Goal: Task Accomplishment & Management: Manage account settings

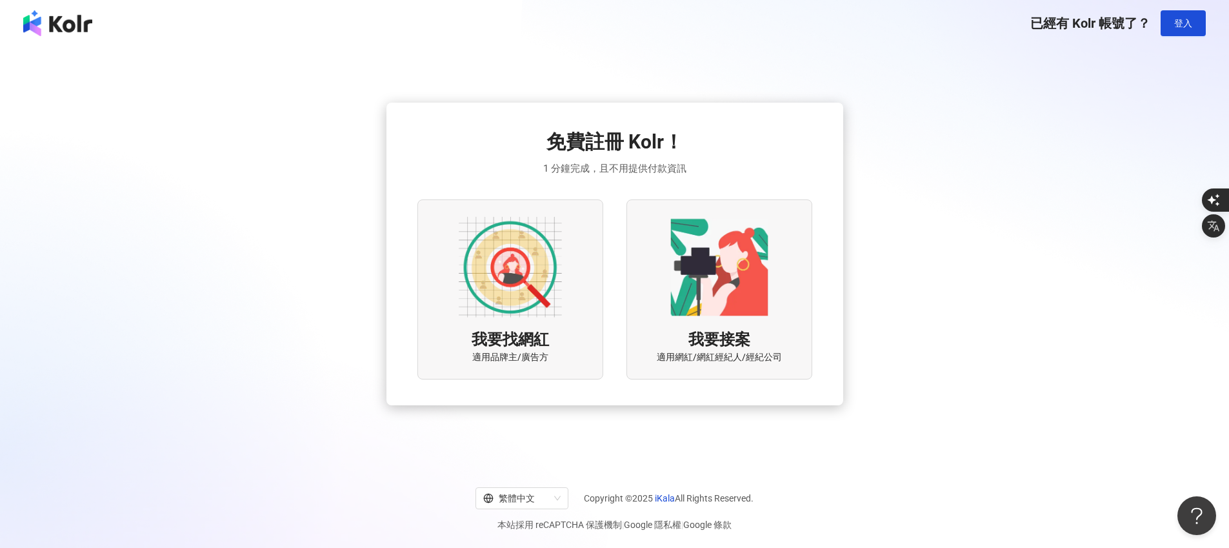
click at [469, 296] on img at bounding box center [510, 267] width 103 height 103
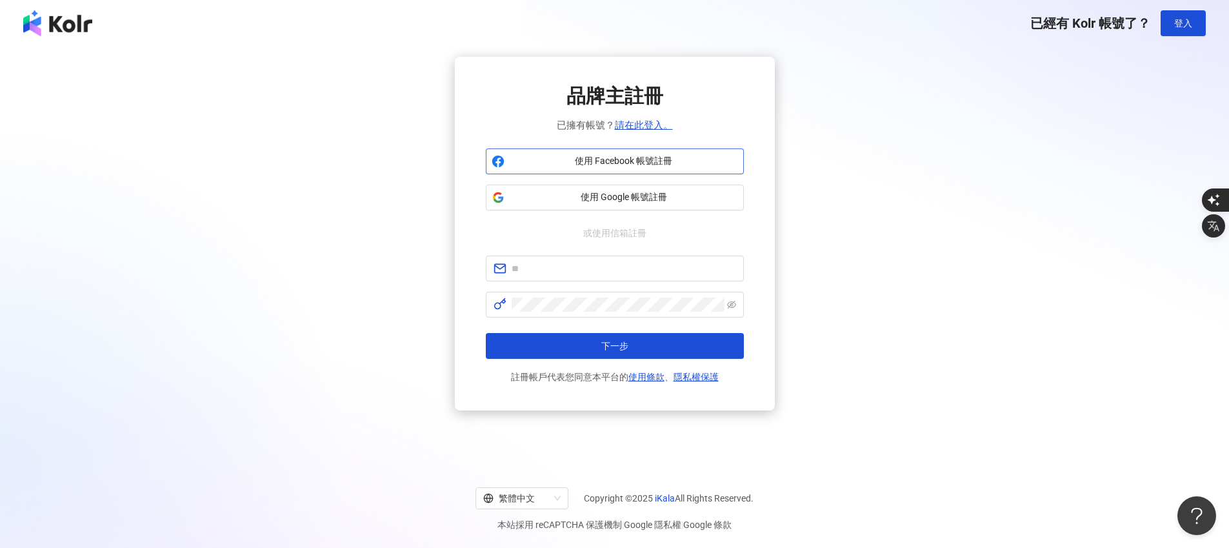
click at [643, 163] on span "使用 Facebook 帳號註冊" at bounding box center [624, 161] width 228 height 13
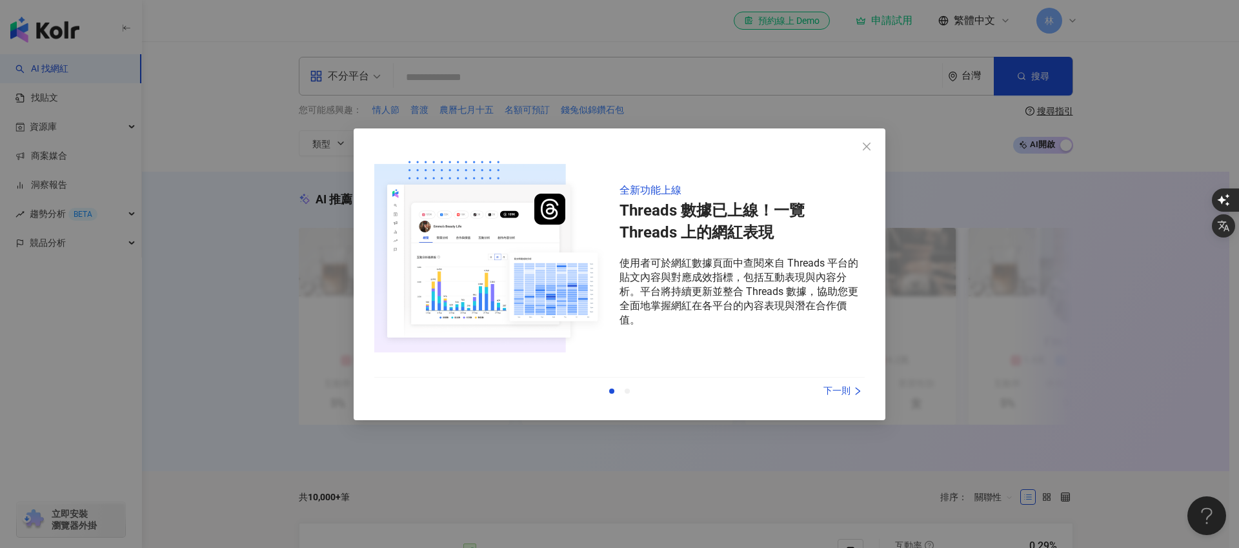
click at [853, 393] on icon "right" at bounding box center [857, 391] width 9 height 9
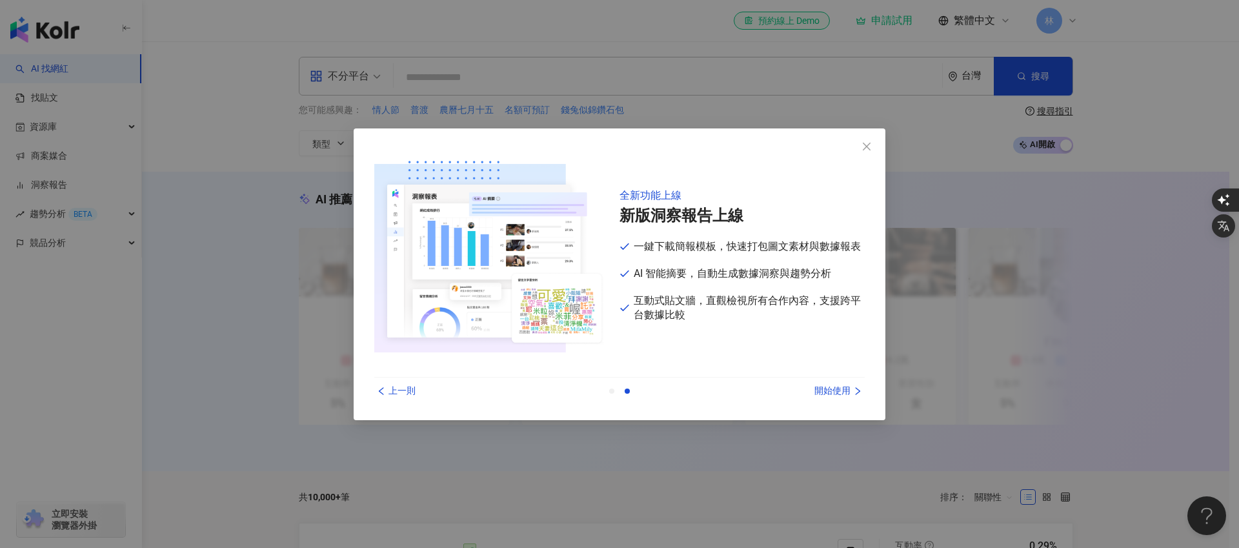
click at [853, 393] on icon "right" at bounding box center [857, 391] width 9 height 9
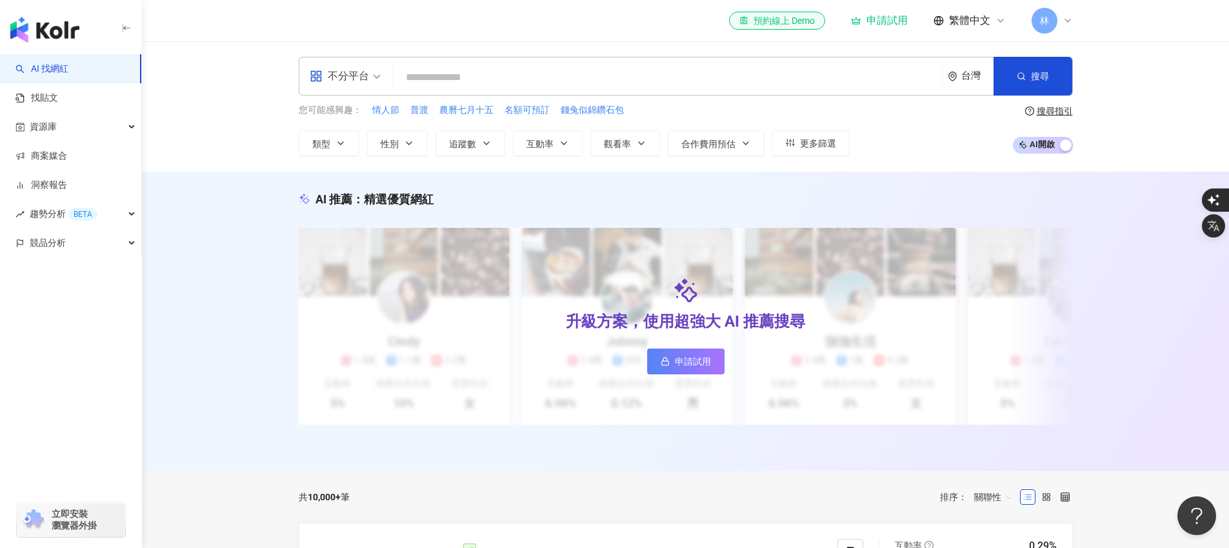
click at [853, 393] on div "升級方案，使用超強大 AI 推薦搜尋 申請試用" at bounding box center [686, 326] width 774 height 197
click at [471, 79] on input "search" at bounding box center [668, 77] width 538 height 25
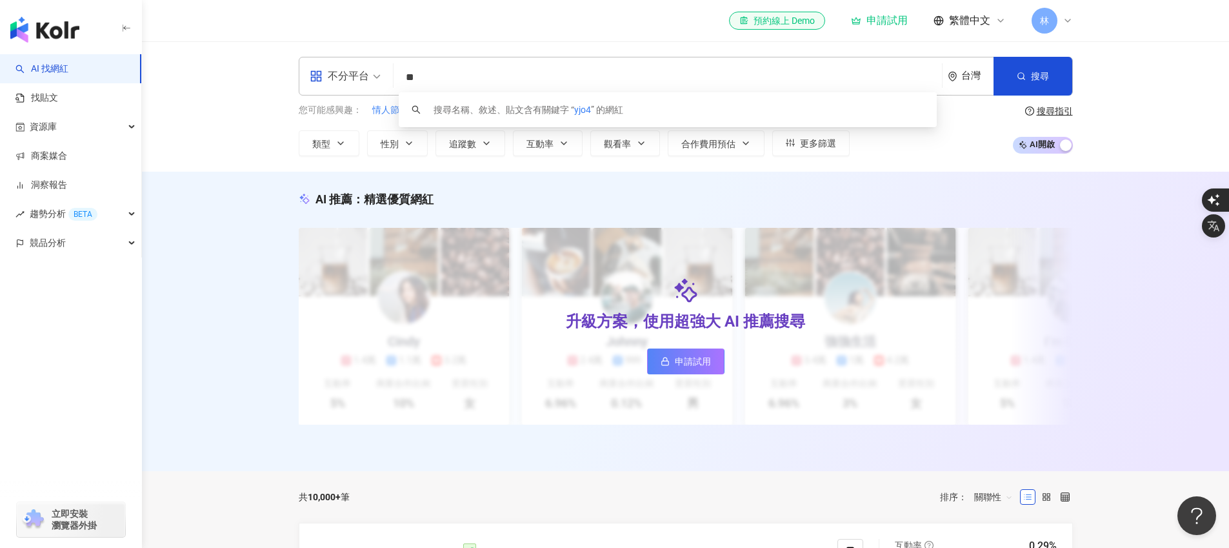
type input "*"
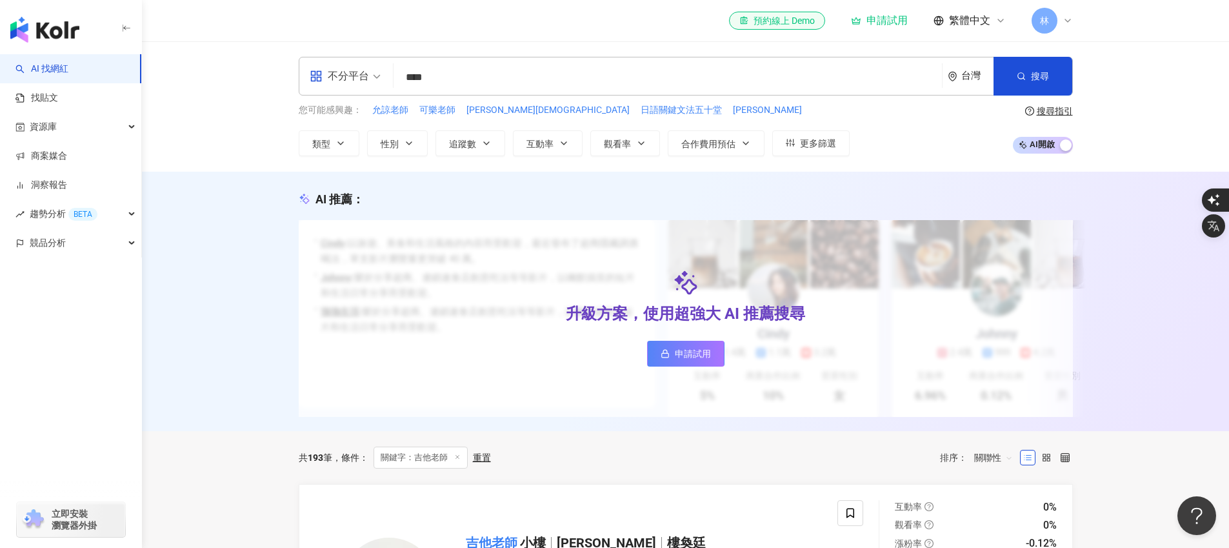
click at [1185, 317] on div "AI 推薦 ： 升級方案，使用超強大 AI 推薦搜尋 申請試用 • Cindy : 以旅遊、美食和生活風格的內容而受歡迎，最近發布了超商隱藏調酒喝法，單支影片…" at bounding box center [685, 301] width 1087 height 259
click at [991, 468] on span "關聯性" at bounding box center [994, 457] width 39 height 21
click at [991, 354] on div "追蹤數" at bounding box center [994, 353] width 32 height 14
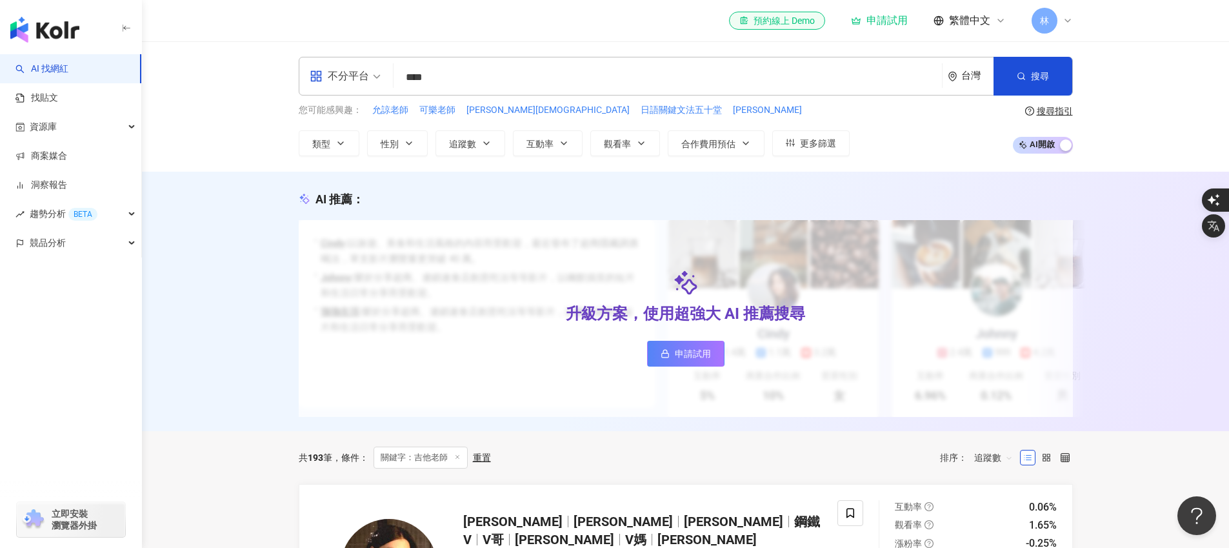
click at [342, 70] on div "不分平台" at bounding box center [339, 76] width 59 height 21
click at [364, 136] on div "Instagram" at bounding box center [346, 136] width 67 height 16
click at [1013, 81] on button "搜尋" at bounding box center [1033, 76] width 79 height 39
click at [545, 78] on input "****" at bounding box center [670, 77] width 533 height 25
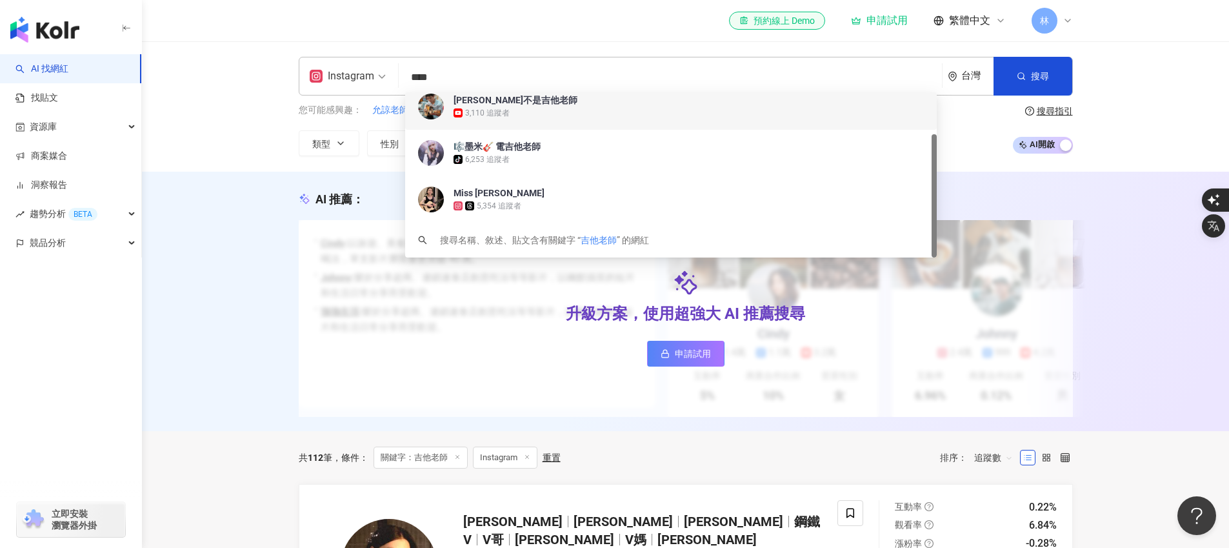
scroll to position [56, 0]
click at [504, 66] on input "****" at bounding box center [670, 77] width 533 height 25
click at [507, 73] on input "****" at bounding box center [670, 77] width 533 height 25
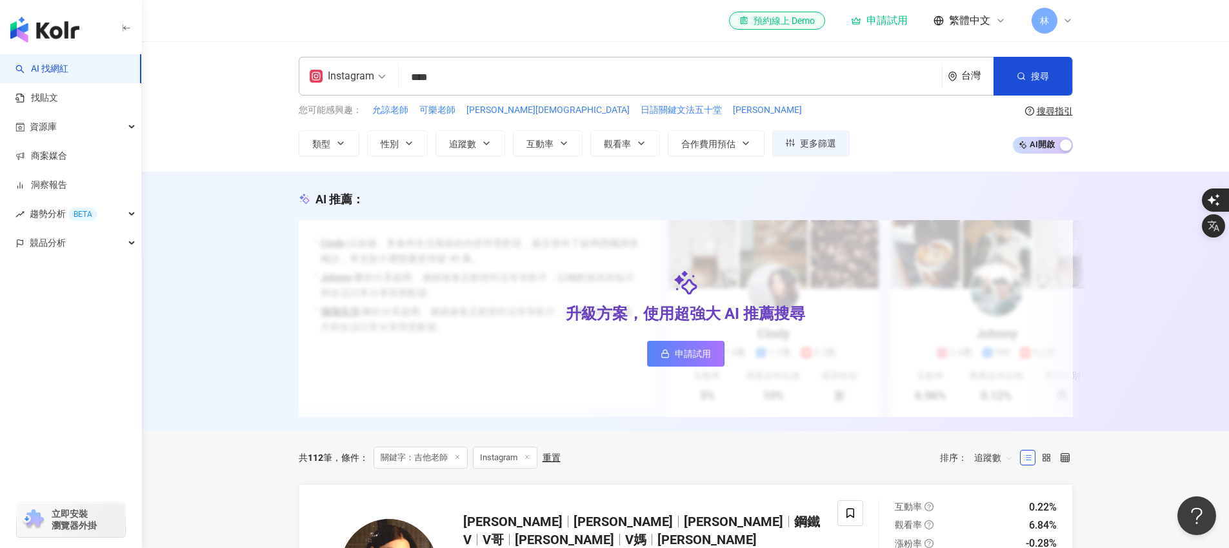
click at [248, 125] on div "Instagram **** 台灣 搜尋 a05e4b6c-04e1-4982-b022-89db22020b95 4feaca28-65a8-4fb9-8b…" at bounding box center [685, 106] width 1087 height 130
click at [504, 77] on input "****" at bounding box center [670, 77] width 533 height 25
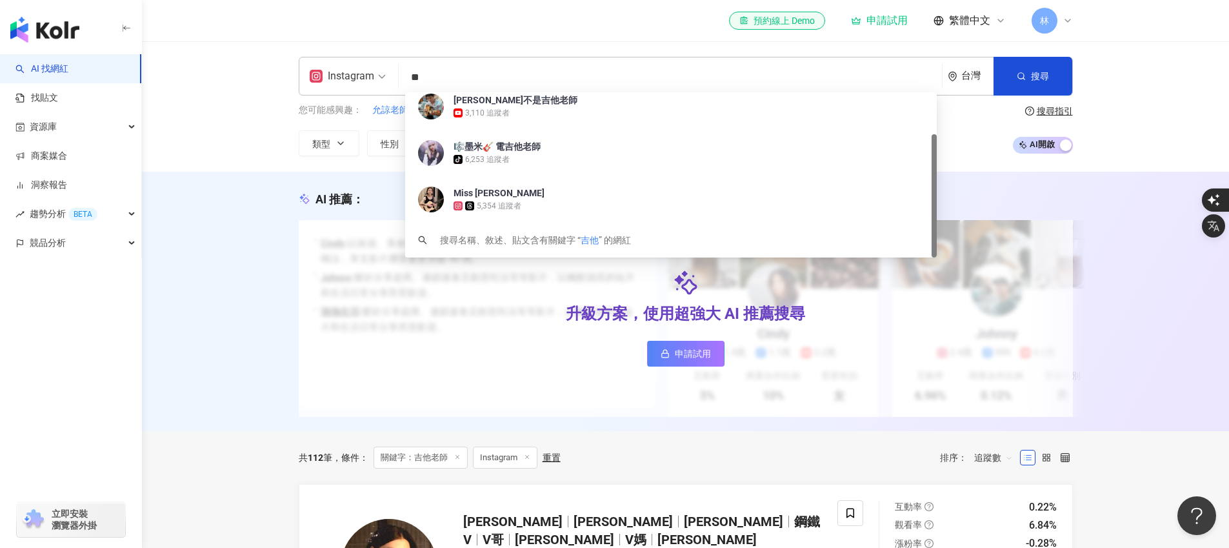
type input "*"
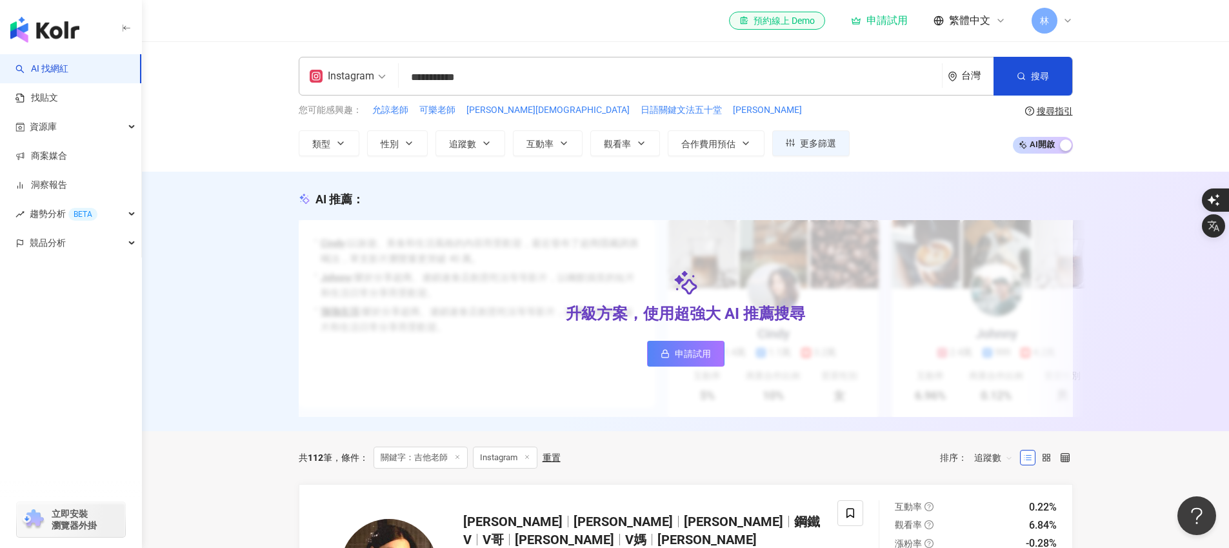
type input "**********"
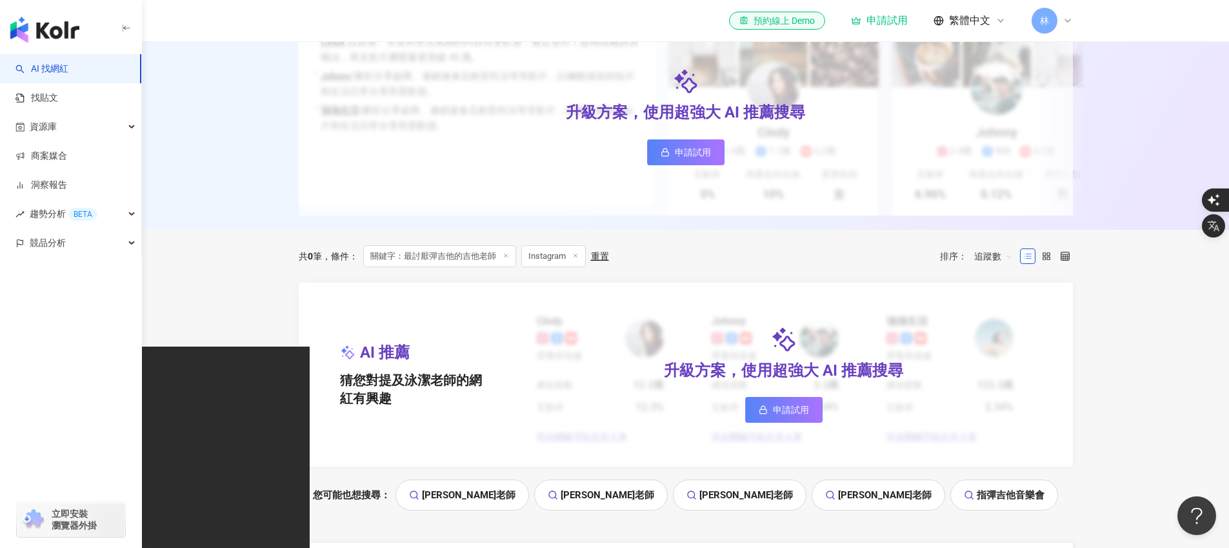
scroll to position [203, 0]
click at [579, 258] on icon at bounding box center [575, 254] width 6 height 6
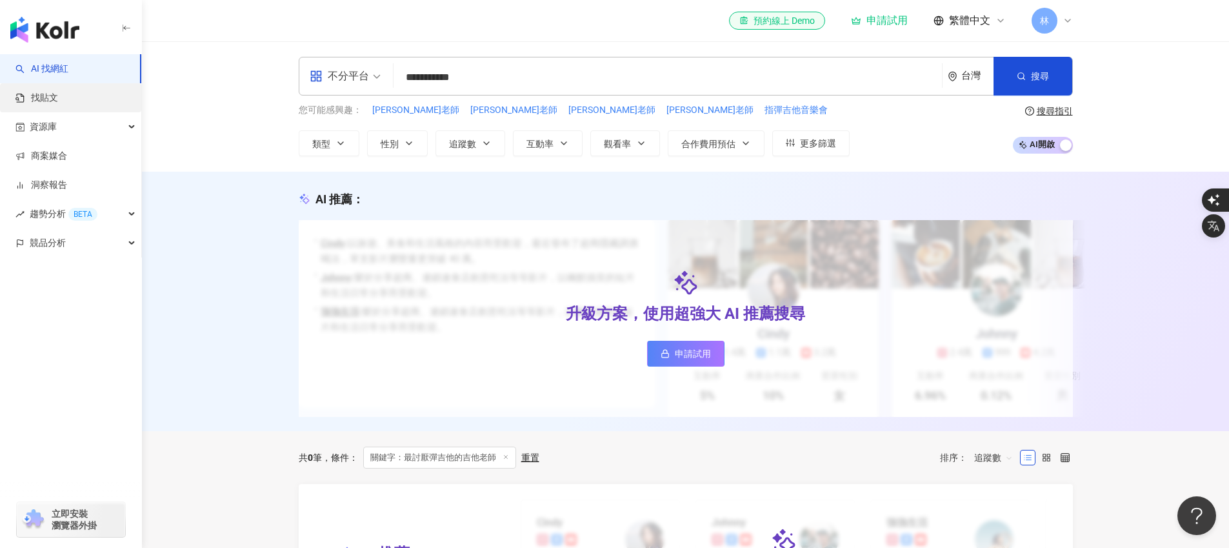
click at [46, 92] on link "找貼文" at bounding box center [36, 98] width 43 height 13
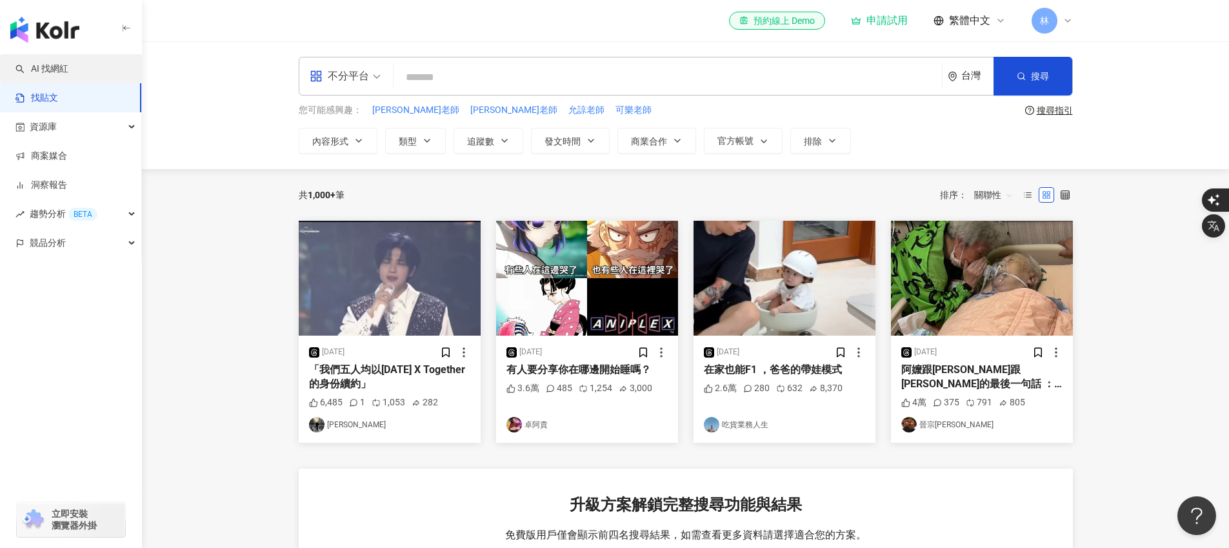
click at [38, 64] on link "AI 找網紅" at bounding box center [41, 69] width 53 height 13
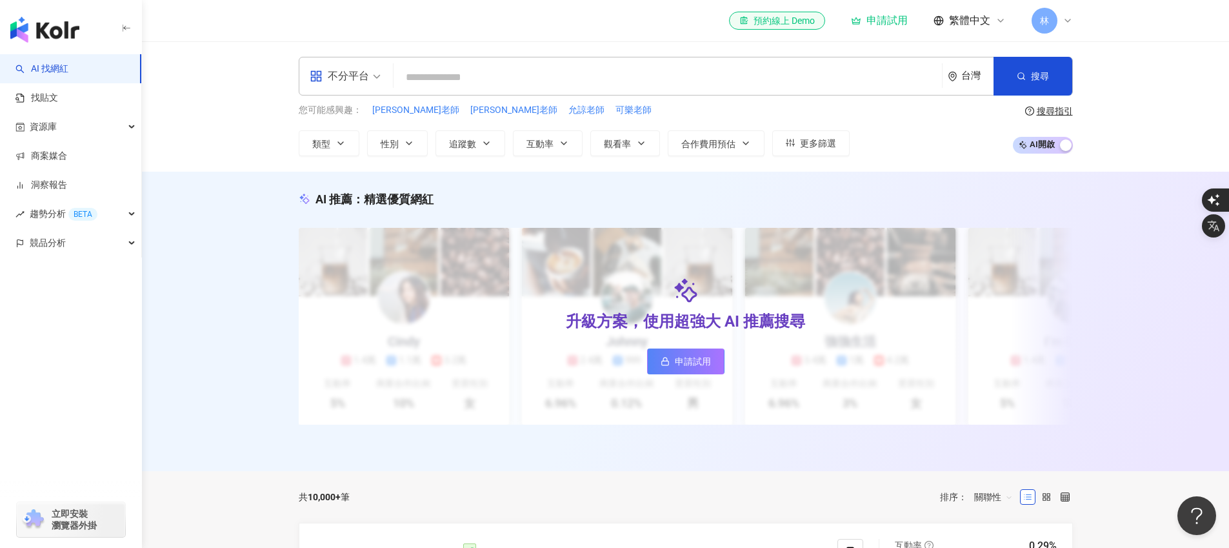
click at [450, 73] on input "search" at bounding box center [668, 77] width 538 height 25
type input "****"
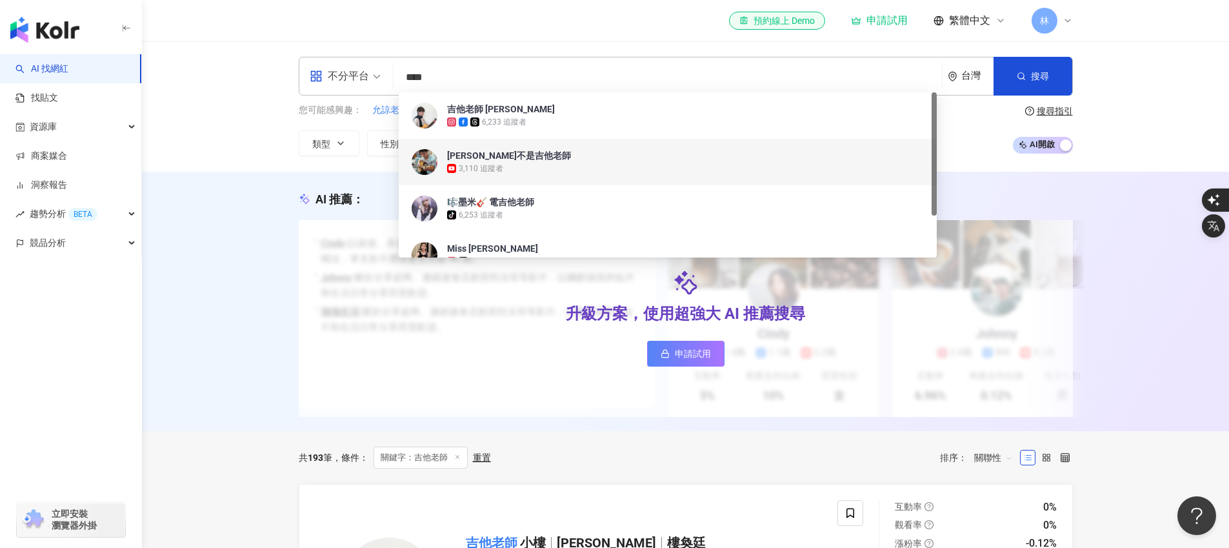
scroll to position [56, 0]
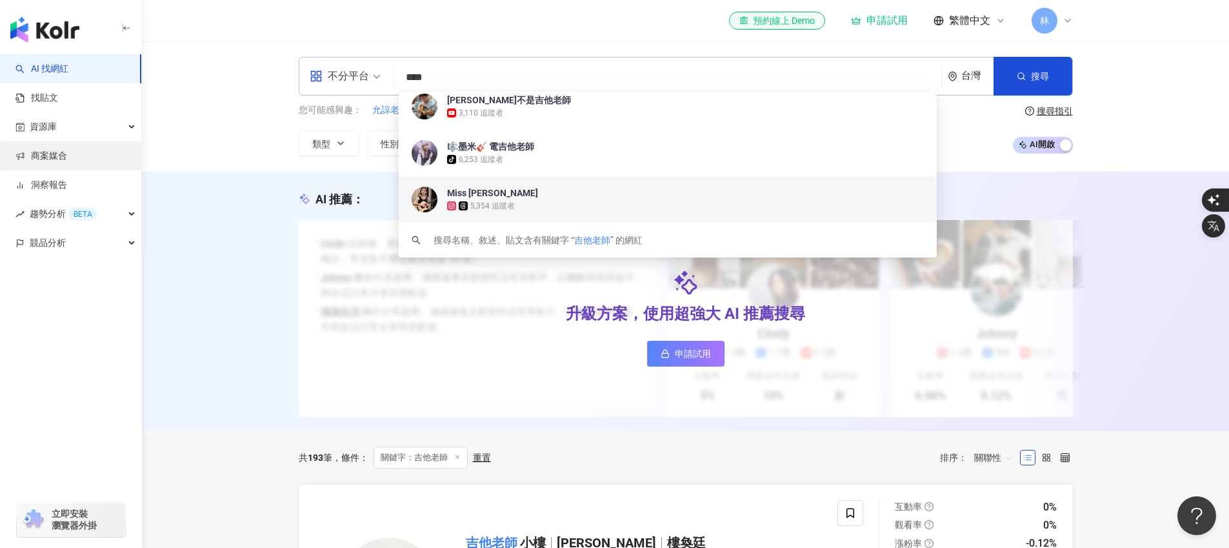
click at [67, 161] on link "商案媒合" at bounding box center [41, 156] width 52 height 13
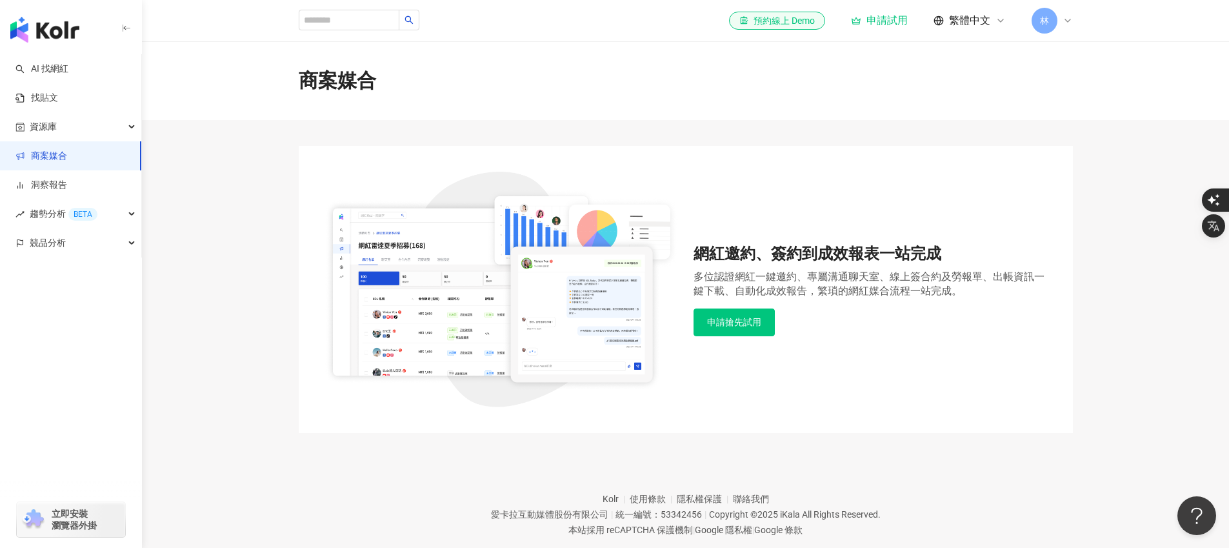
click at [1054, 12] on span "林" at bounding box center [1045, 21] width 26 height 26
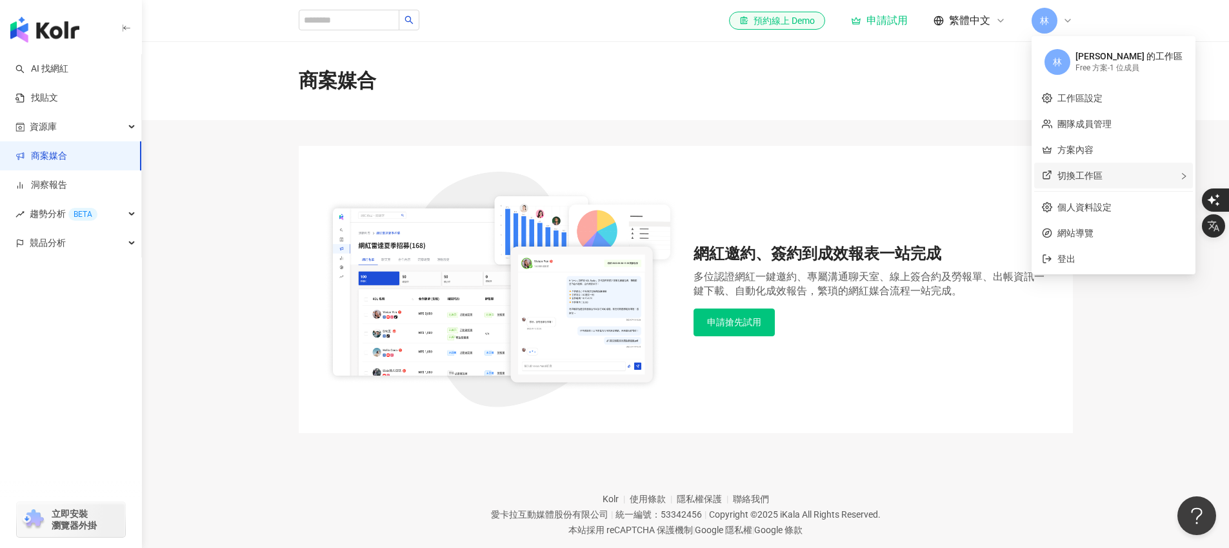
click at [1099, 175] on span "切換工作區" at bounding box center [1080, 175] width 45 height 10
click at [997, 177] on span "建立新工作區" at bounding box center [992, 177] width 54 height 14
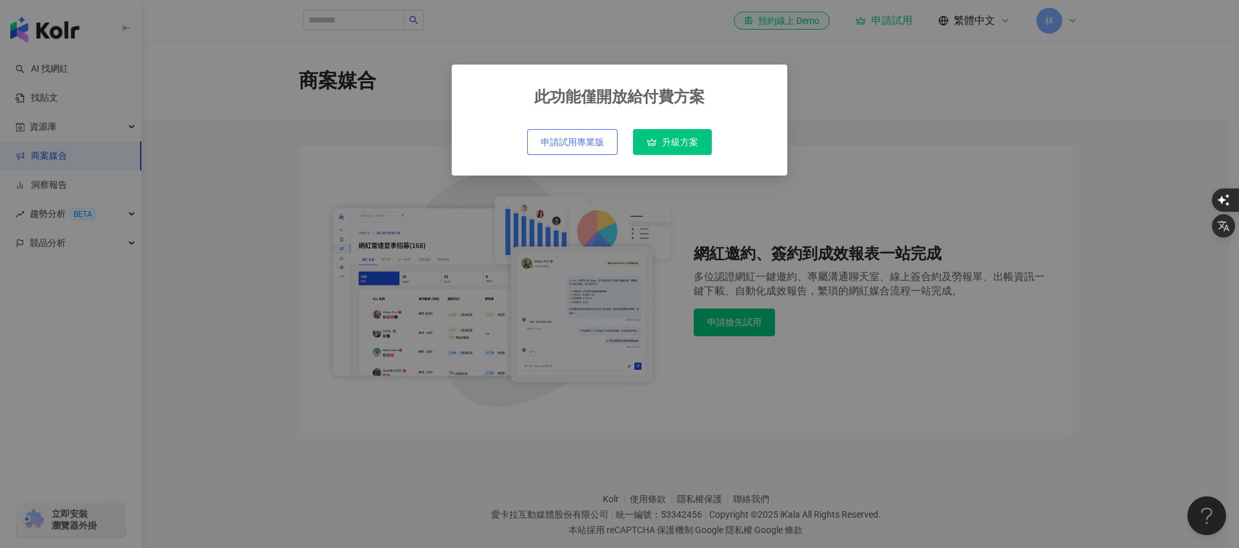
click at [565, 139] on span "申請試用專業版" at bounding box center [572, 142] width 63 height 10
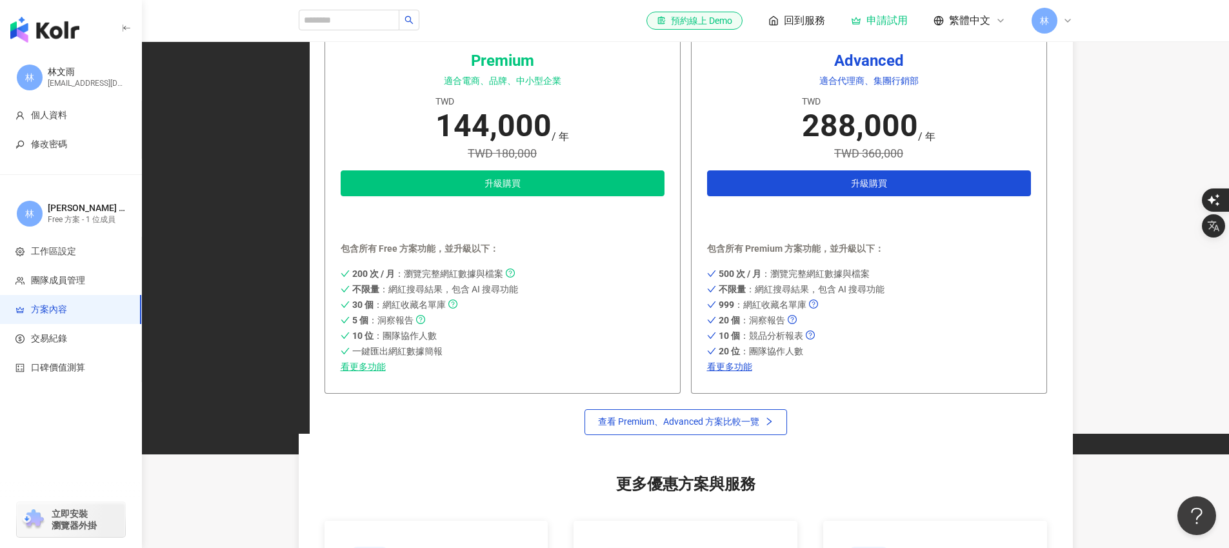
scroll to position [1047, 0]
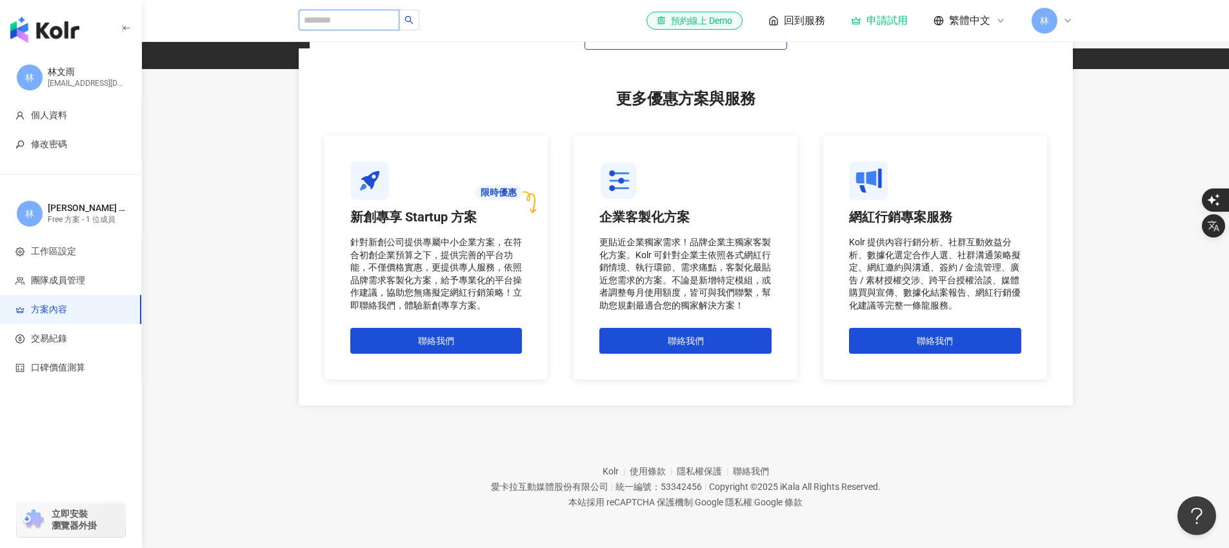
click at [332, 18] on input "search" at bounding box center [349, 20] width 101 height 21
type input "**********"
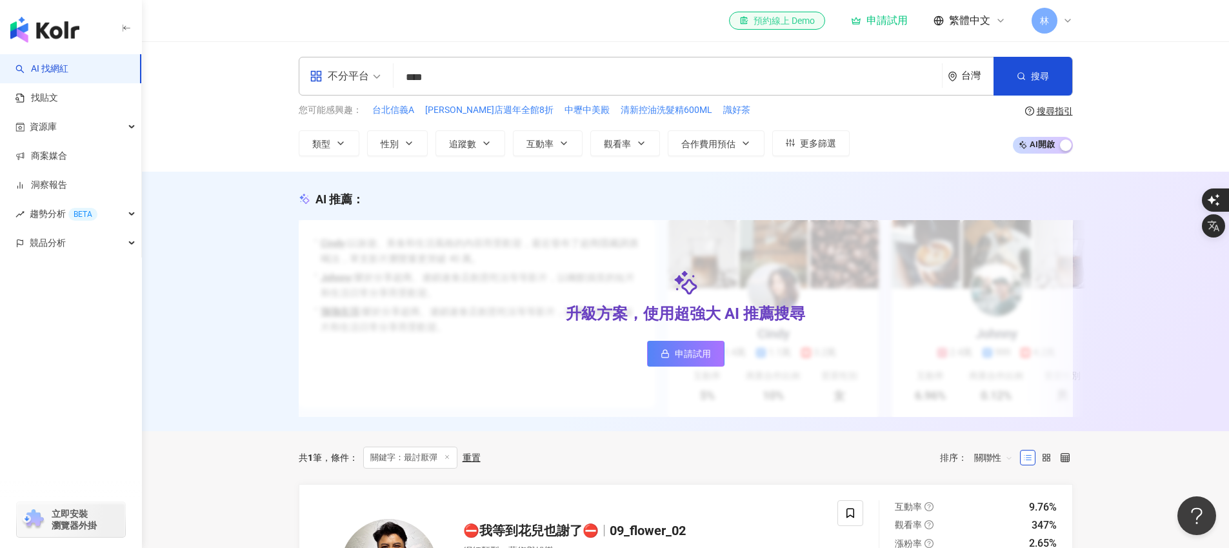
type input "****"
click at [756, 17] on div "el-icon-cs 預約線上 Demo" at bounding box center [778, 20] width 76 height 13
click at [43, 28] on img "button" at bounding box center [44, 30] width 69 height 26
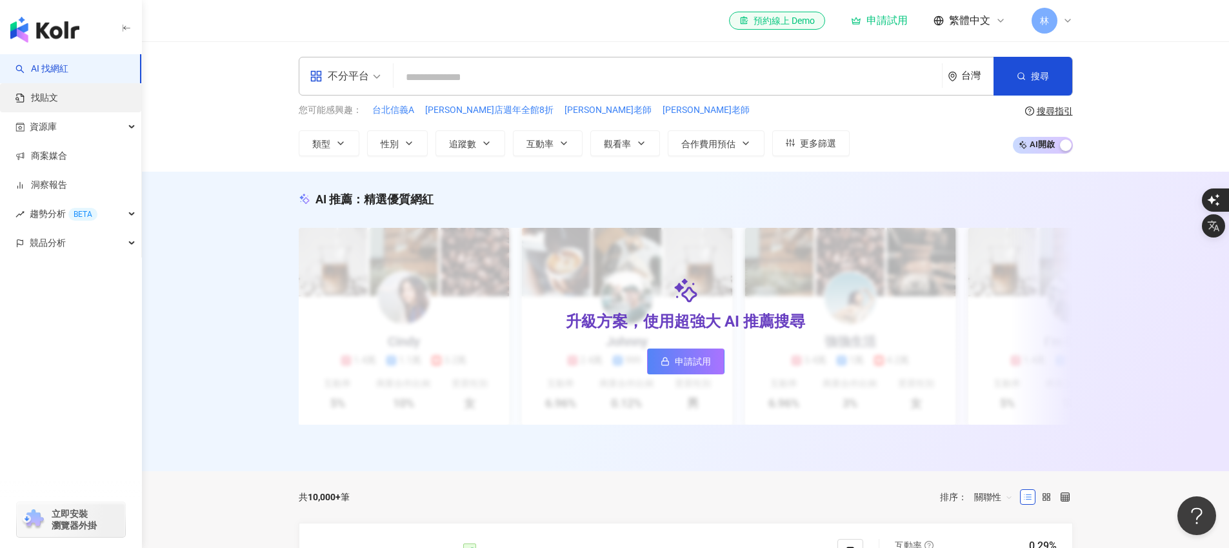
click at [58, 103] on link "找貼文" at bounding box center [36, 98] width 43 height 13
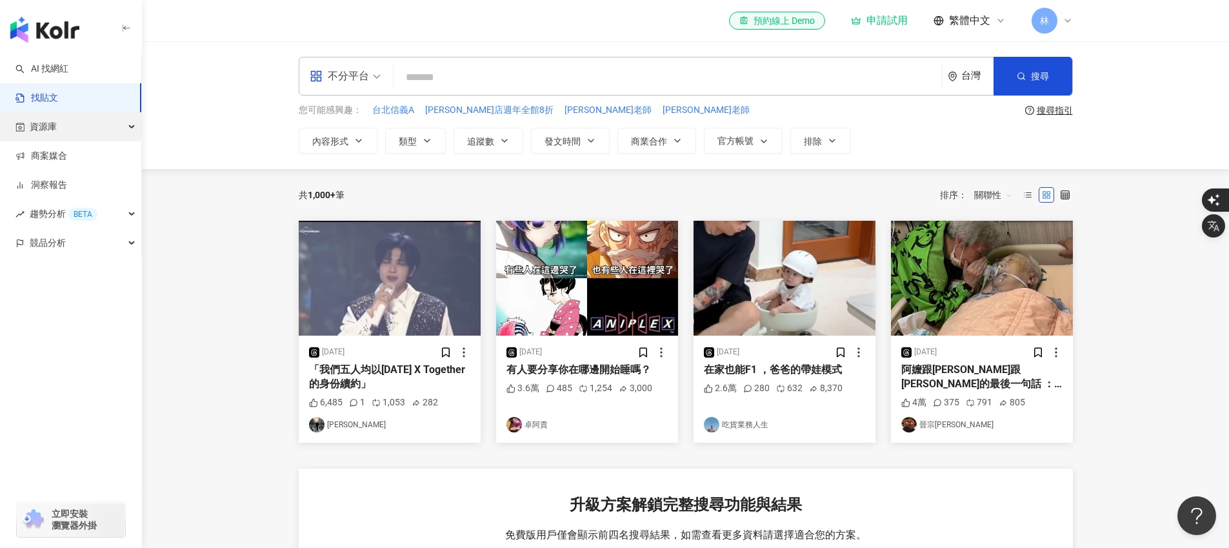
click at [60, 126] on div "資源庫" at bounding box center [70, 126] width 141 height 29
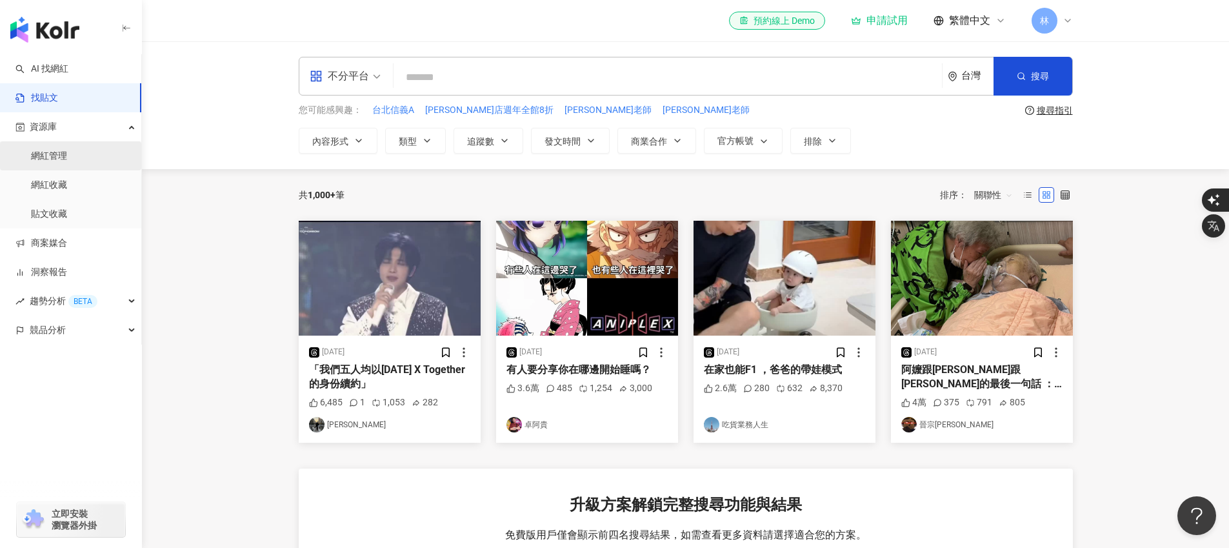
click at [66, 157] on link "網紅管理" at bounding box center [49, 156] width 36 height 13
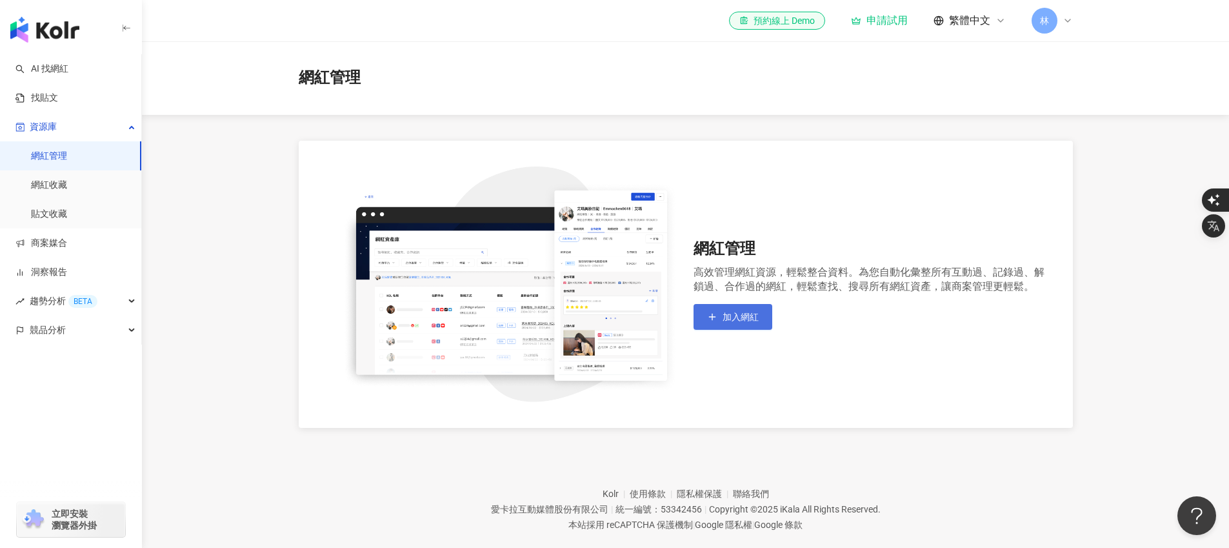
click at [734, 312] on span "加入網紅" at bounding box center [741, 317] width 36 height 10
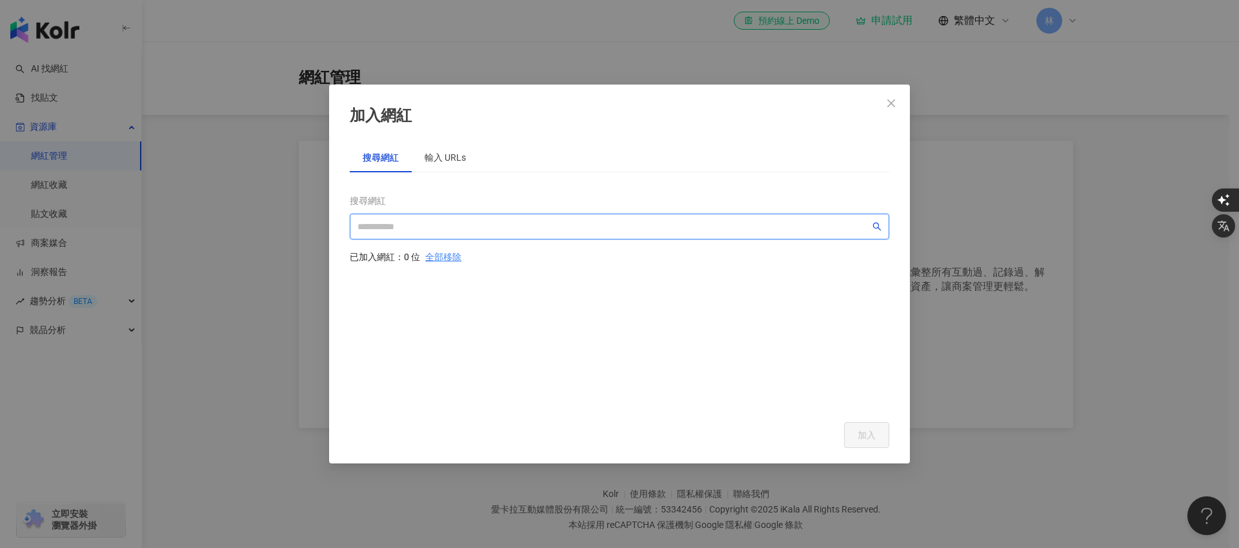
click at [443, 229] on input "search" at bounding box center [614, 226] width 512 height 14
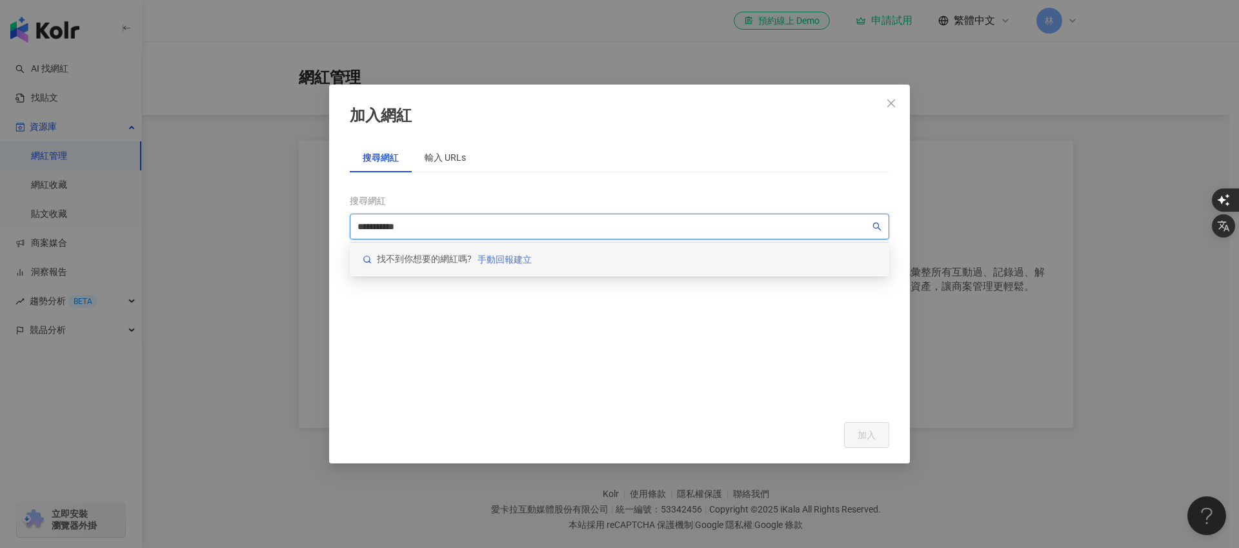
click at [511, 260] on span "手動回報建立" at bounding box center [505, 259] width 54 height 10
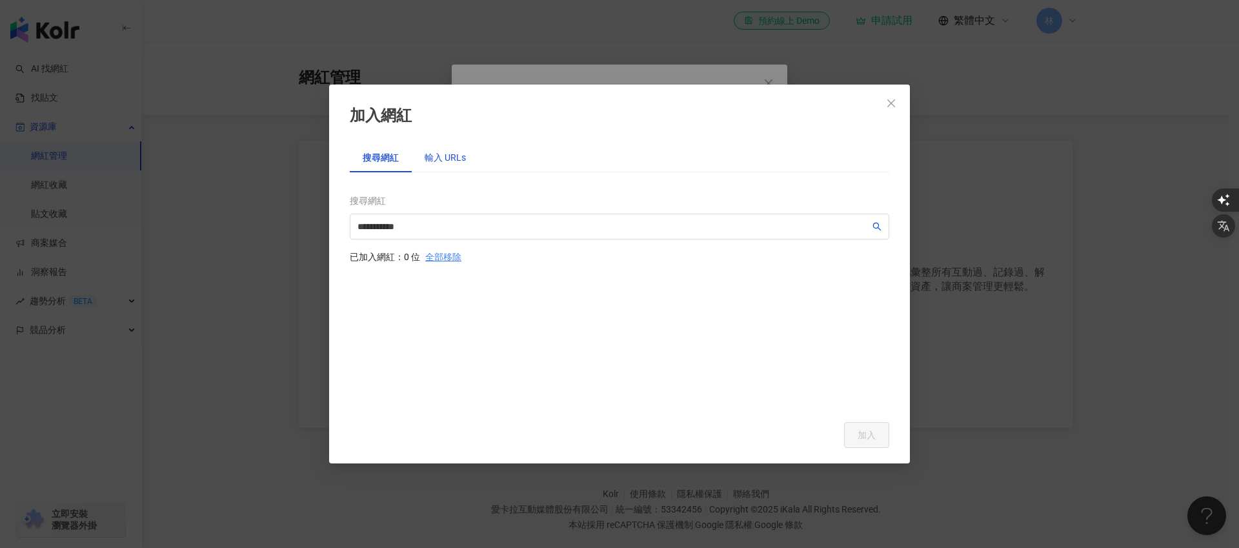
click at [449, 157] on div "輸入 URLs" at bounding box center [445, 157] width 41 height 14
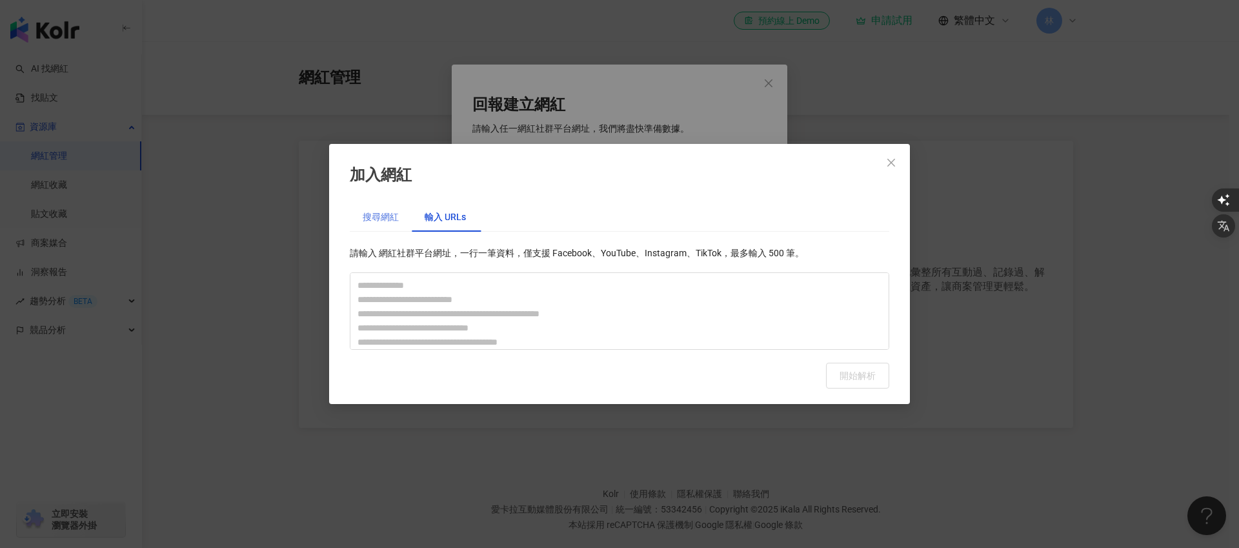
click at [369, 205] on div "搜尋網紅" at bounding box center [381, 217] width 62 height 30
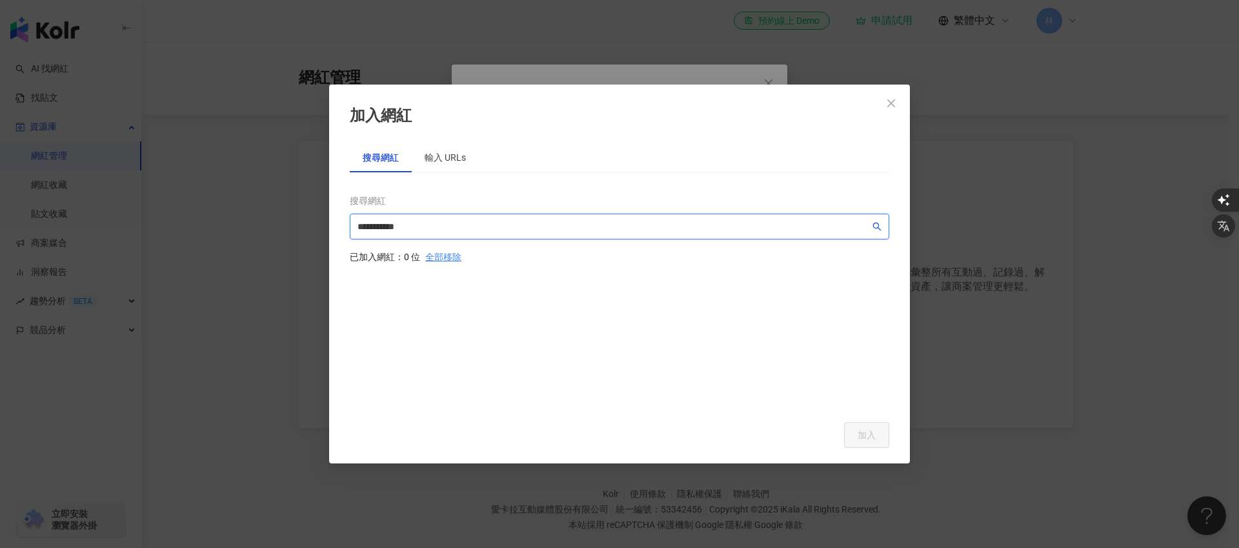
click at [514, 221] on input "**********" at bounding box center [614, 226] width 512 height 14
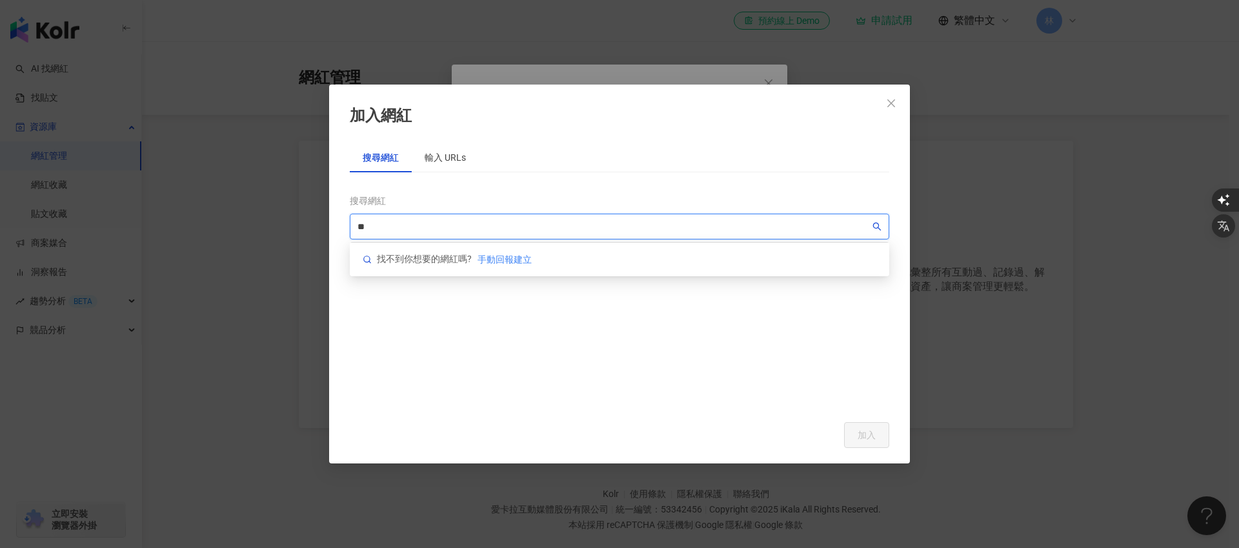
type input "*"
paste input "**********"
click at [516, 264] on span "手動回報建立" at bounding box center [505, 259] width 54 height 10
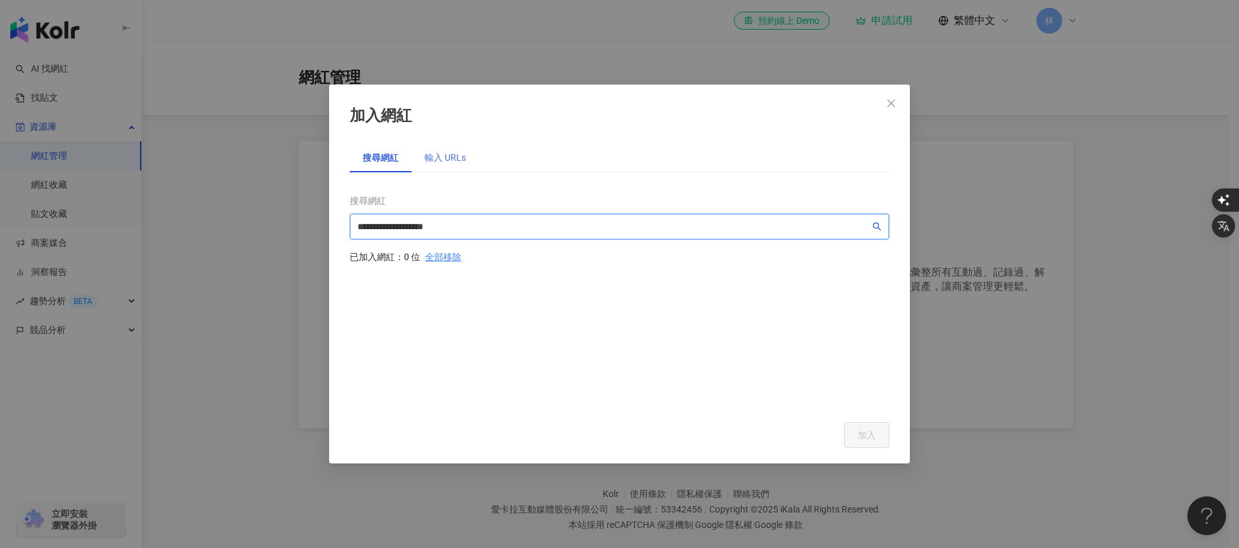
type input "**********"
click at [440, 157] on div "輸入 URLs" at bounding box center [445, 157] width 41 height 14
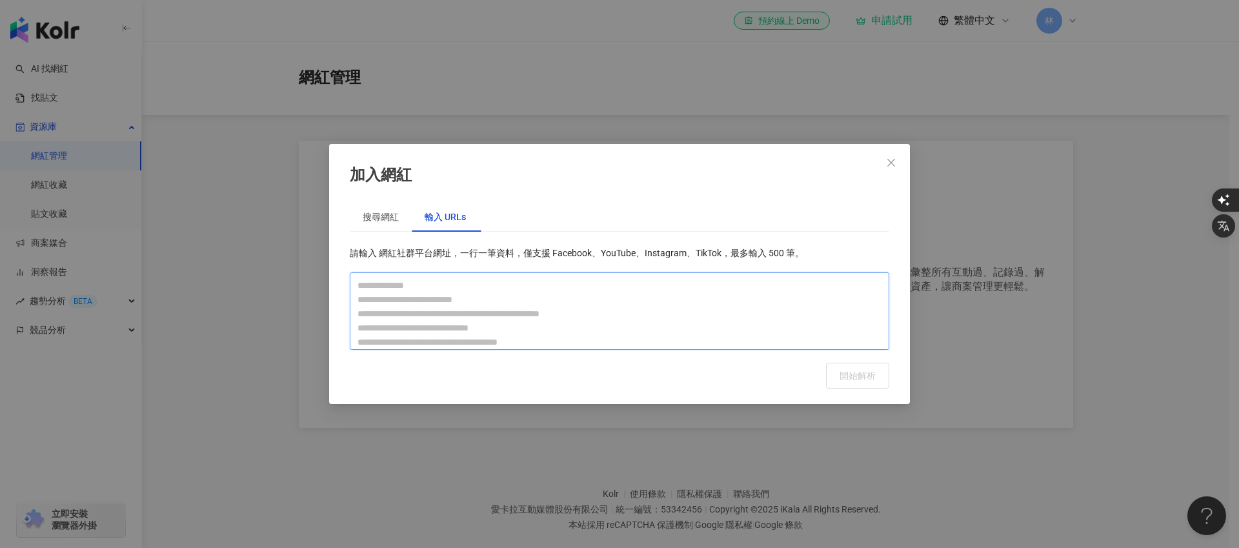
click at [400, 312] on textarea at bounding box center [620, 310] width 540 height 77
paste textarea "**********"
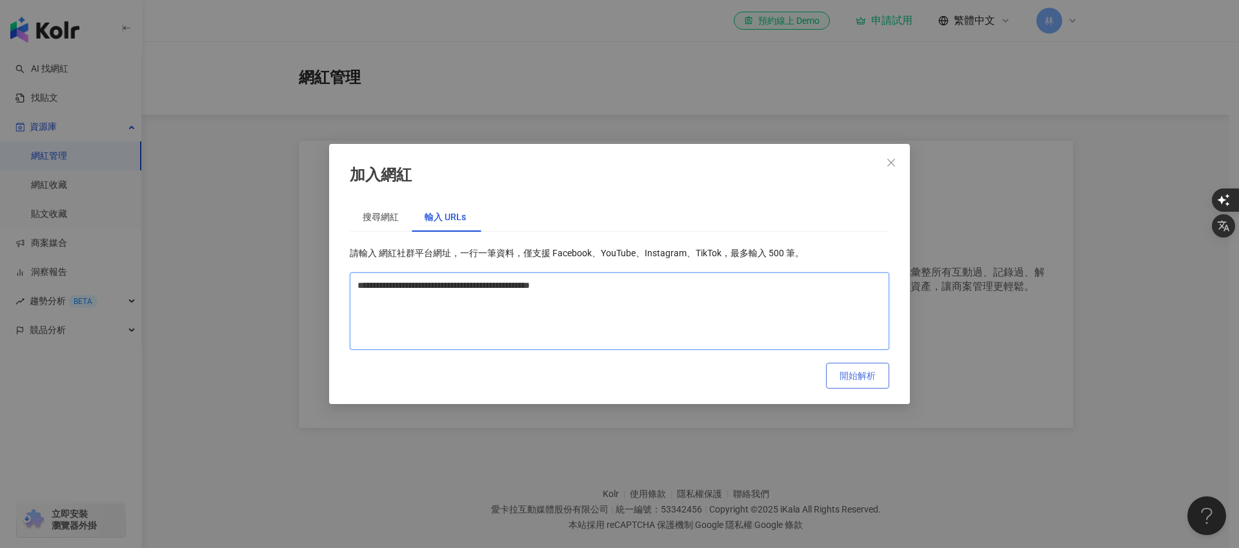
type textarea "**********"
click at [874, 371] on span "開始解析" at bounding box center [858, 375] width 36 height 10
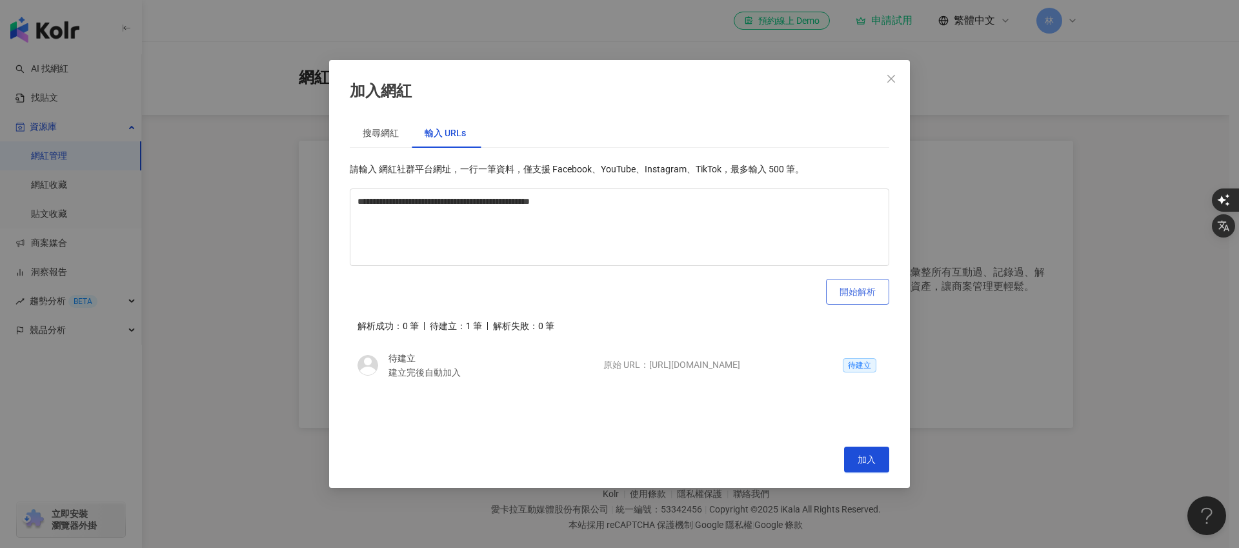
click at [853, 296] on span "開始解析" at bounding box center [858, 292] width 36 height 10
click at [862, 468] on button "加入" at bounding box center [866, 460] width 45 height 26
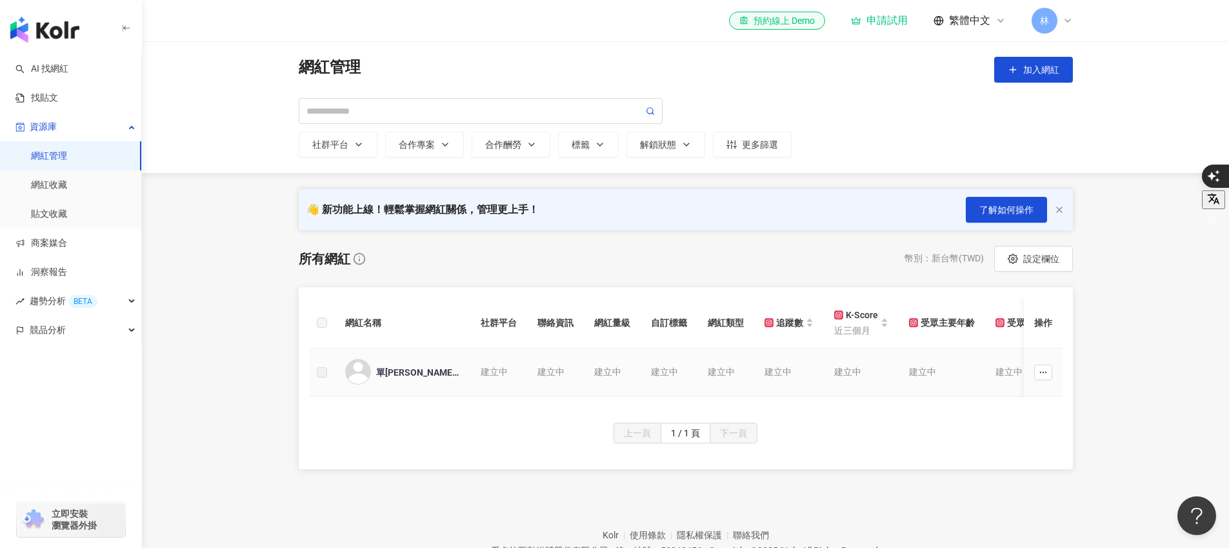
click at [325, 372] on label at bounding box center [322, 372] width 10 height 14
click at [67, 192] on link "網紅收藏" at bounding box center [49, 185] width 36 height 13
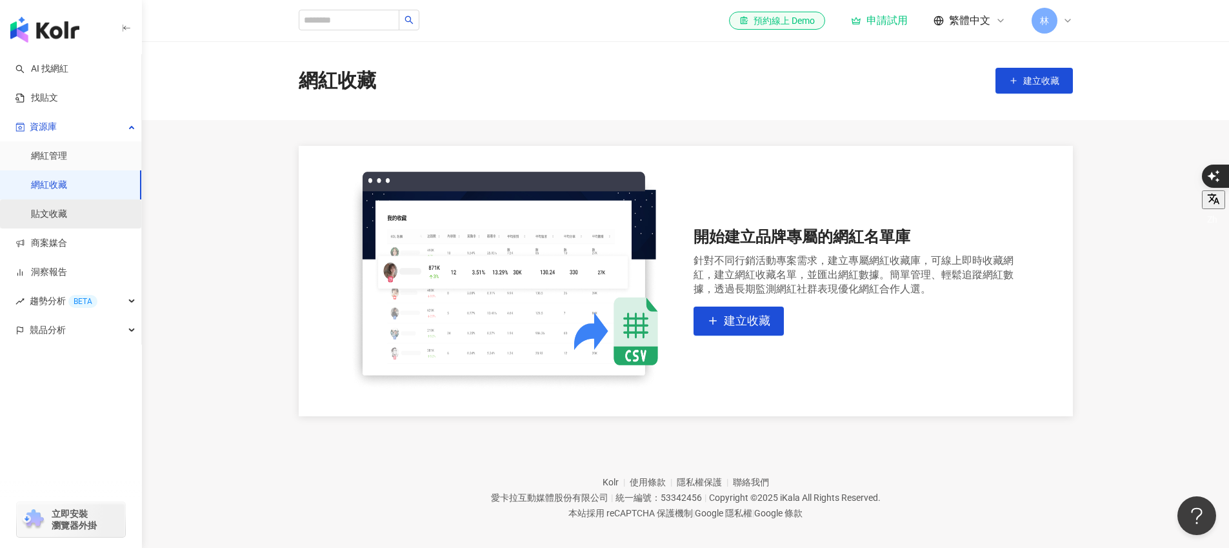
click at [66, 212] on link "貼文收藏" at bounding box center [49, 214] width 36 height 13
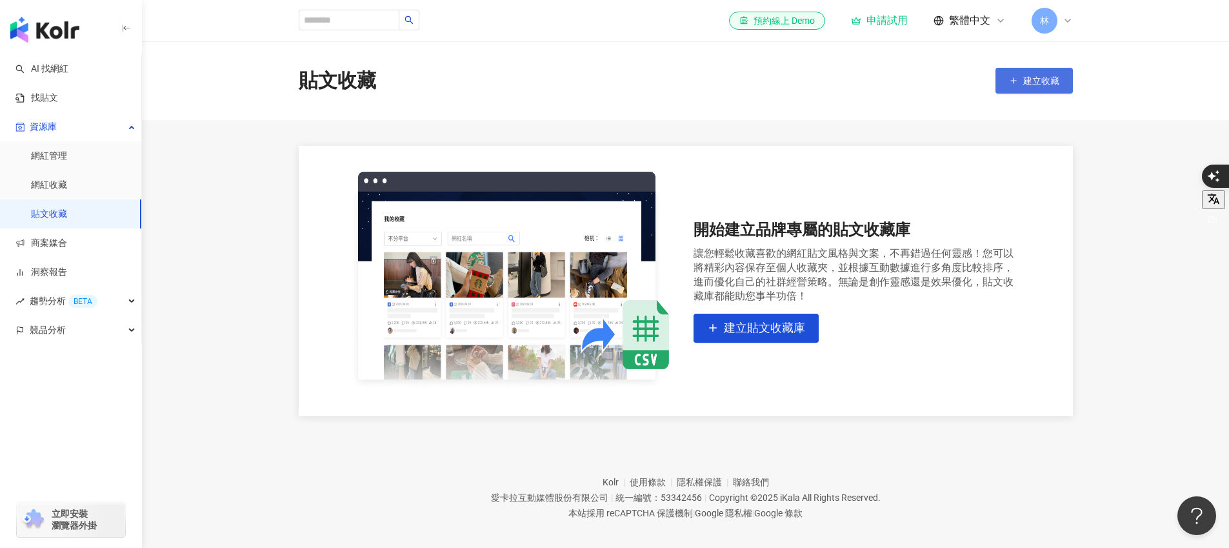
click at [1040, 77] on span "建立收藏" at bounding box center [1042, 81] width 36 height 10
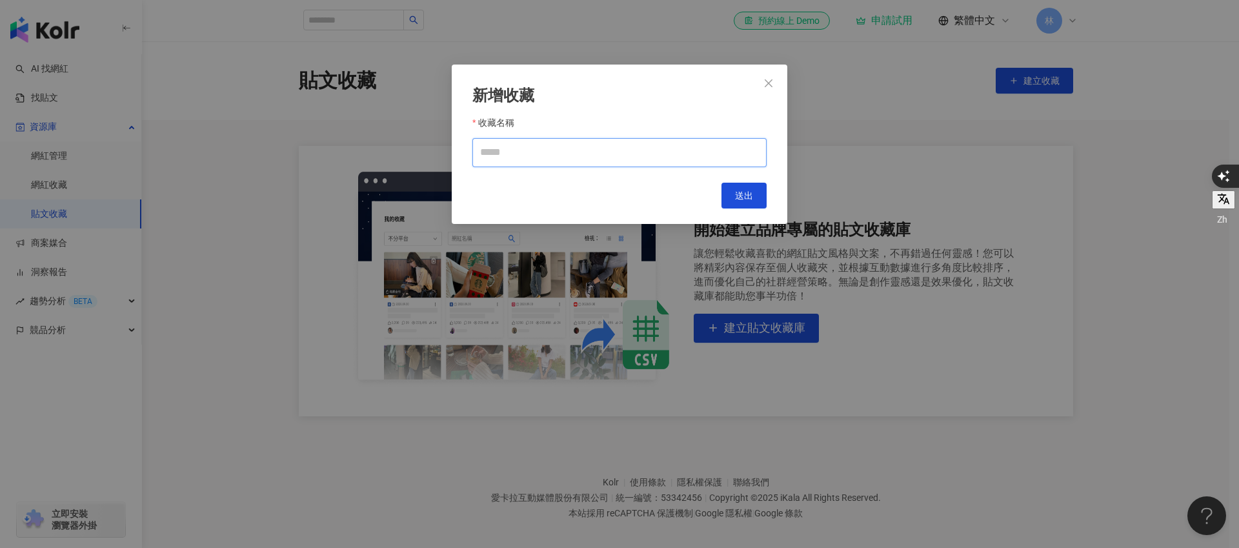
click at [522, 155] on input "收藏名稱" at bounding box center [619, 152] width 294 height 29
type input "**"
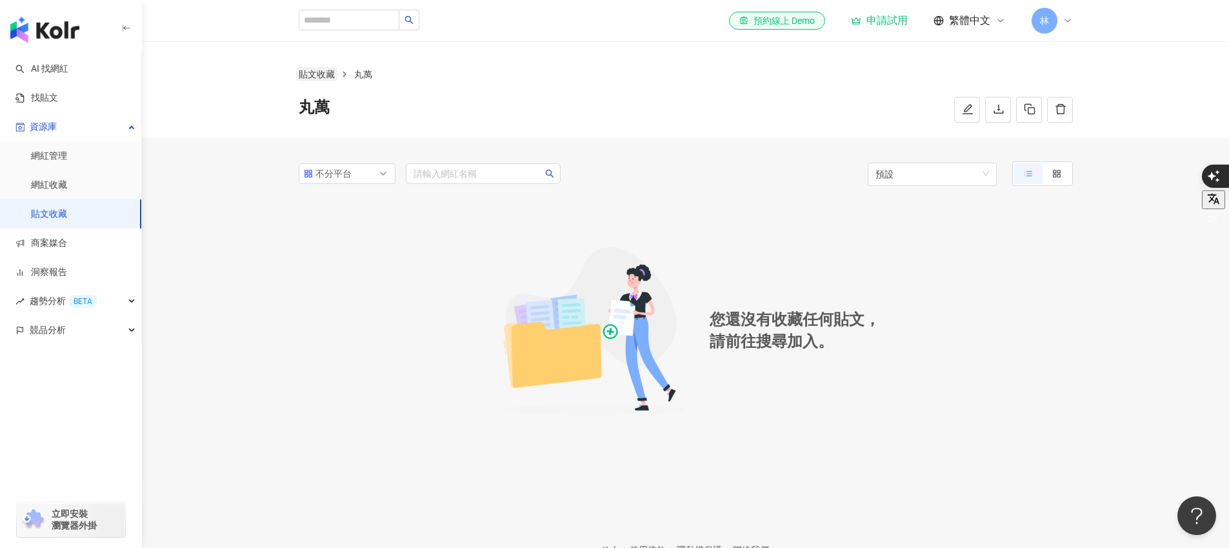
click at [317, 70] on link "貼文收藏" at bounding box center [316, 74] width 41 height 14
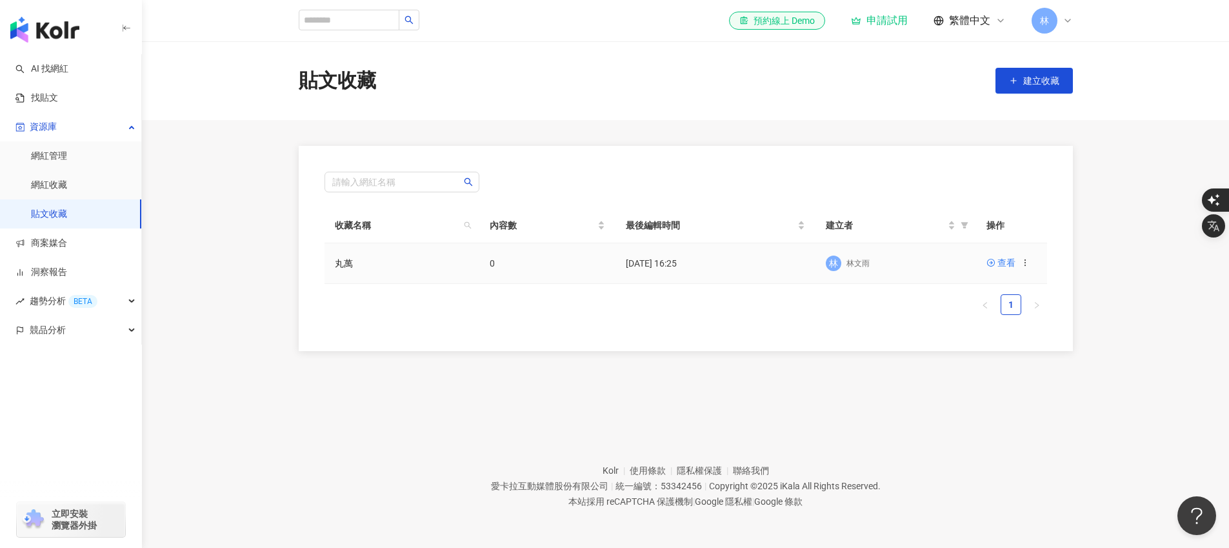
click at [430, 262] on td "丸萬" at bounding box center [402, 263] width 155 height 41
click at [998, 265] on div "查看" at bounding box center [1007, 263] width 18 height 14
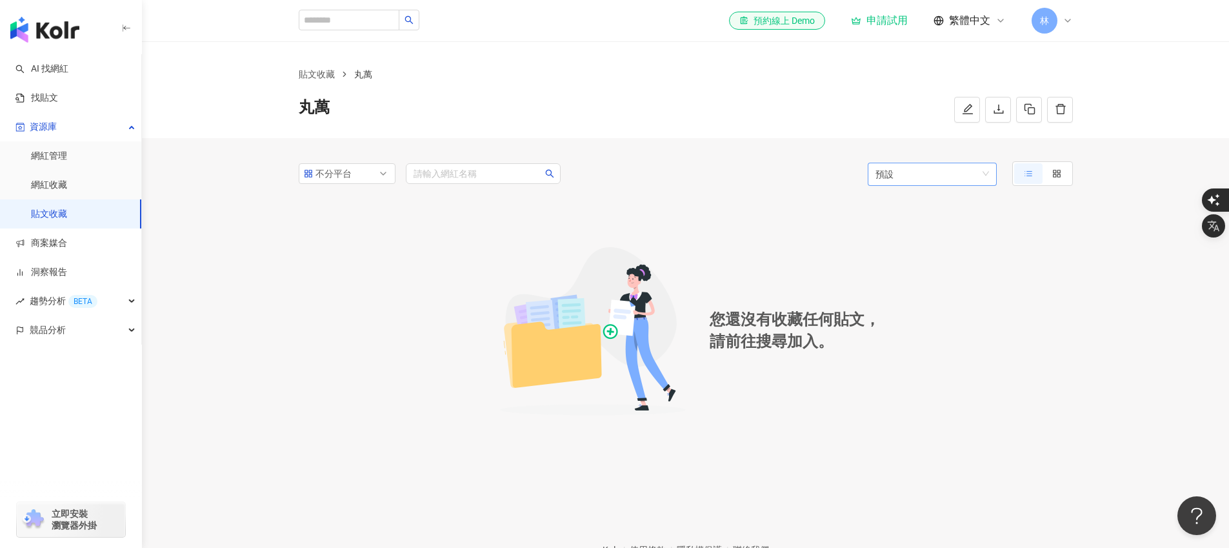
click at [952, 179] on span "預設" at bounding box center [933, 174] width 114 height 23
click at [322, 75] on link "貼文收藏" at bounding box center [316, 74] width 41 height 14
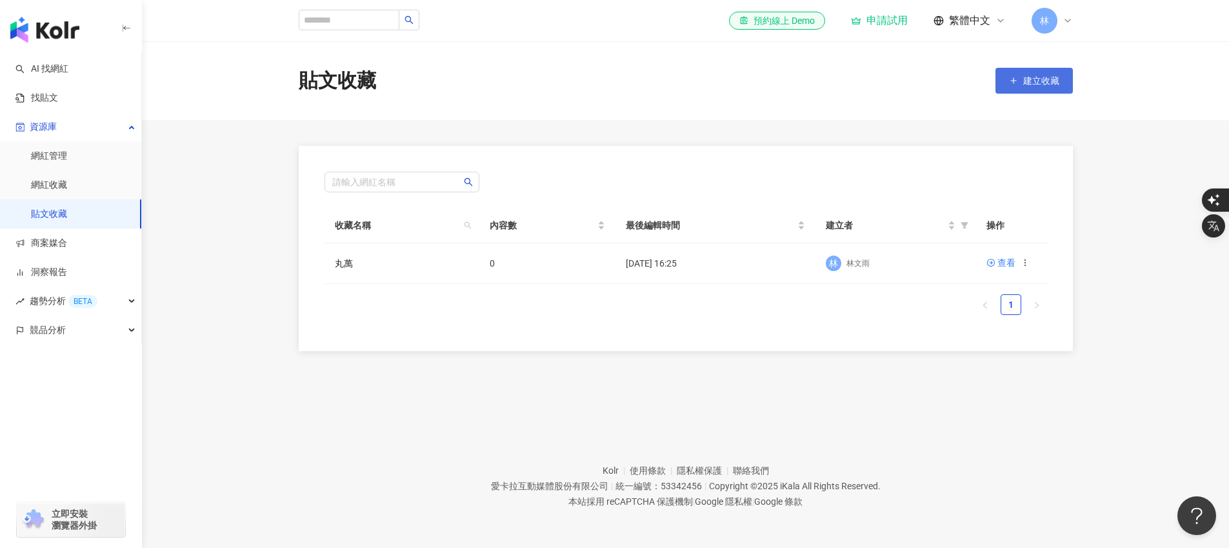
click at [1035, 85] on span "建立收藏" at bounding box center [1042, 81] width 36 height 10
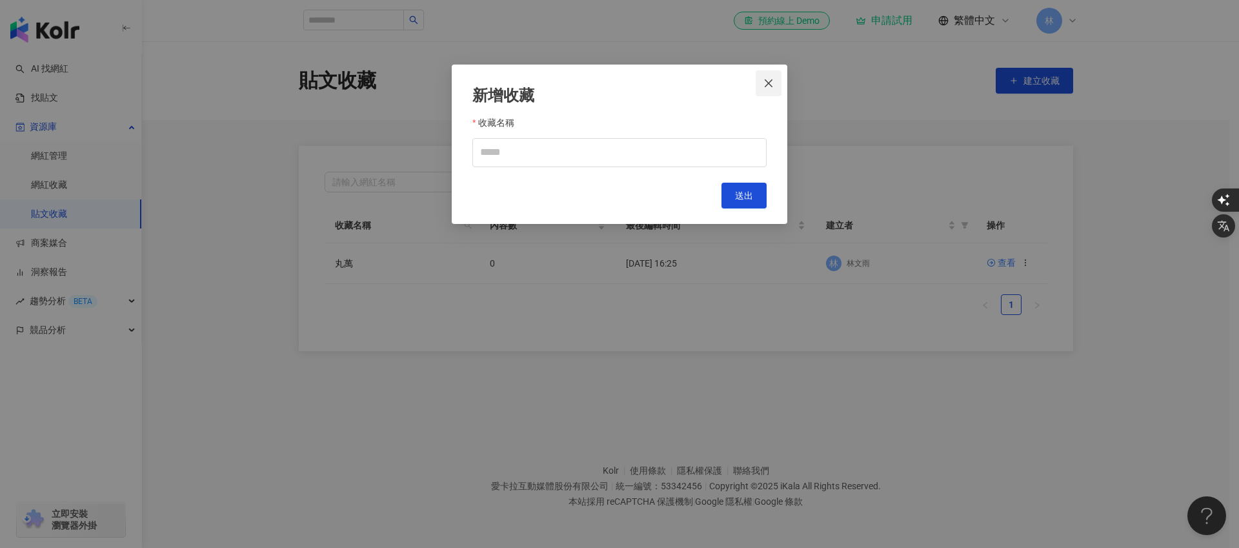
click at [770, 78] on icon "close" at bounding box center [769, 83] width 10 height 10
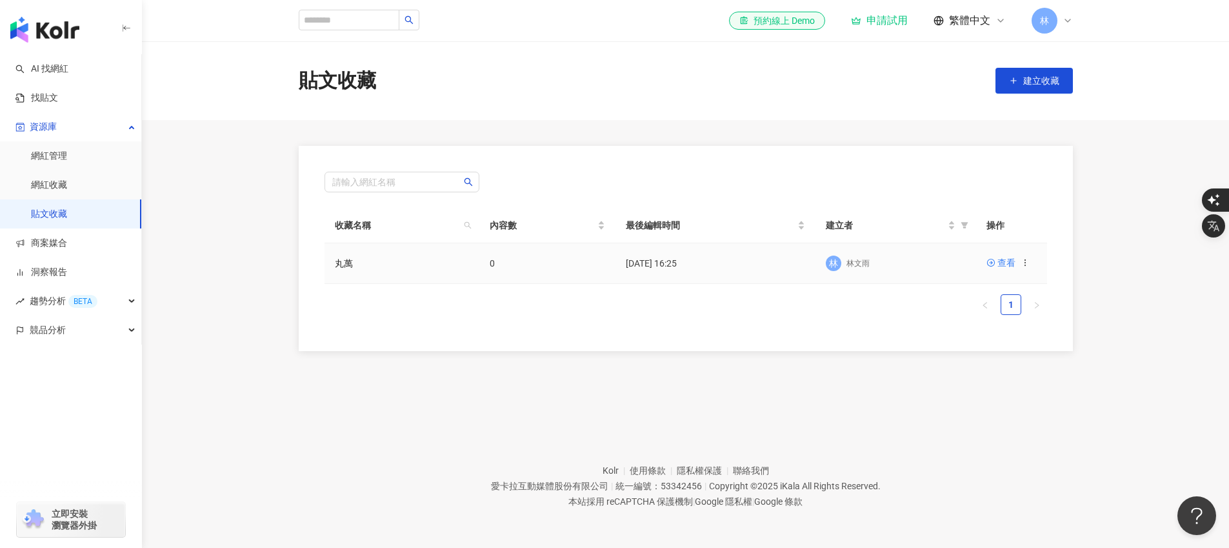
click at [1024, 259] on icon at bounding box center [1025, 262] width 9 height 9
click at [1007, 287] on div "編輯收藏名稱" at bounding box center [992, 287] width 54 height 14
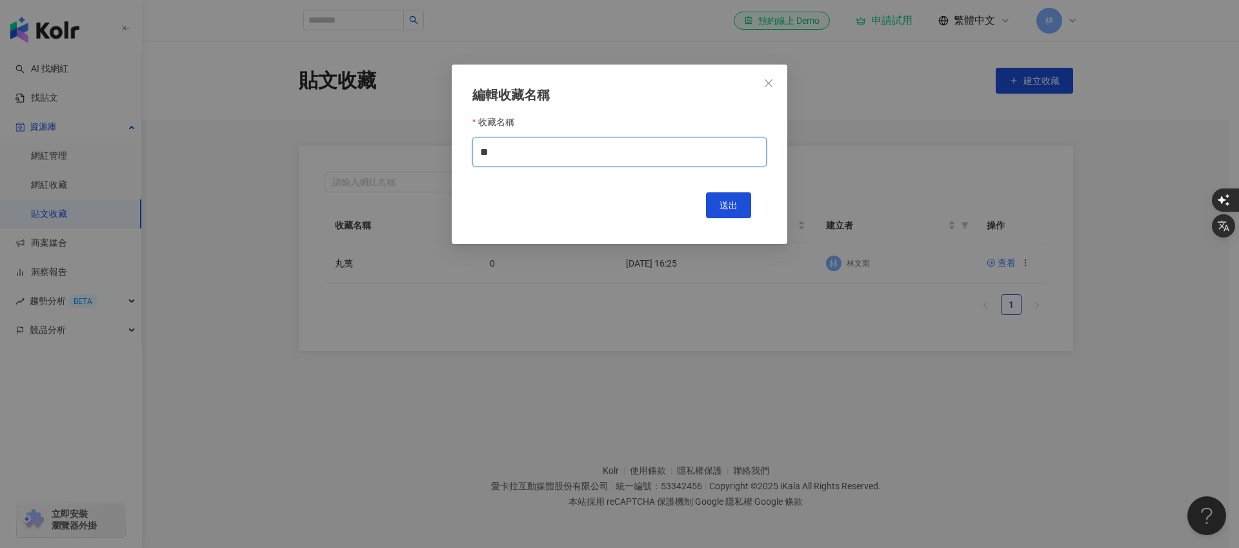
click at [593, 154] on input "**" at bounding box center [619, 151] width 294 height 29
type input "*"
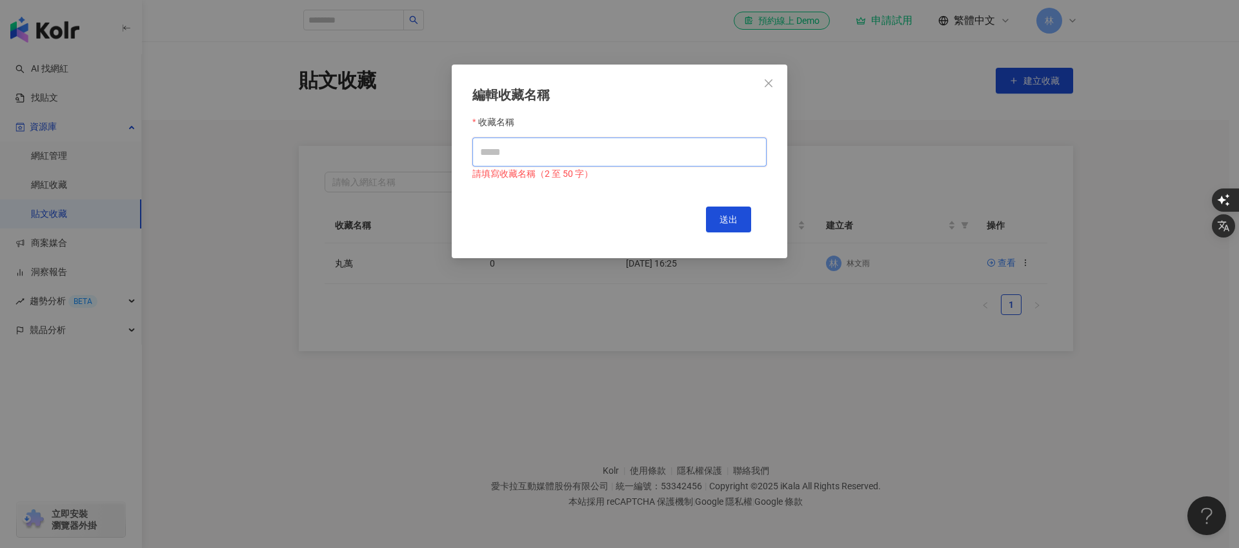
paste input "**********"
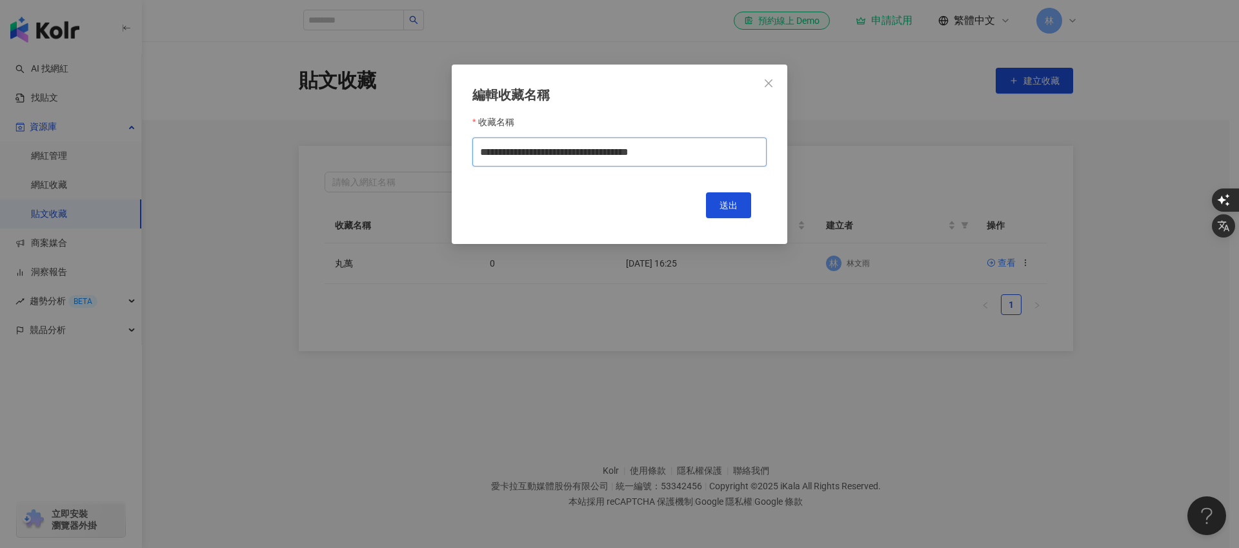
type input "**********"
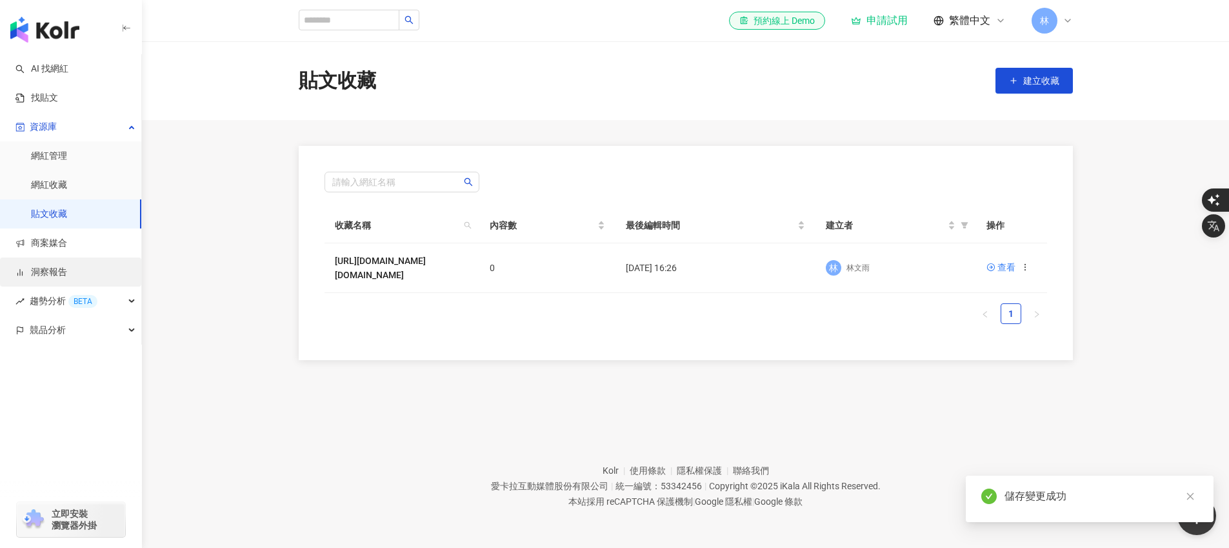
click at [61, 277] on link "洞察報告" at bounding box center [41, 272] width 52 height 13
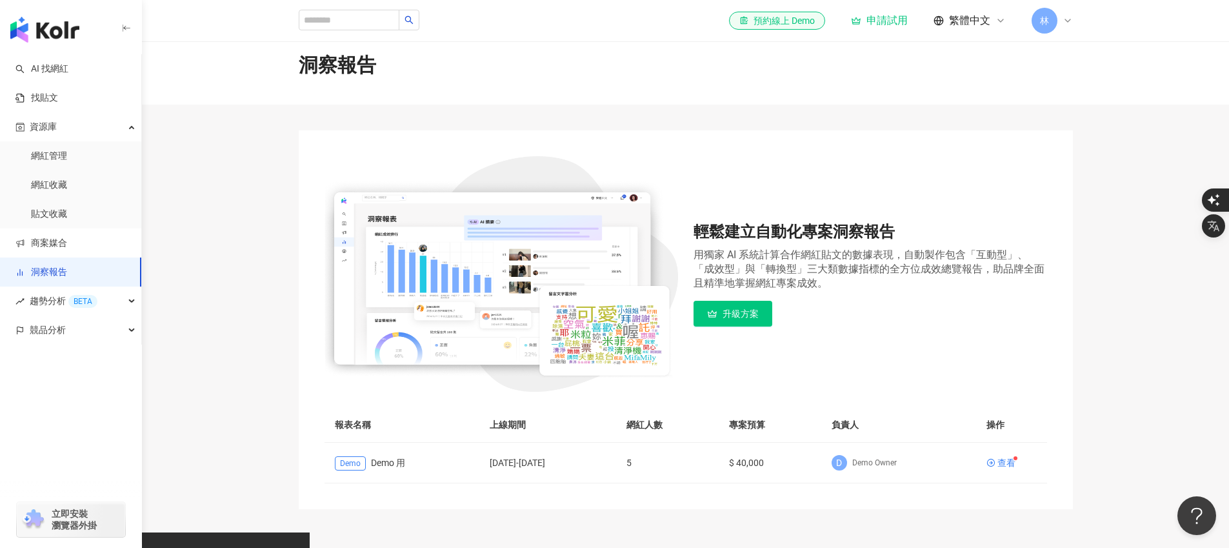
scroll to position [17, 0]
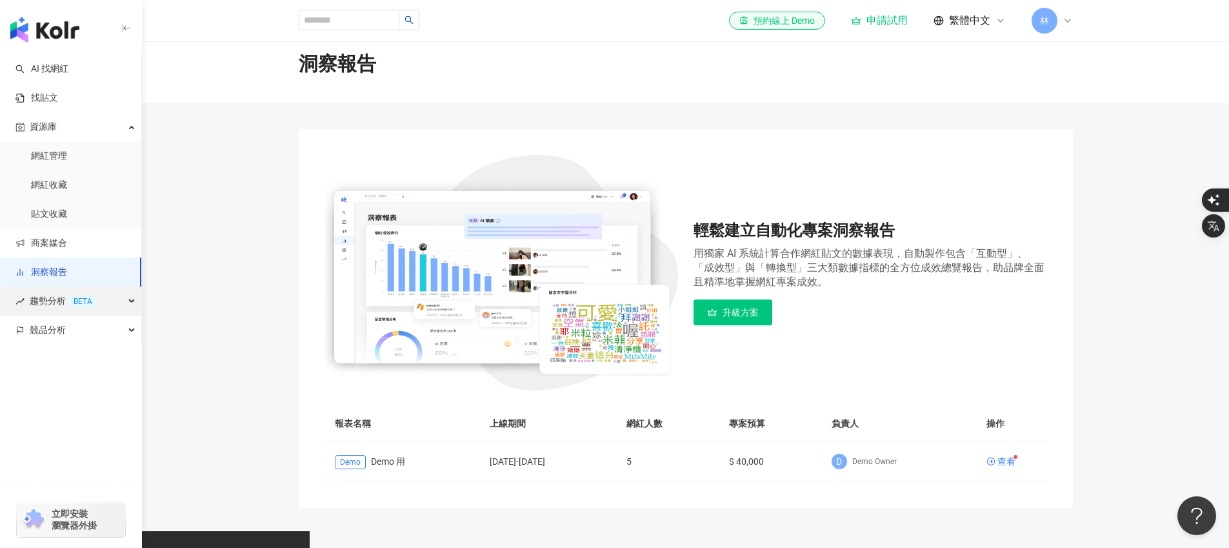
click at [56, 296] on span "趨勢分析 BETA" at bounding box center [64, 301] width 68 height 29
click at [85, 382] on link "社群帳號排行" at bounding box center [58, 388] width 54 height 13
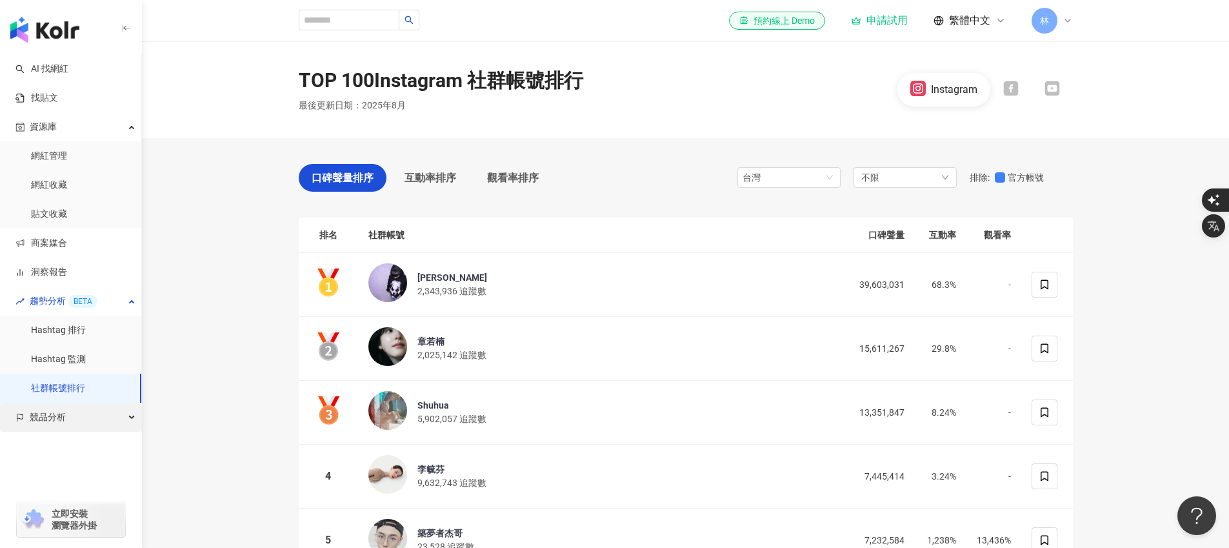
click at [57, 424] on span "競品分析" at bounding box center [48, 417] width 36 height 29
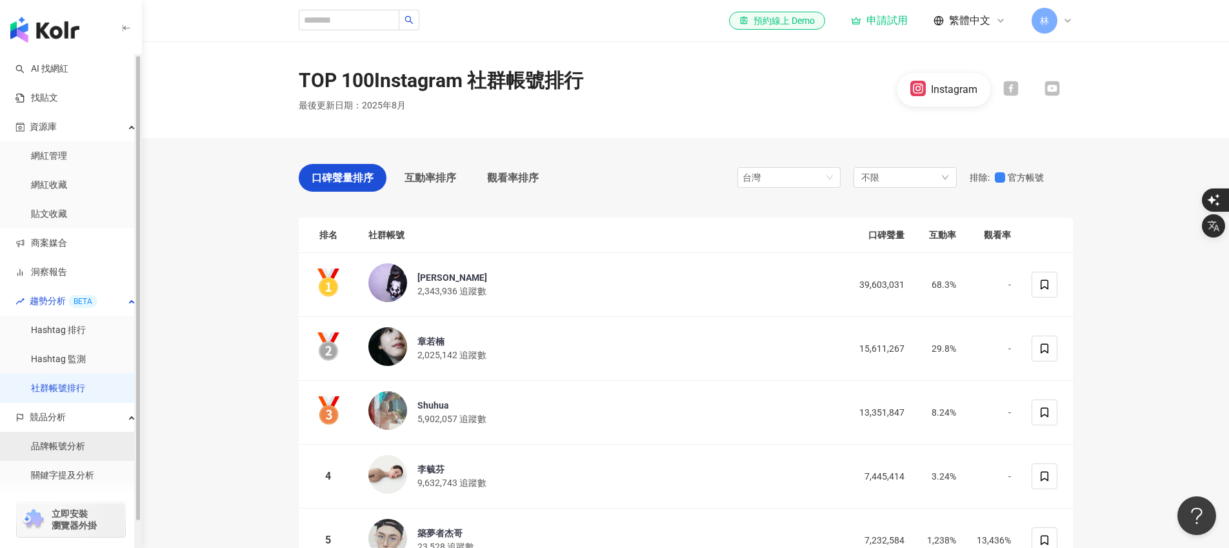
click at [76, 443] on link "品牌帳號分析" at bounding box center [58, 446] width 54 height 13
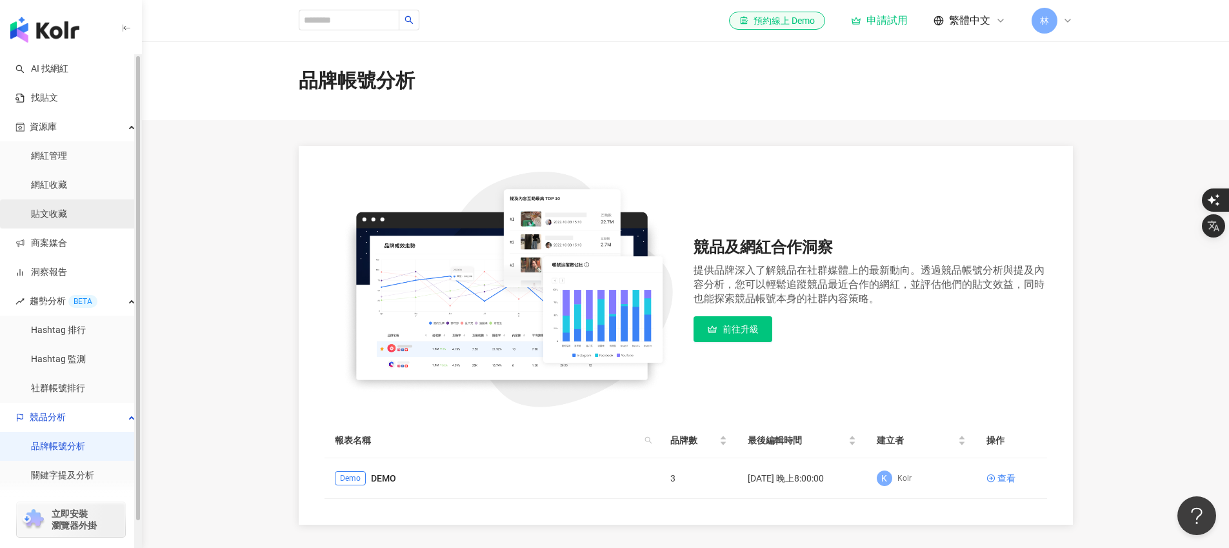
click at [65, 216] on link "貼文收藏" at bounding box center [49, 214] width 36 height 13
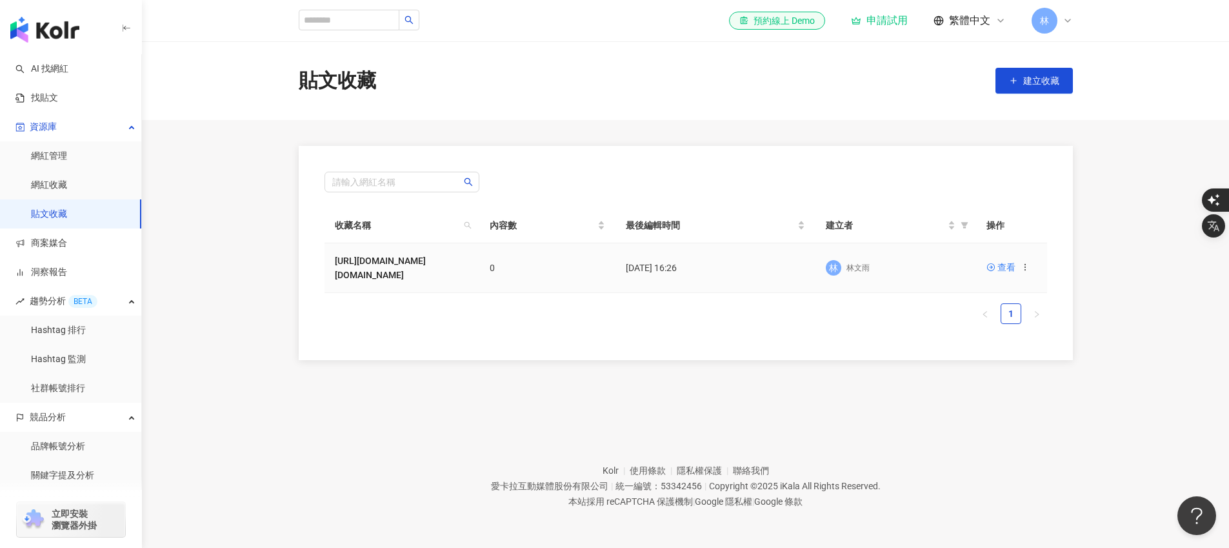
click at [1024, 263] on icon at bounding box center [1025, 267] width 9 height 9
click at [989, 374] on div "刪除收藏" at bounding box center [992, 370] width 54 height 14
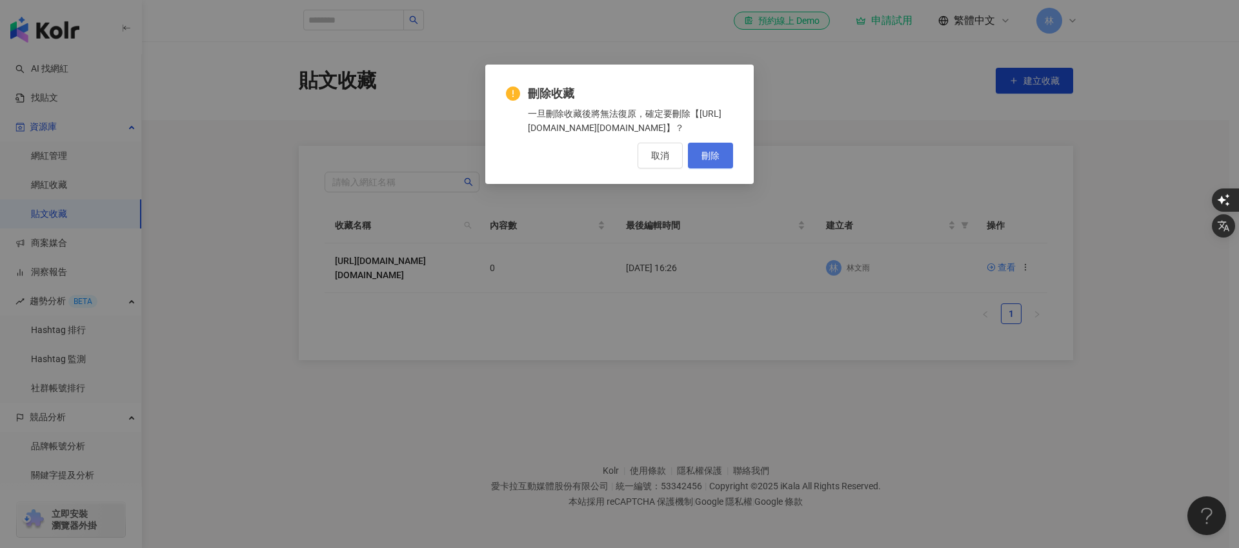
click at [709, 162] on button "刪除" at bounding box center [710, 156] width 45 height 26
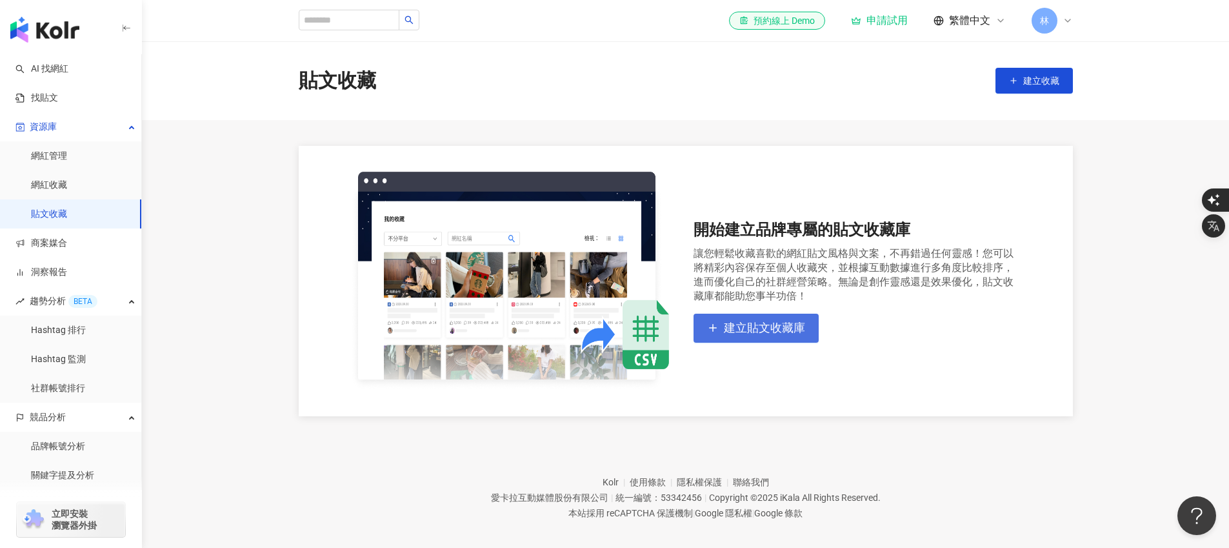
click at [778, 330] on span "建立貼文收藏庫" at bounding box center [764, 328] width 81 height 14
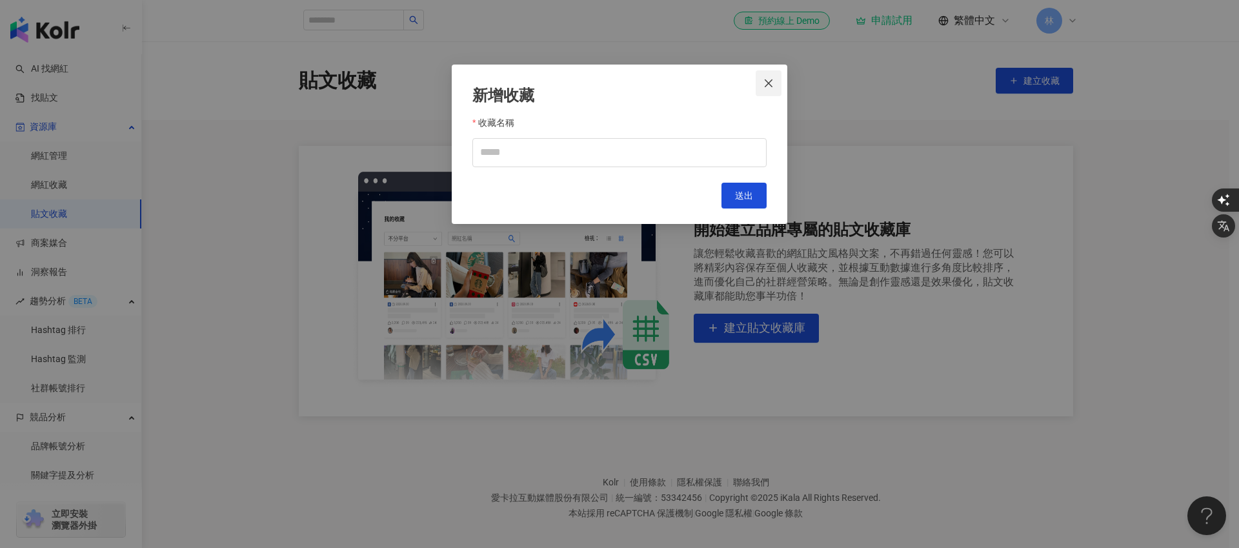
click at [767, 85] on icon "close" at bounding box center [769, 83] width 8 height 8
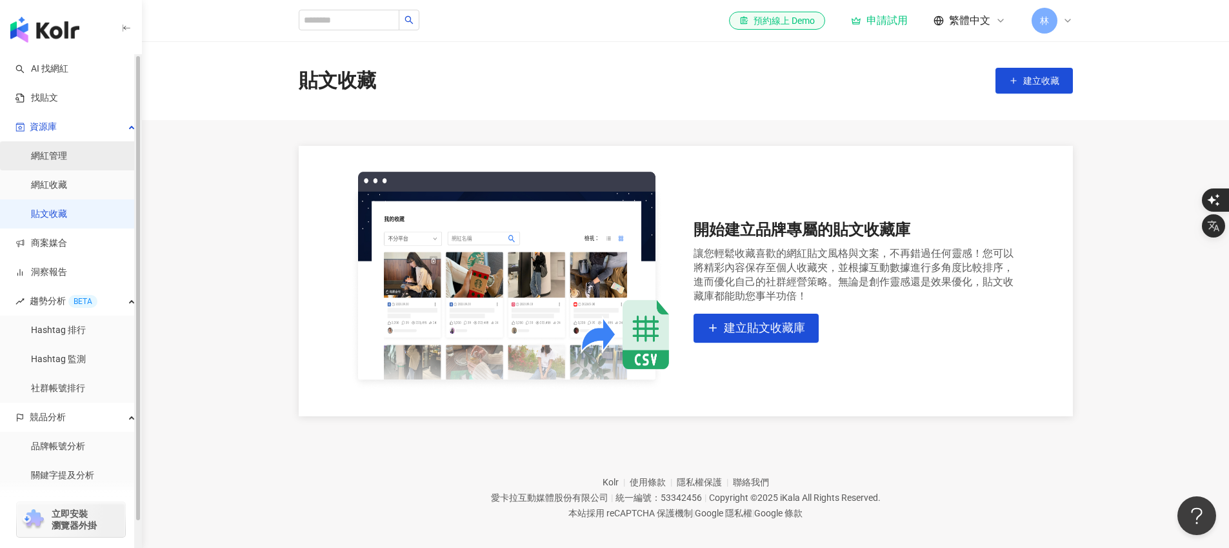
click at [67, 163] on link "網紅管理" at bounding box center [49, 156] width 36 height 13
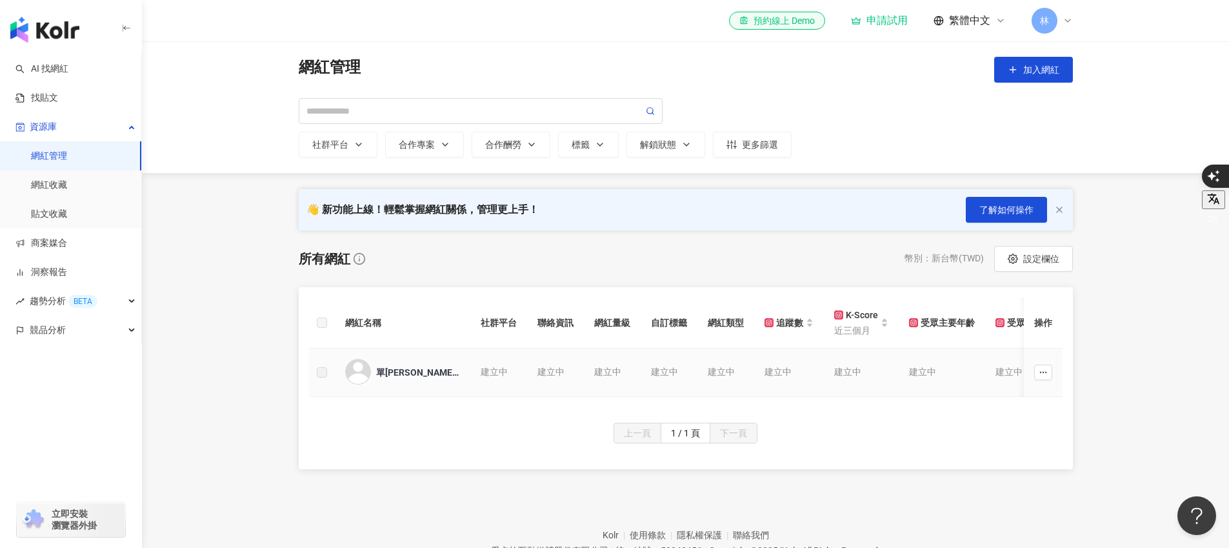
click at [531, 376] on td "建立中" at bounding box center [555, 373] width 57 height 48
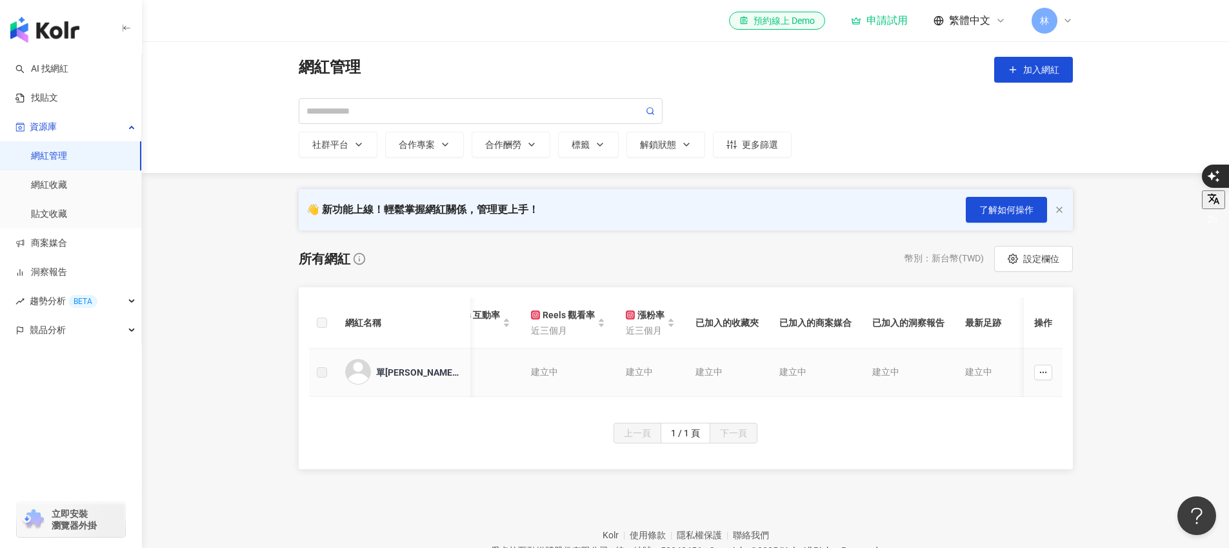
scroll to position [0, 756]
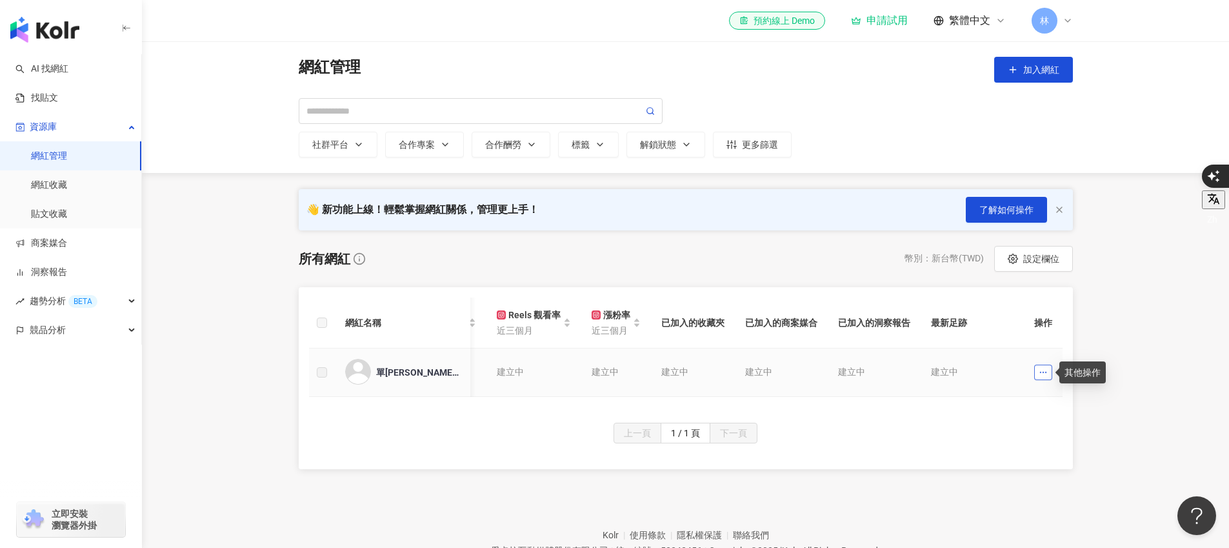
click at [1048, 366] on button "button" at bounding box center [1044, 372] width 18 height 15
click at [933, 288] on div "網紅名稱 社群平台 聯絡資訊 網紅量級 自訂標籤 網紅類型 追蹤數 K-Score 近三個月 受眾主要年齡 受眾主要性別 互動率 近三個月 Reels 互動率…" at bounding box center [686, 355] width 774 height 136
click at [1043, 64] on button "加入網紅" at bounding box center [1034, 70] width 79 height 26
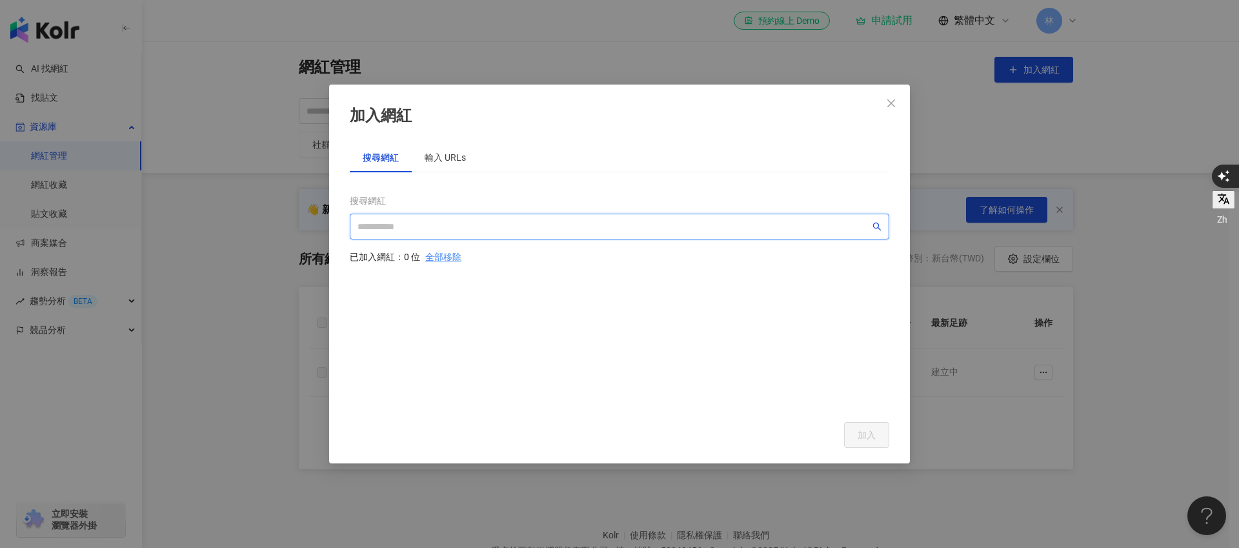
click at [412, 221] on input "search" at bounding box center [614, 226] width 512 height 14
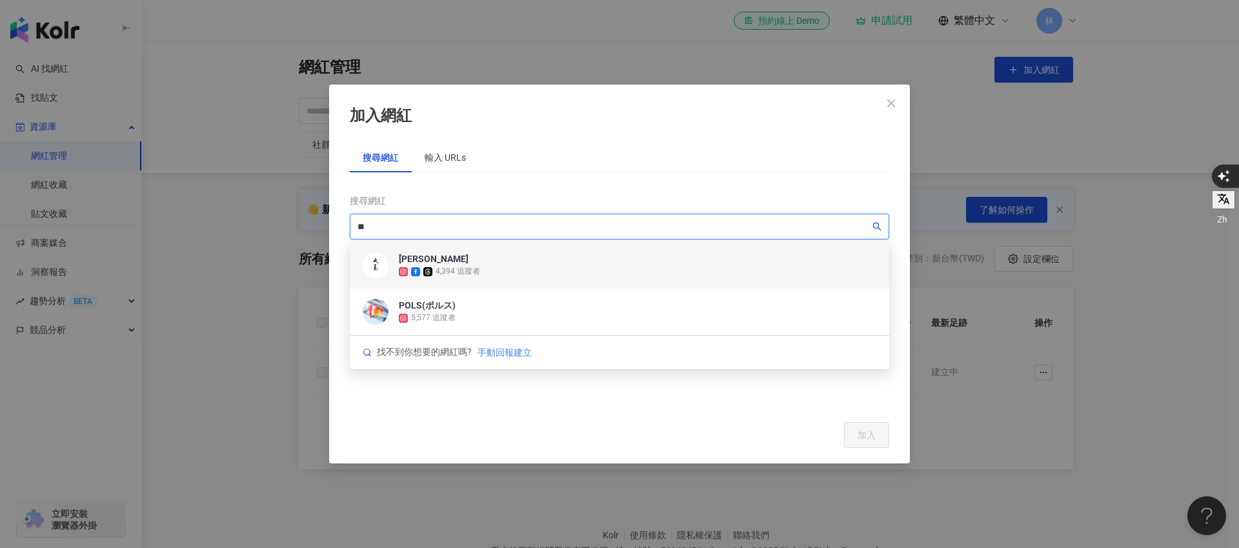
type input "*"
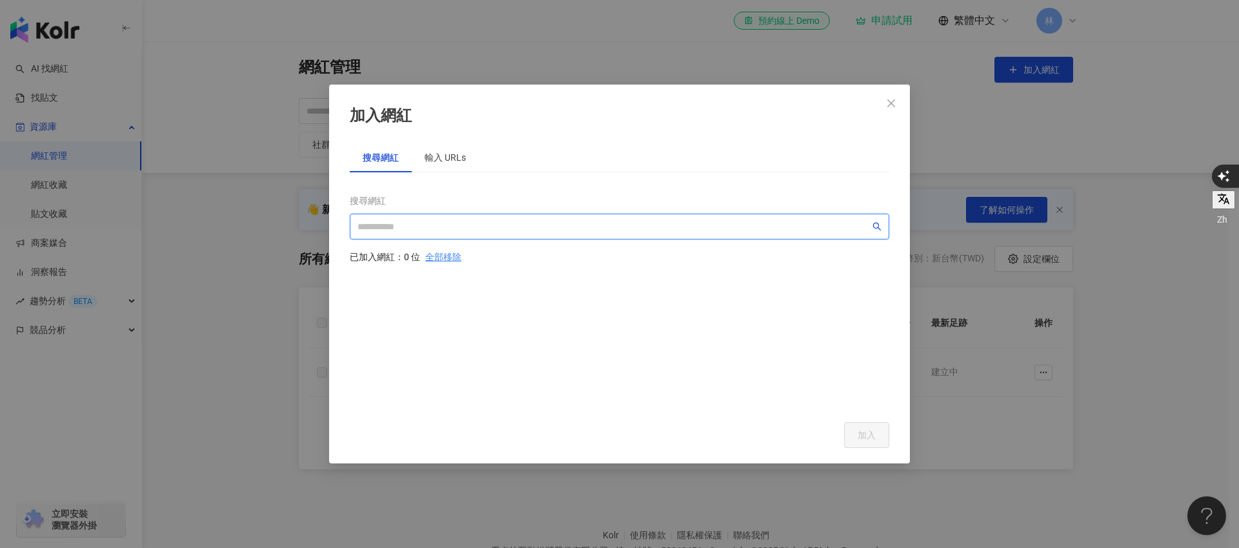
click at [403, 230] on input "search" at bounding box center [614, 226] width 512 height 14
paste input "**********"
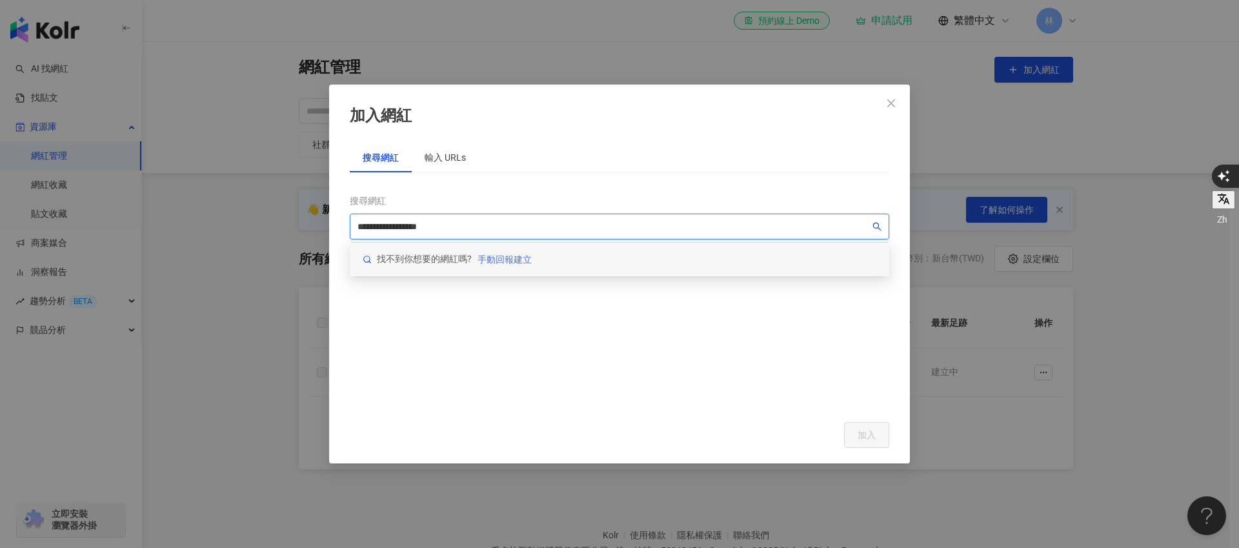
click at [508, 259] on span "手動回報建立" at bounding box center [505, 259] width 54 height 10
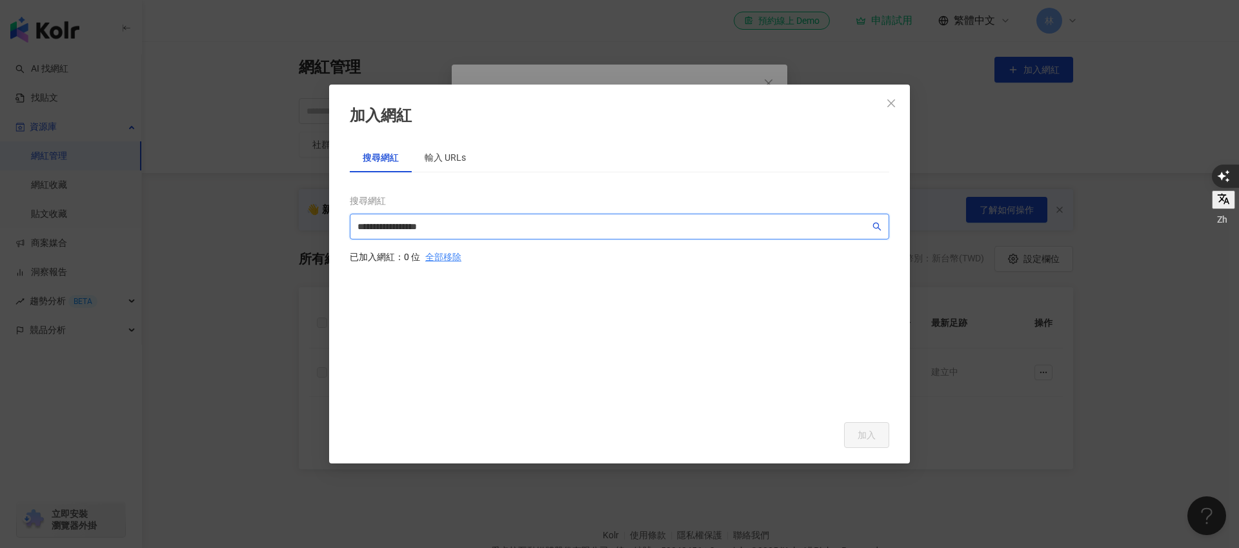
type input "**********"
click at [454, 157] on div "輸入 URLs" at bounding box center [445, 157] width 41 height 14
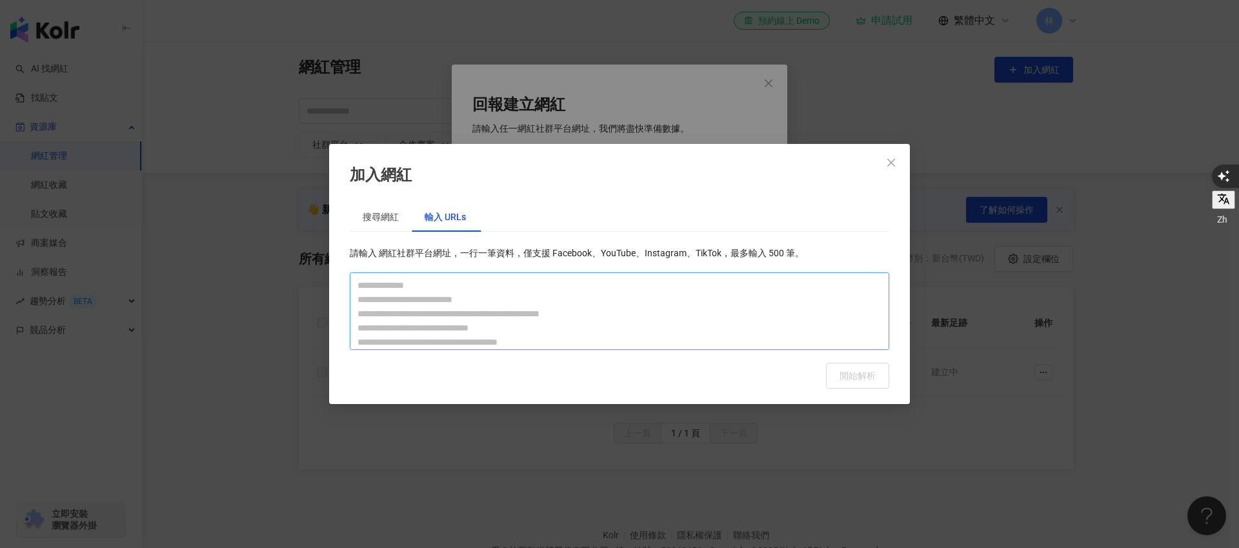
click at [369, 292] on textarea at bounding box center [620, 310] width 540 height 77
paste textarea "**********"
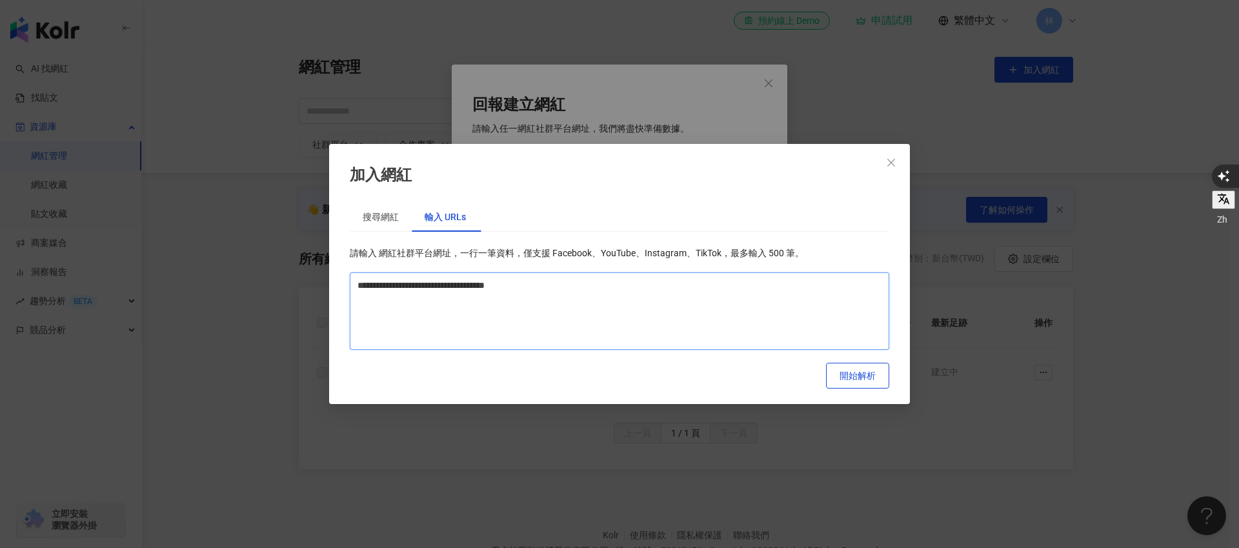
paste textarea "**********"
type textarea "**********"
click at [862, 374] on span "開始解析" at bounding box center [858, 375] width 36 height 10
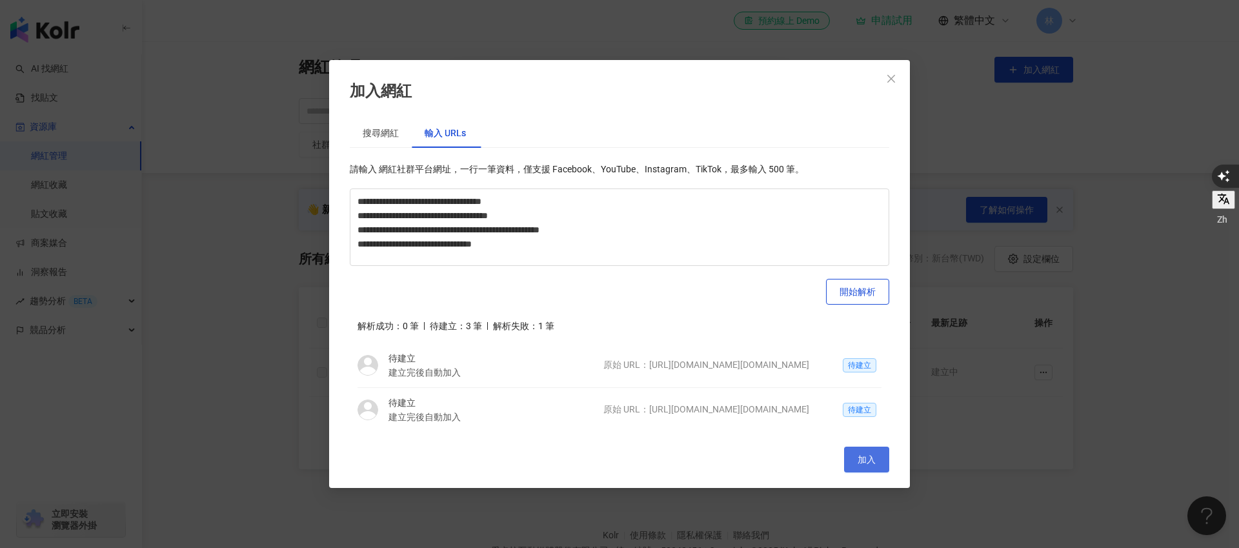
click at [867, 455] on span "加入" at bounding box center [867, 459] width 18 height 10
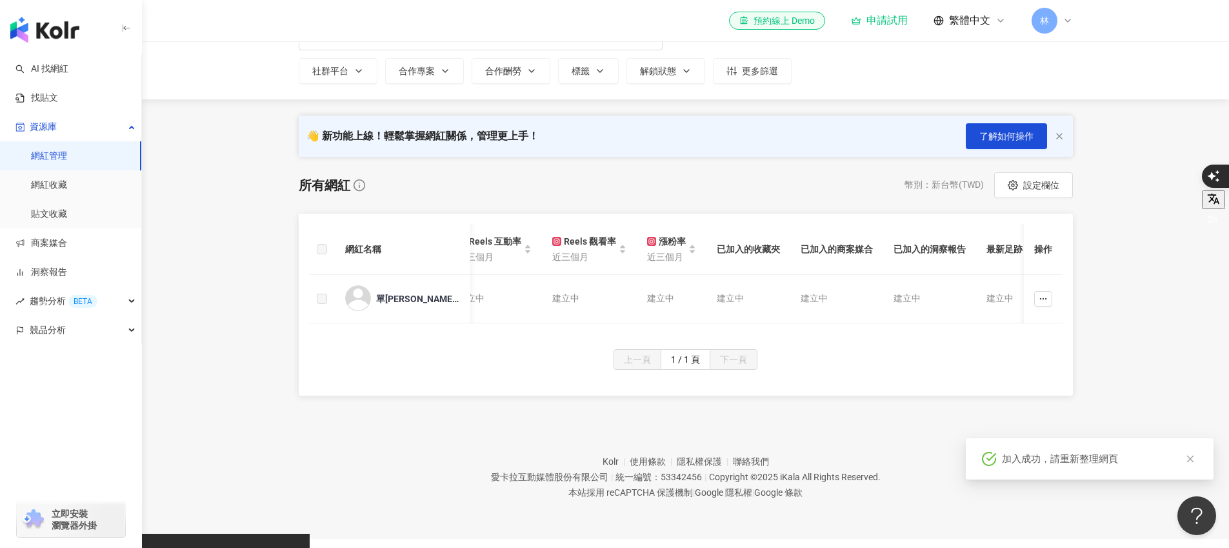
scroll to position [0, 700]
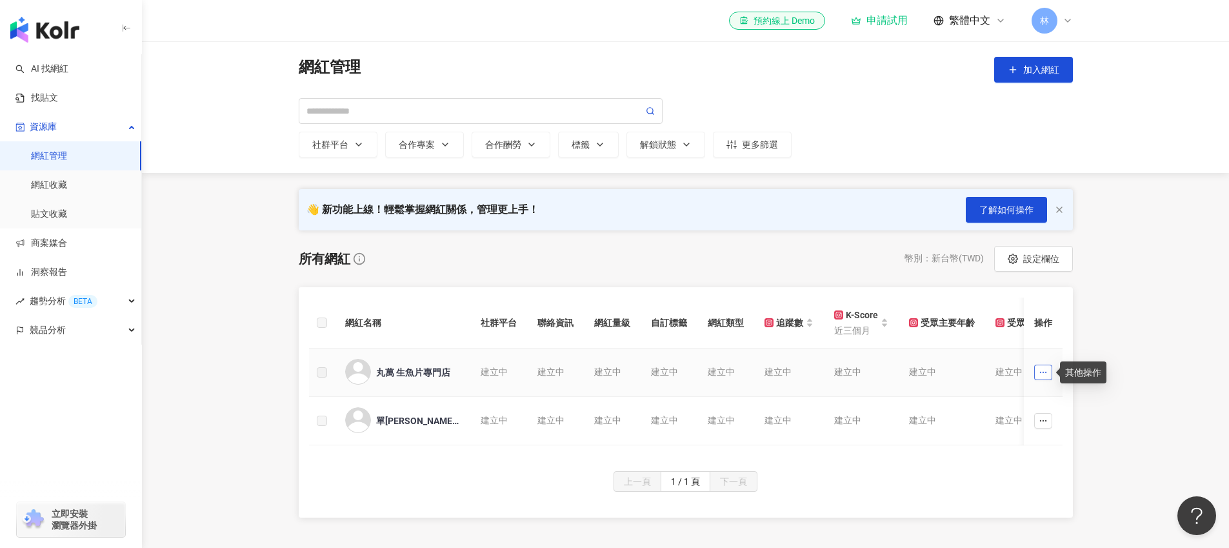
click at [1049, 376] on button "button" at bounding box center [1044, 372] width 18 height 15
click at [640, 294] on div "網紅名稱 社群平台 聯絡資訊 網紅量級 自訂標籤 網紅類型 追蹤數 K-Score 近三個月 受眾主要年齡 受眾主要性別 互動率 近三個月 Reels 互動率…" at bounding box center [686, 379] width 774 height 184
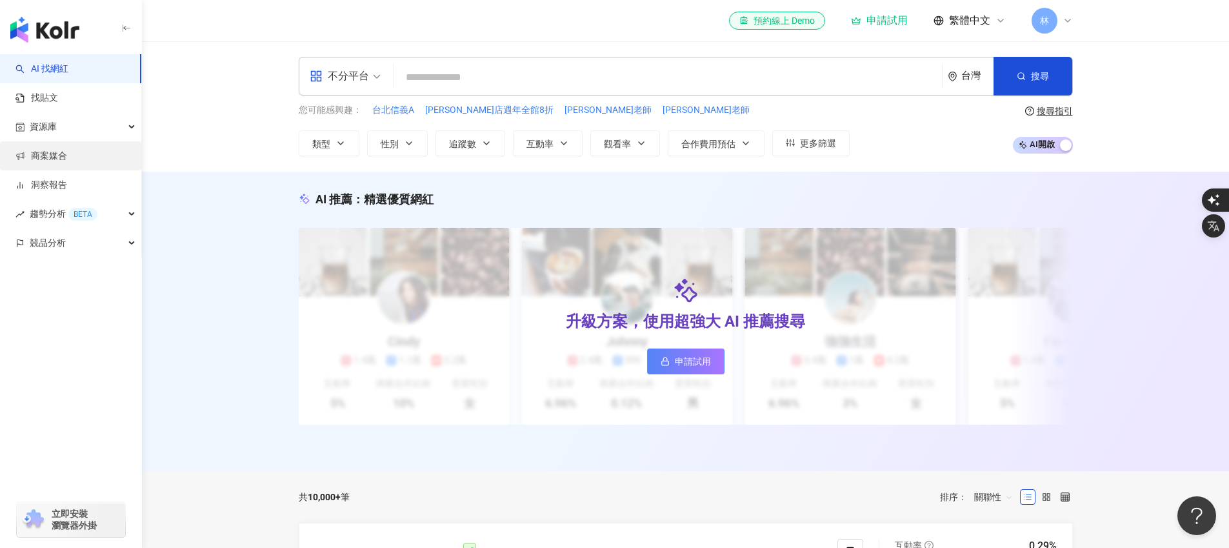
click at [67, 159] on link "商案媒合" at bounding box center [41, 156] width 52 height 13
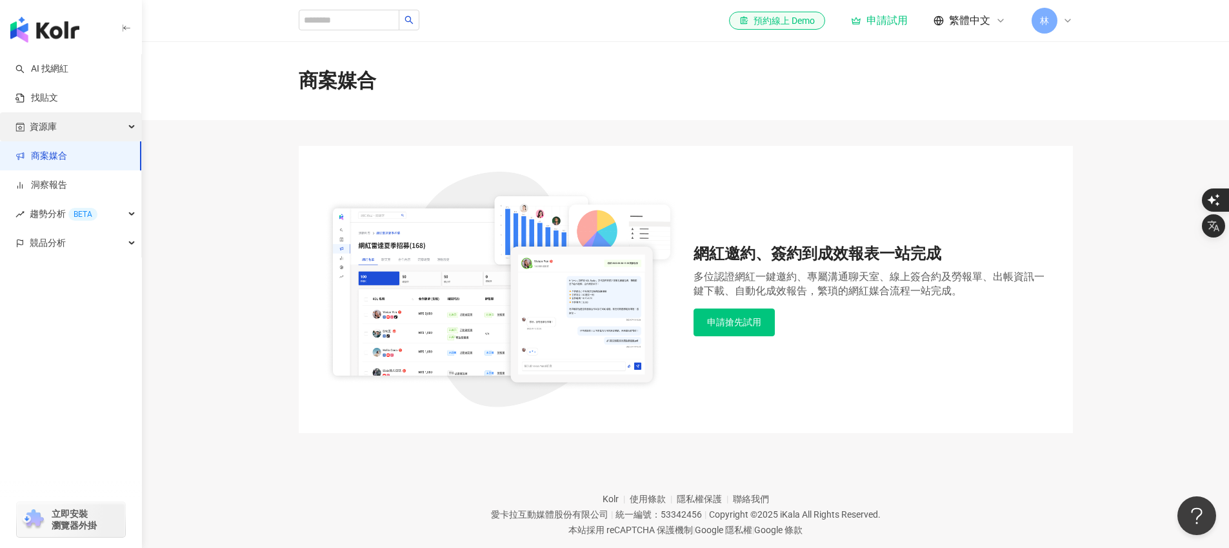
click at [68, 127] on div "資源庫" at bounding box center [70, 126] width 141 height 29
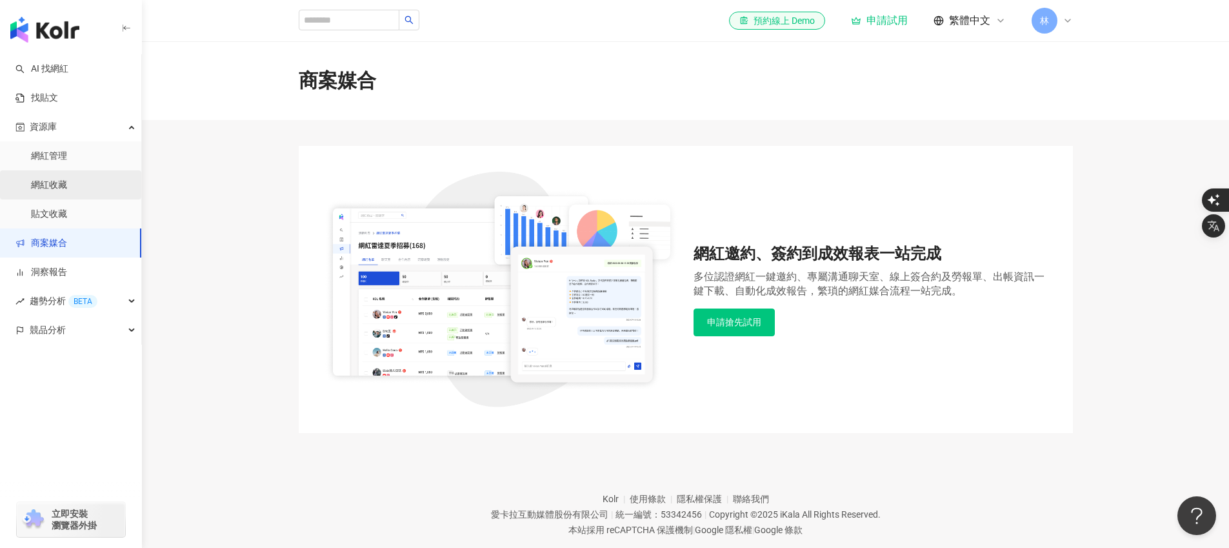
click at [67, 187] on link "網紅收藏" at bounding box center [49, 185] width 36 height 13
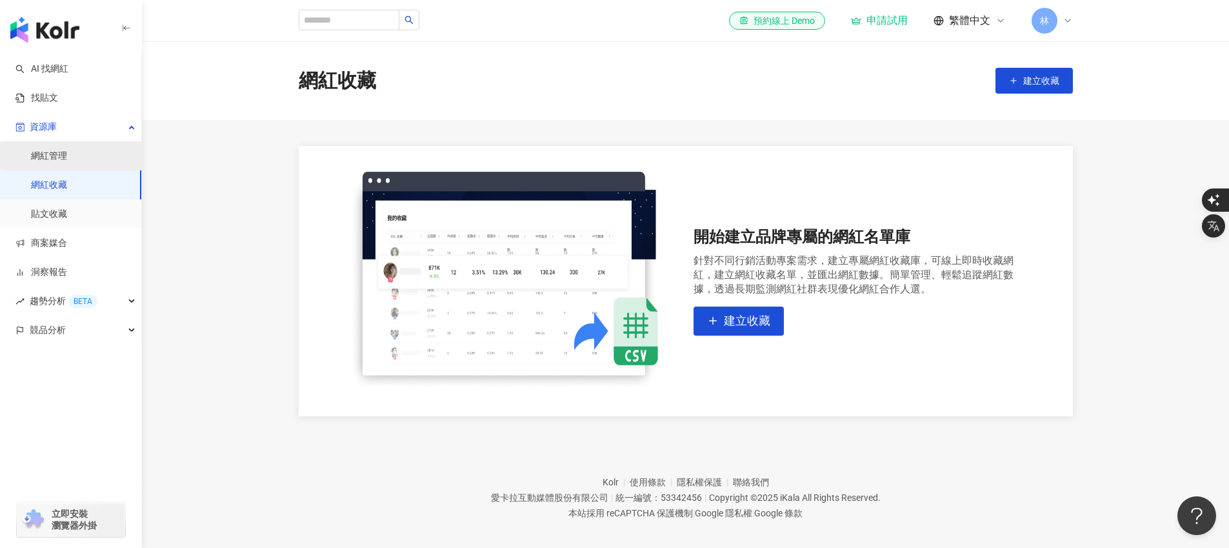
click at [67, 158] on link "網紅管理" at bounding box center [49, 156] width 36 height 13
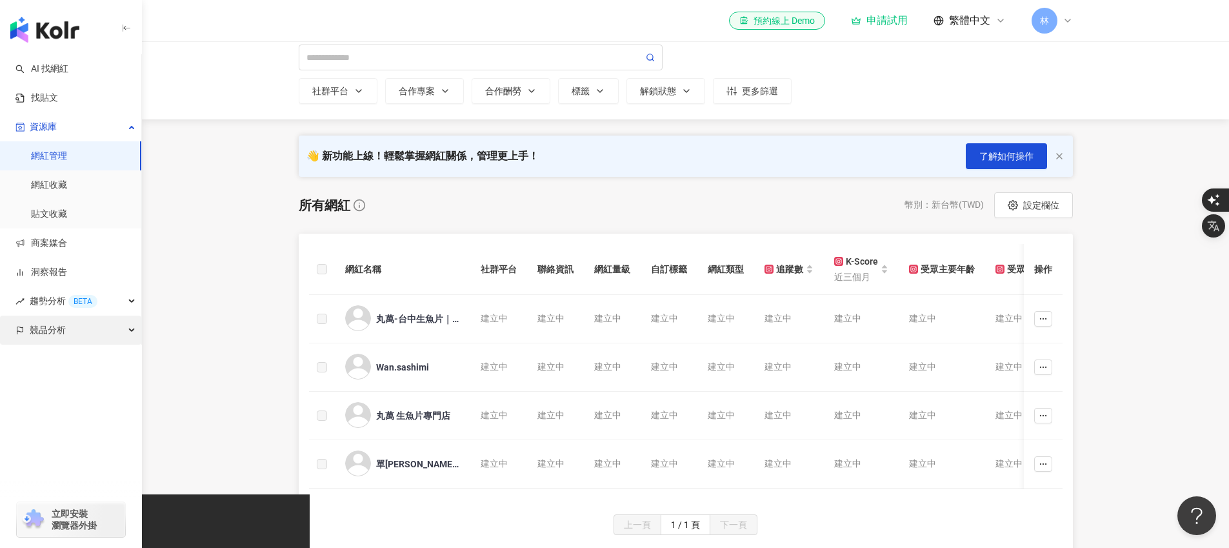
click at [87, 333] on div "競品分析" at bounding box center [70, 330] width 141 height 29
click at [85, 366] on link "品牌帳號分析" at bounding box center [58, 359] width 54 height 13
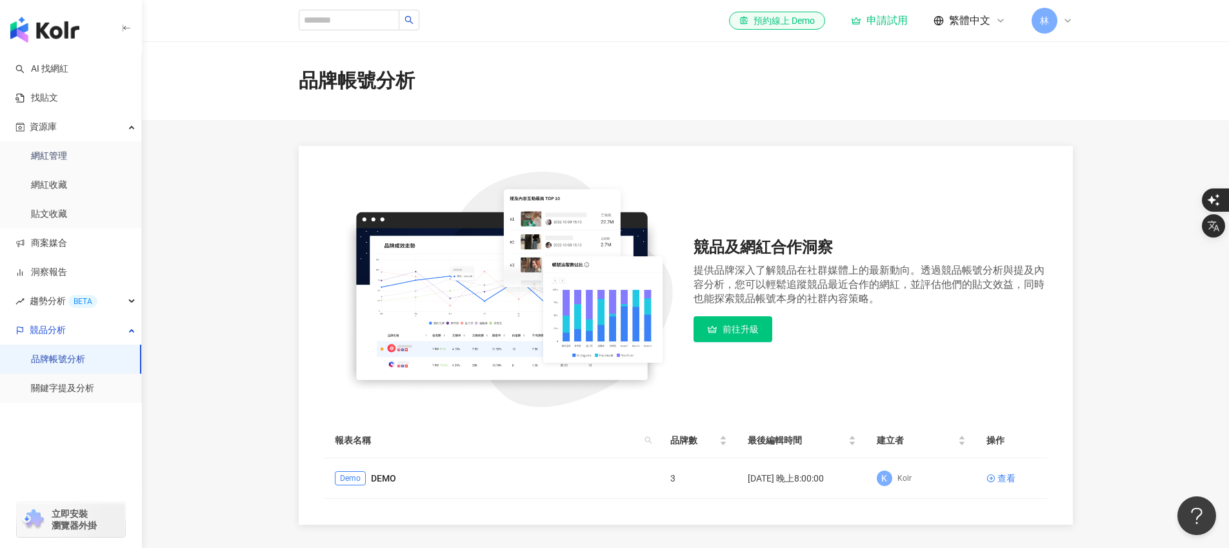
scroll to position [120, 0]
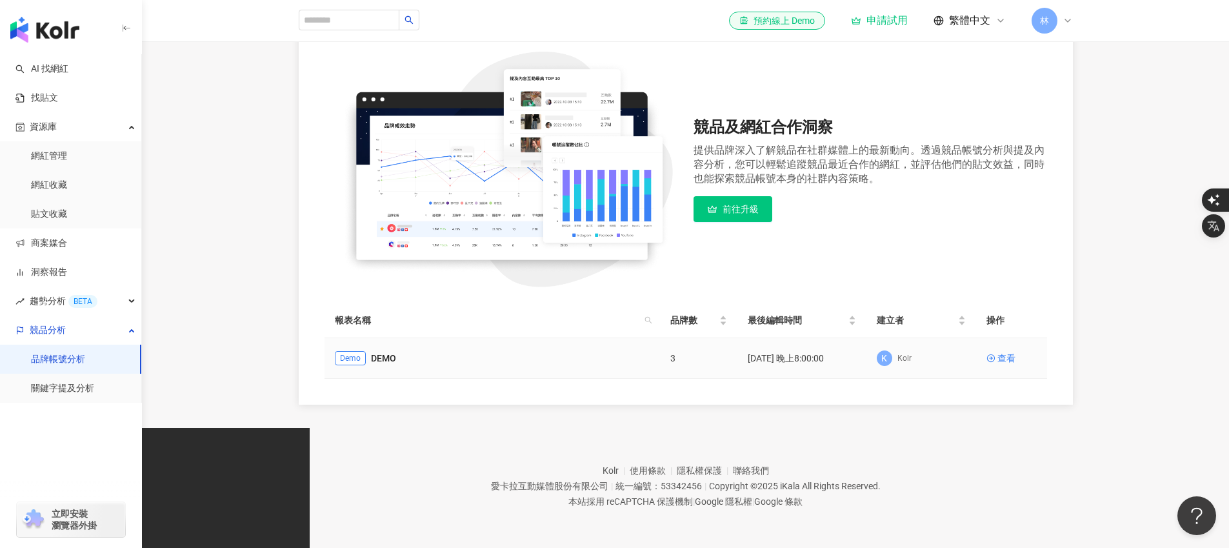
click at [369, 358] on div "Demo DEMO" at bounding box center [492, 358] width 315 height 14
click at [371, 358] on link "DEMO" at bounding box center [383, 358] width 25 height 14
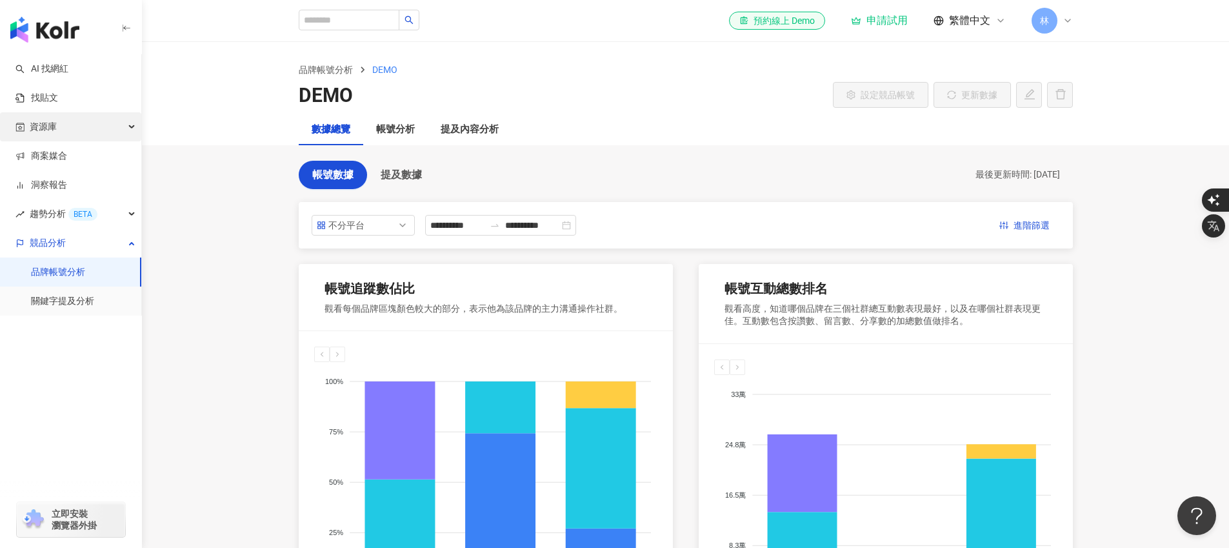
click at [35, 132] on span "資源庫" at bounding box center [43, 126] width 27 height 29
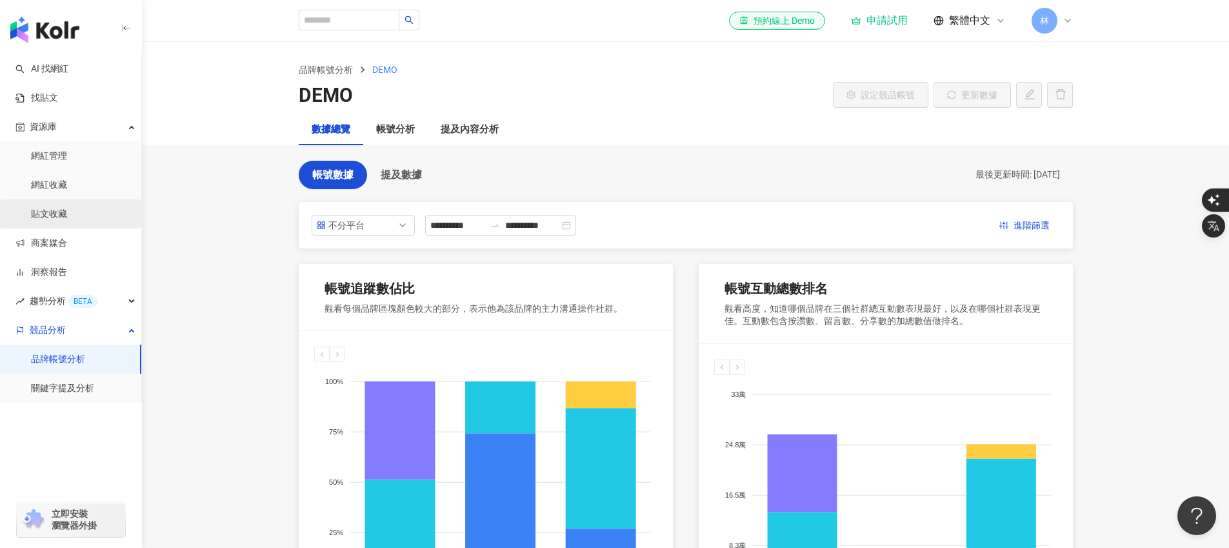
click at [67, 211] on link "貼文收藏" at bounding box center [49, 214] width 36 height 13
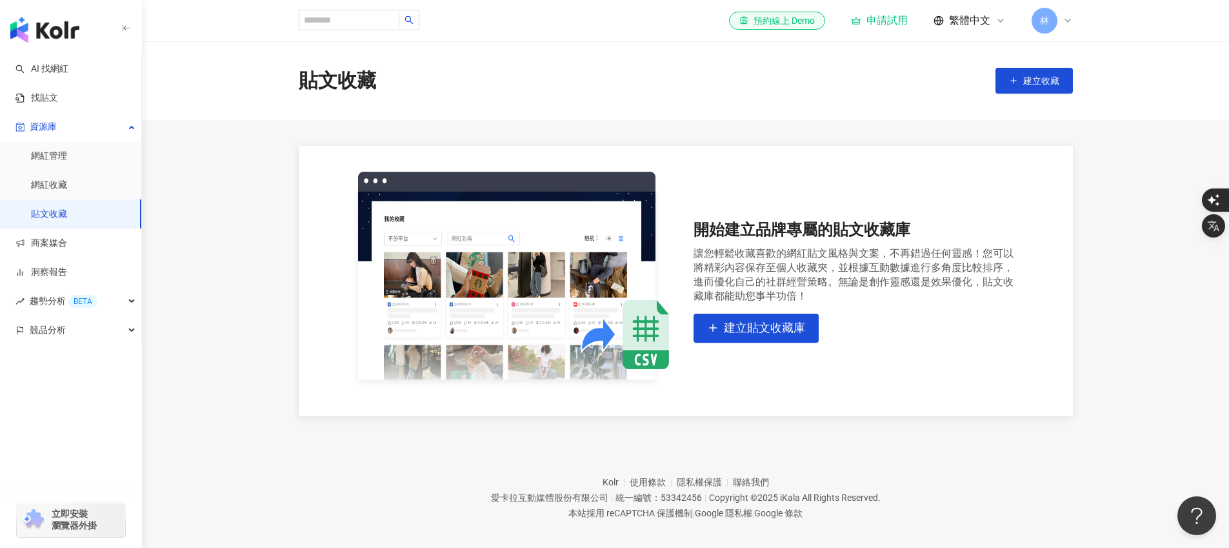
click at [67, 189] on link "網紅收藏" at bounding box center [49, 185] width 36 height 13
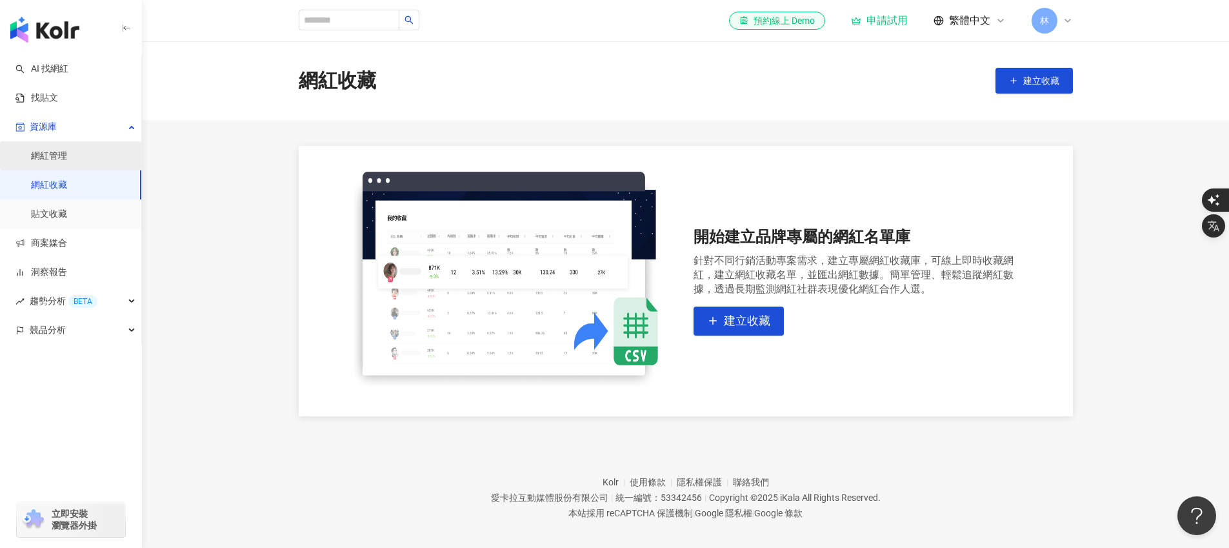
click at [67, 158] on link "網紅管理" at bounding box center [49, 156] width 36 height 13
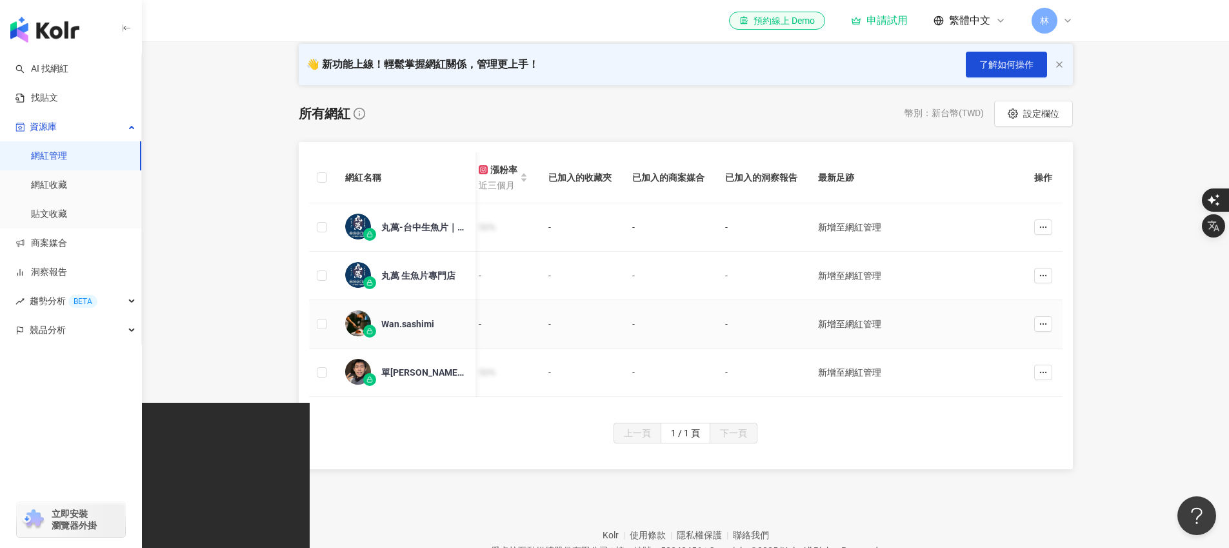
scroll to position [0, 979]
click at [841, 375] on div "新增至網紅管理" at bounding box center [910, 372] width 207 height 14
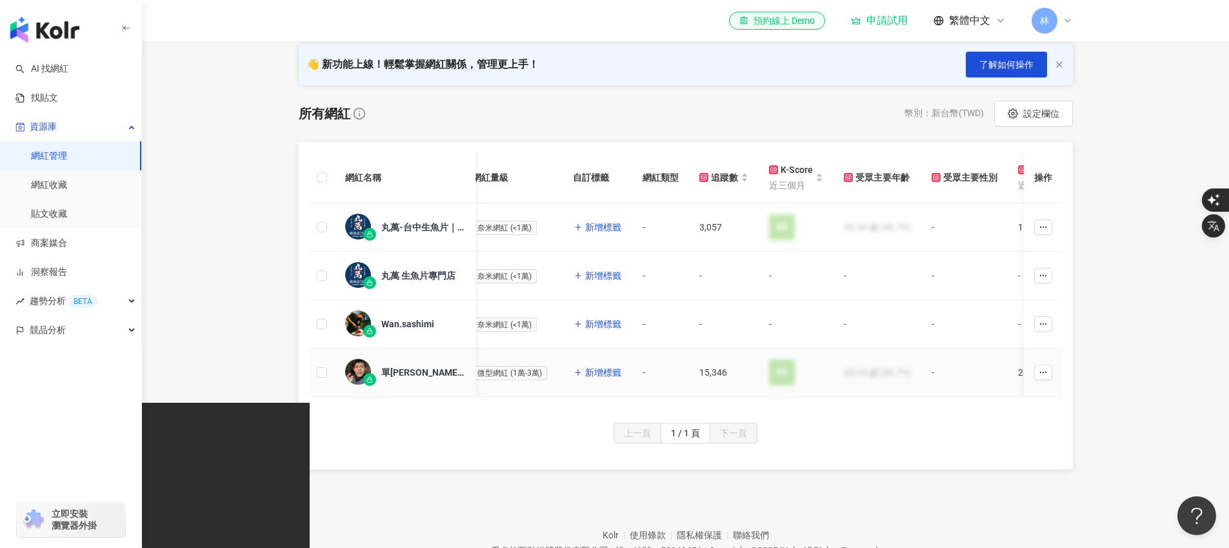
scroll to position [0, 0]
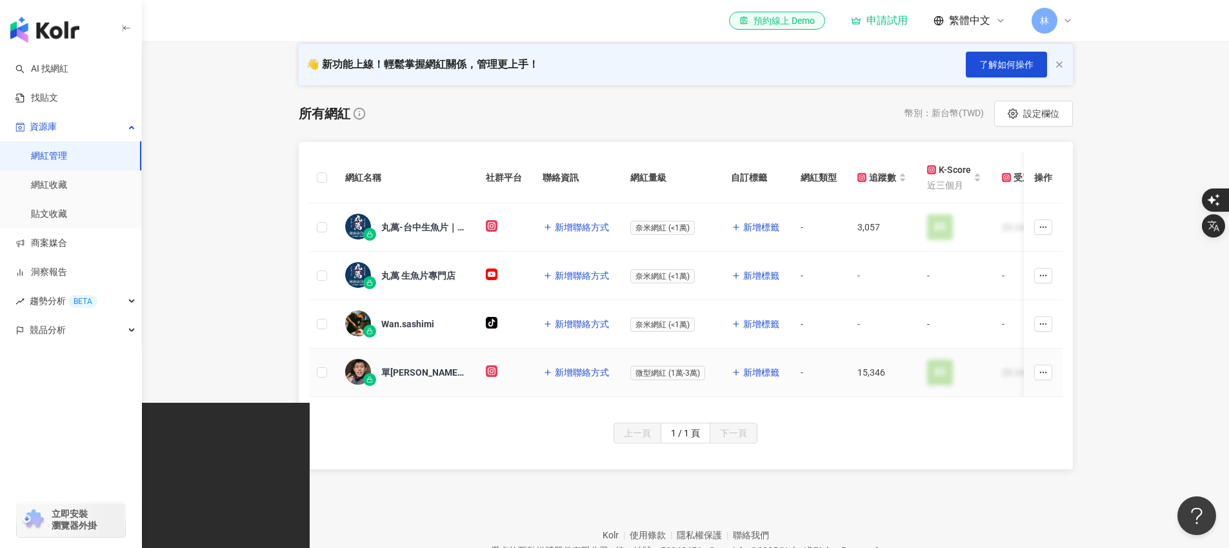
click at [695, 372] on span "微型網紅 (1萬-3萬)" at bounding box center [668, 373] width 75 height 14
click at [753, 372] on span "新增標籤" at bounding box center [761, 372] width 36 height 10
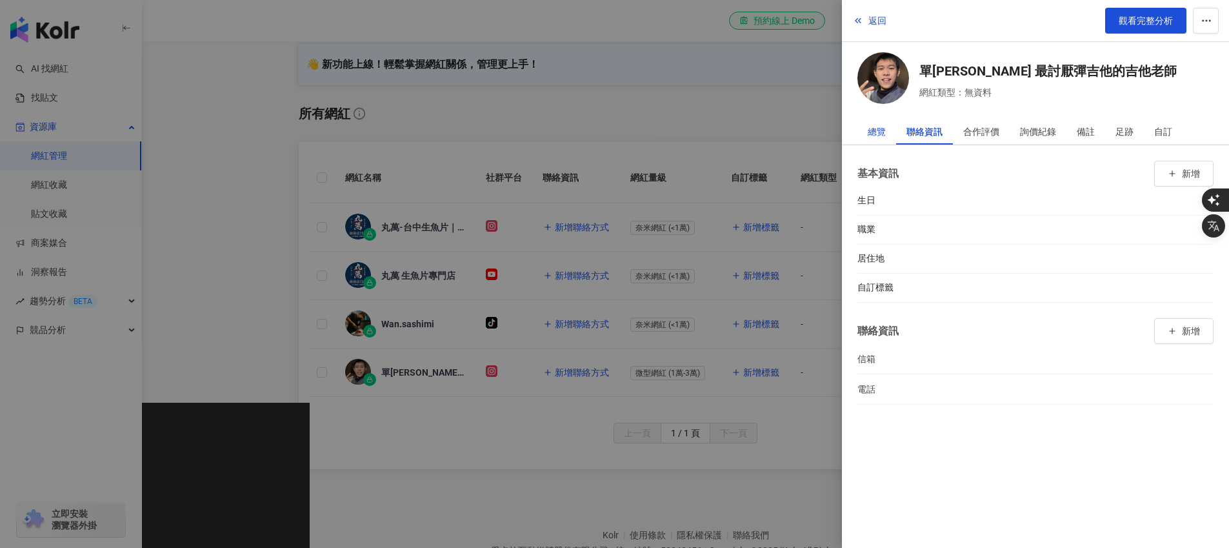
click at [881, 128] on div "總覽" at bounding box center [877, 132] width 18 height 26
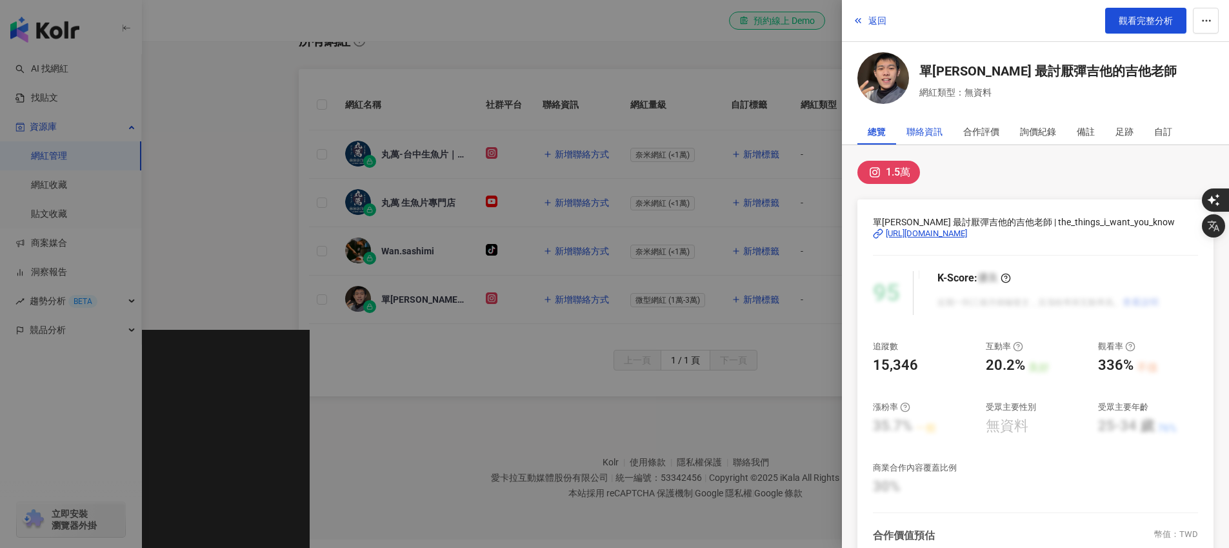
click at [930, 127] on div "聯絡資訊" at bounding box center [925, 132] width 36 height 26
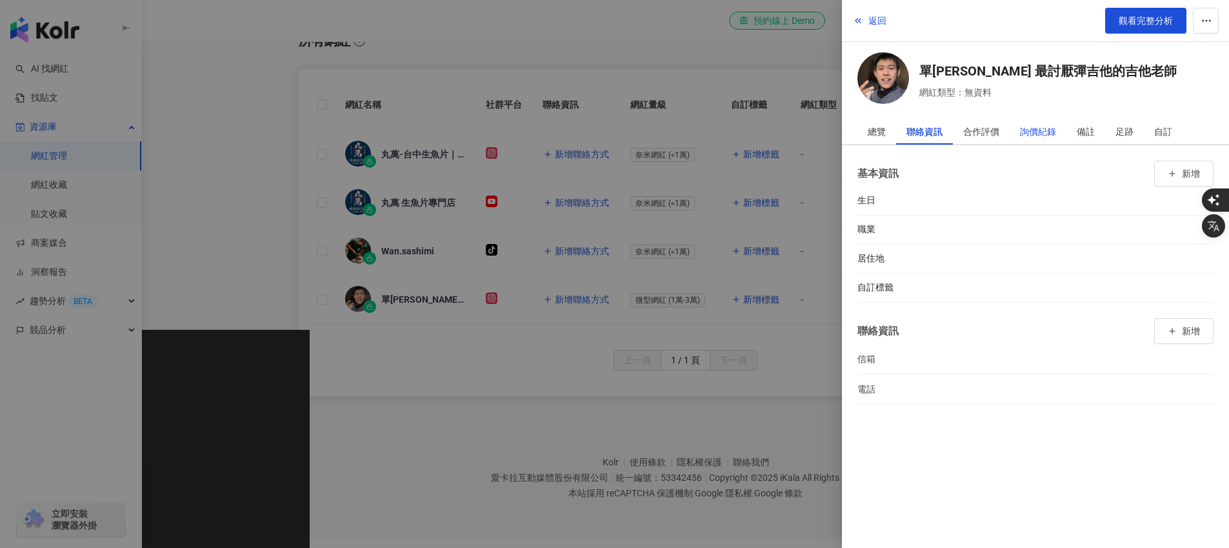
click at [1029, 126] on div "詢價紀錄" at bounding box center [1038, 132] width 36 height 26
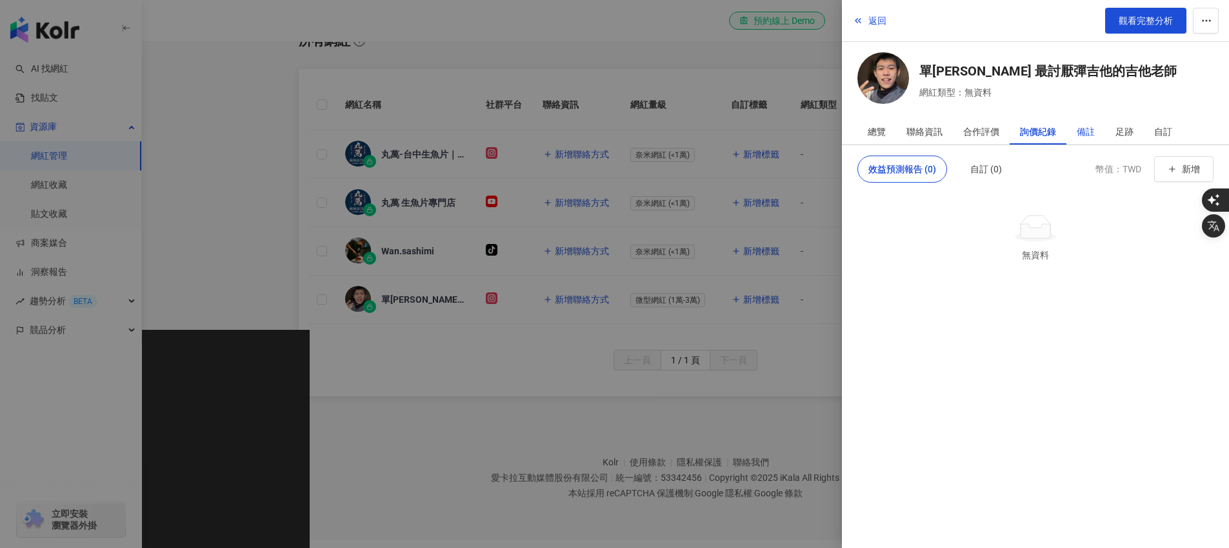
click at [1090, 126] on div "備註" at bounding box center [1086, 132] width 18 height 26
click at [1135, 127] on div "足跡" at bounding box center [1125, 132] width 39 height 26
click at [1166, 128] on div "自訂" at bounding box center [1164, 132] width 18 height 26
click at [973, 134] on div "合作評價" at bounding box center [982, 132] width 36 height 26
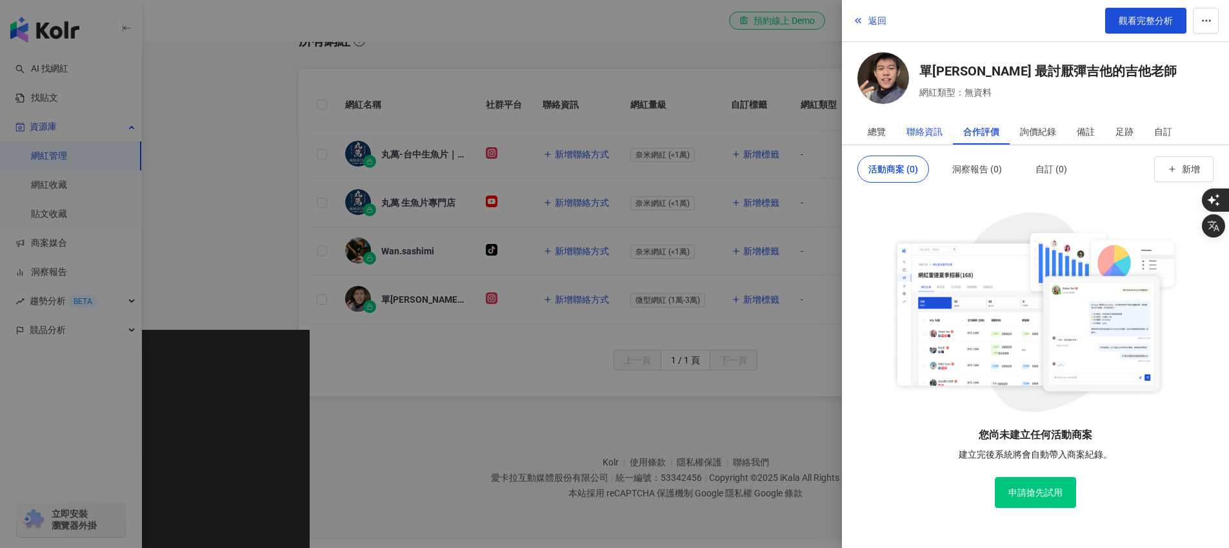
click at [927, 131] on div "聯絡資訊" at bounding box center [925, 132] width 36 height 26
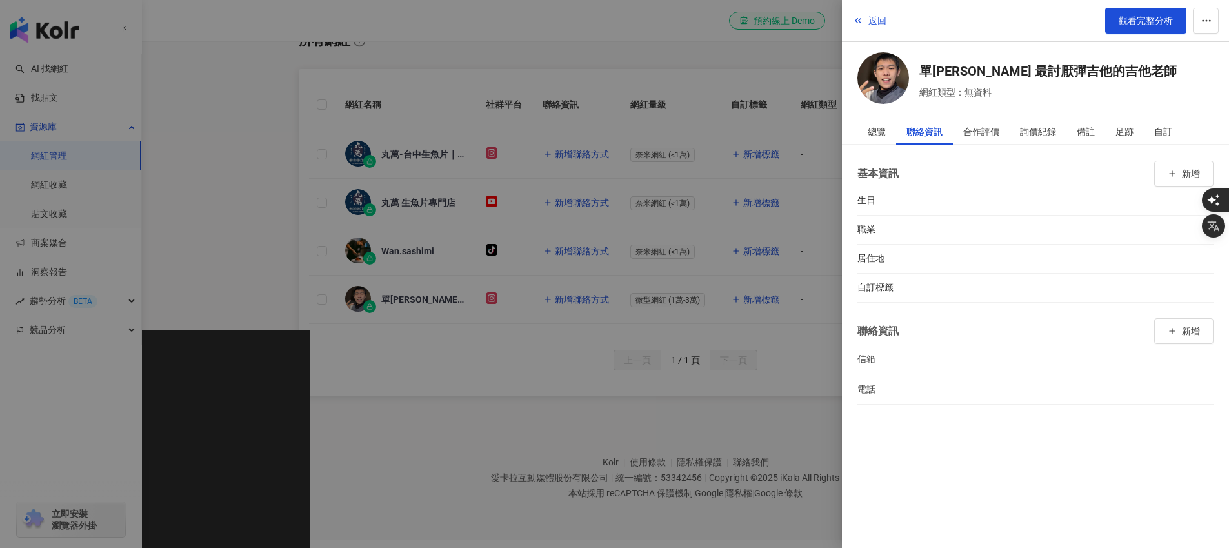
click at [685, 70] on div at bounding box center [614, 274] width 1229 height 548
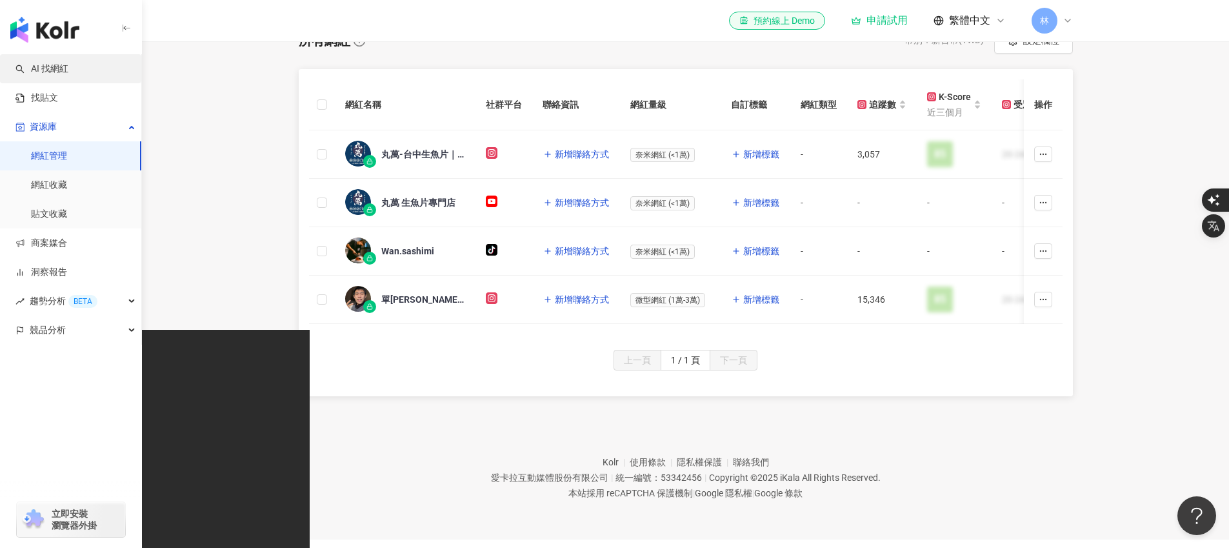
click at [68, 66] on link "AI 找網紅" at bounding box center [41, 69] width 53 height 13
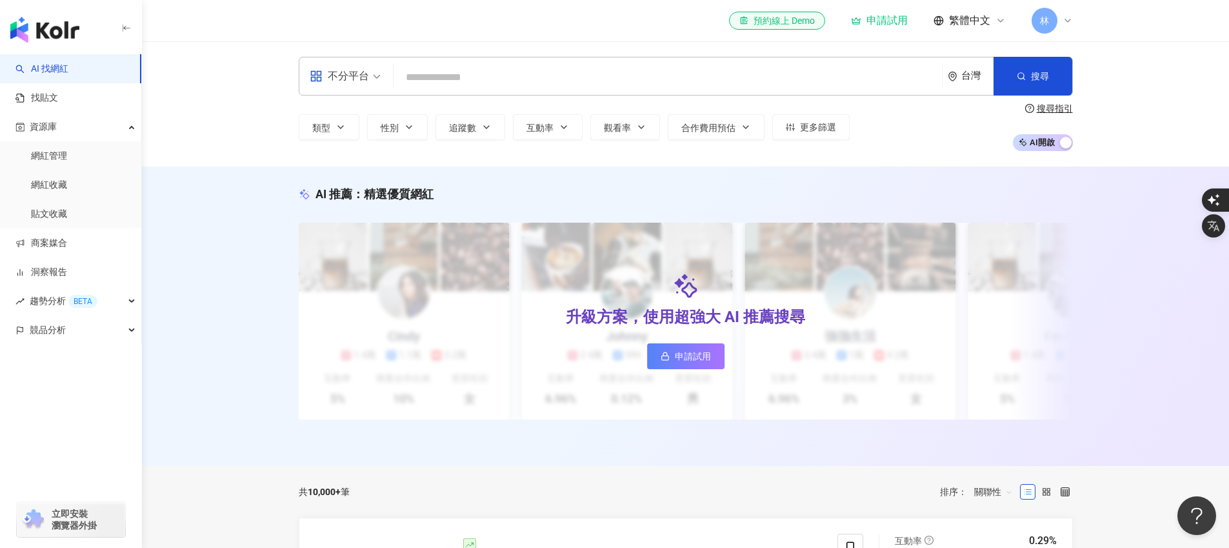
click at [454, 87] on input "search" at bounding box center [668, 77] width 538 height 25
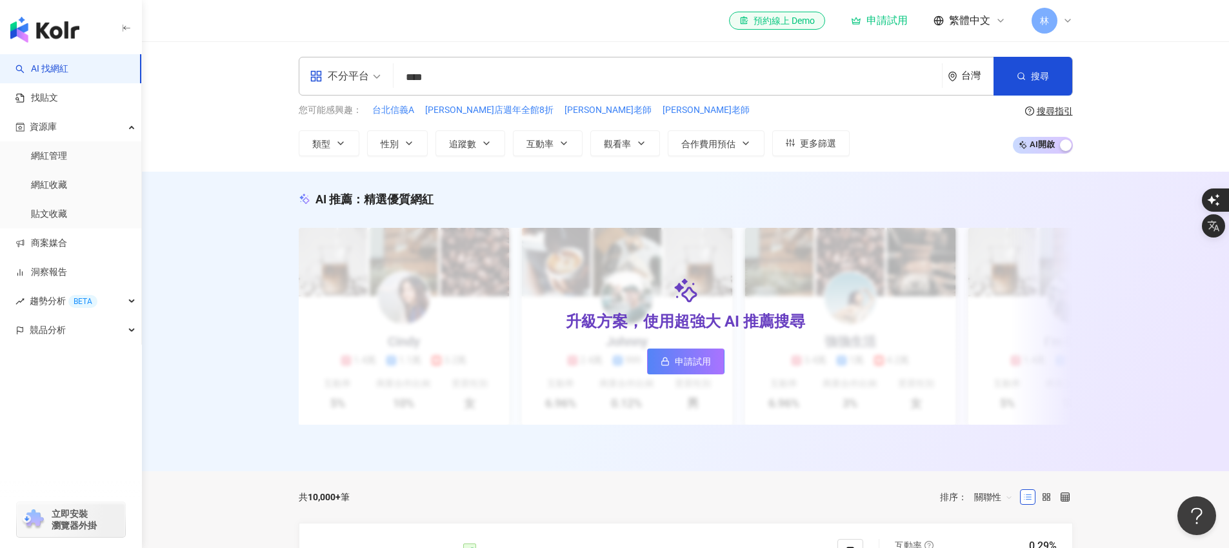
type input "****"
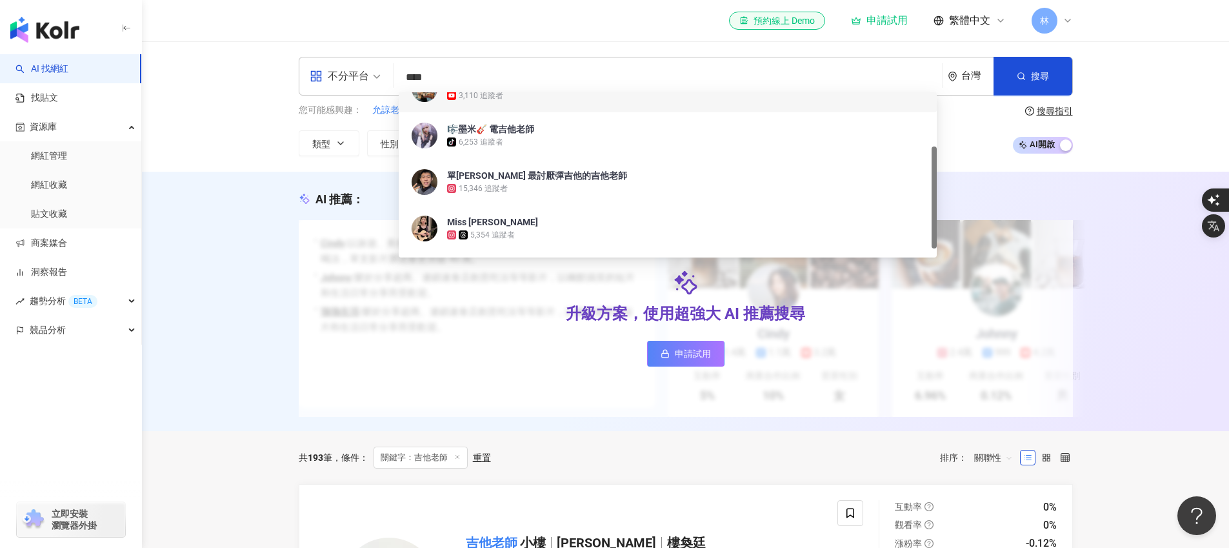
scroll to position [102, 0]
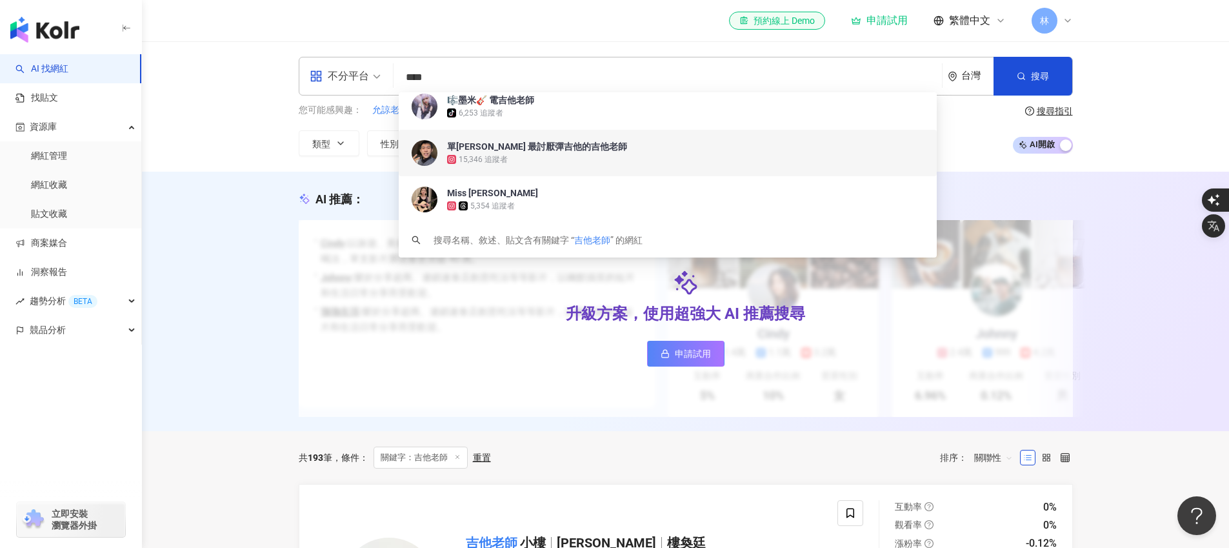
click at [543, 145] on div "單牛Daniel 最討厭彈吉他的吉他老師" at bounding box center [537, 146] width 180 height 13
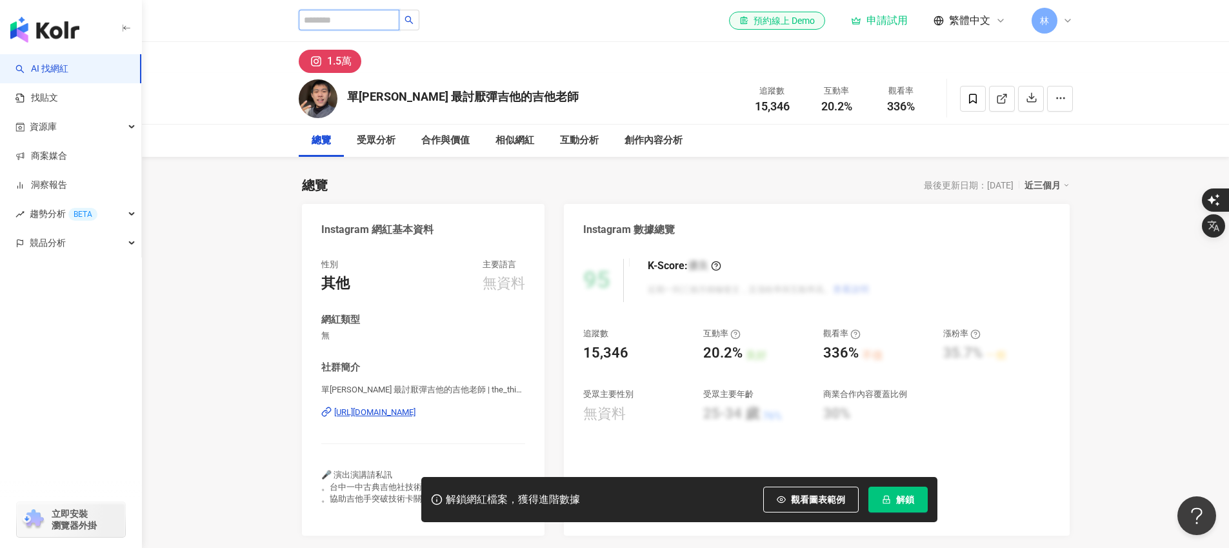
drag, startPoint x: 345, startPoint y: 17, endPoint x: 335, endPoint y: 19, distance: 10.5
click at [345, 18] on input "search" at bounding box center [349, 20] width 101 height 21
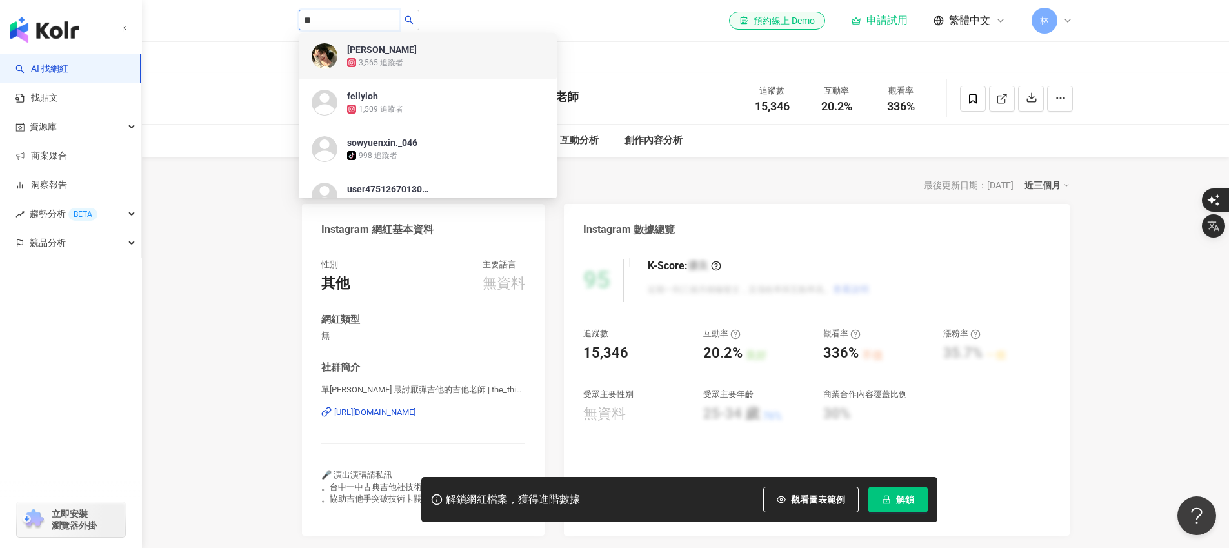
click at [372, 27] on input "**" at bounding box center [349, 20] width 101 height 21
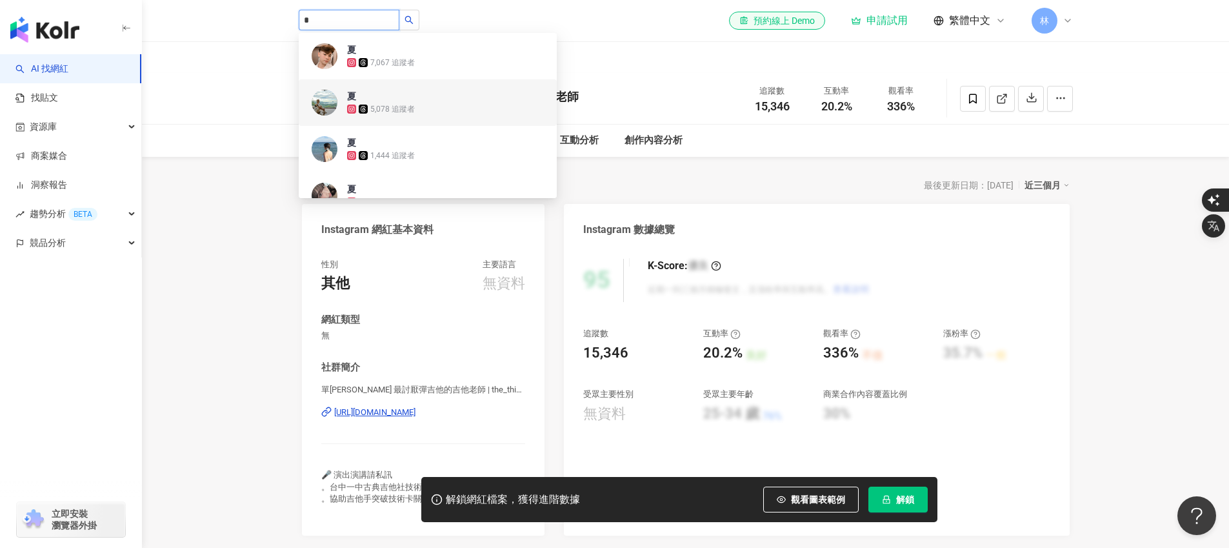
type input "*"
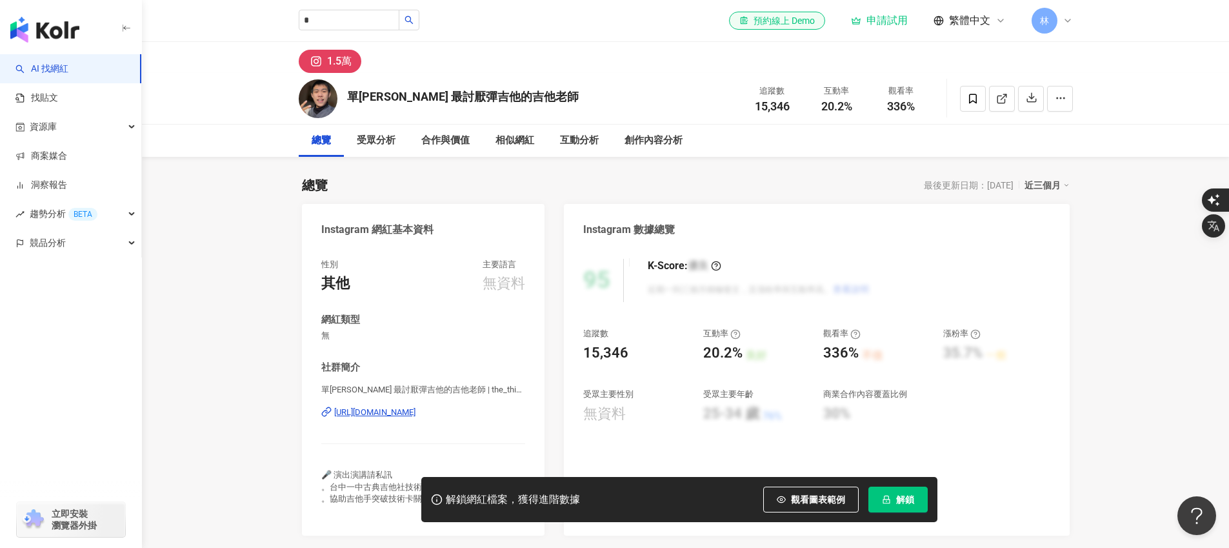
click at [570, 44] on div "1.5萬" at bounding box center [686, 57] width 826 height 31
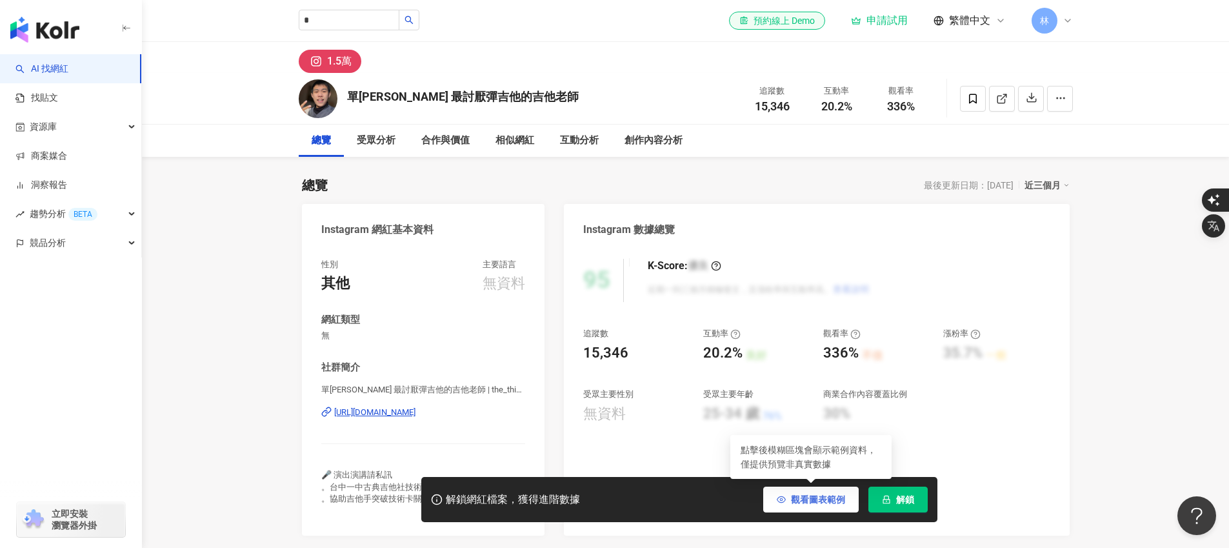
click at [807, 509] on button "觀看圖表範例" at bounding box center [812, 500] width 96 height 26
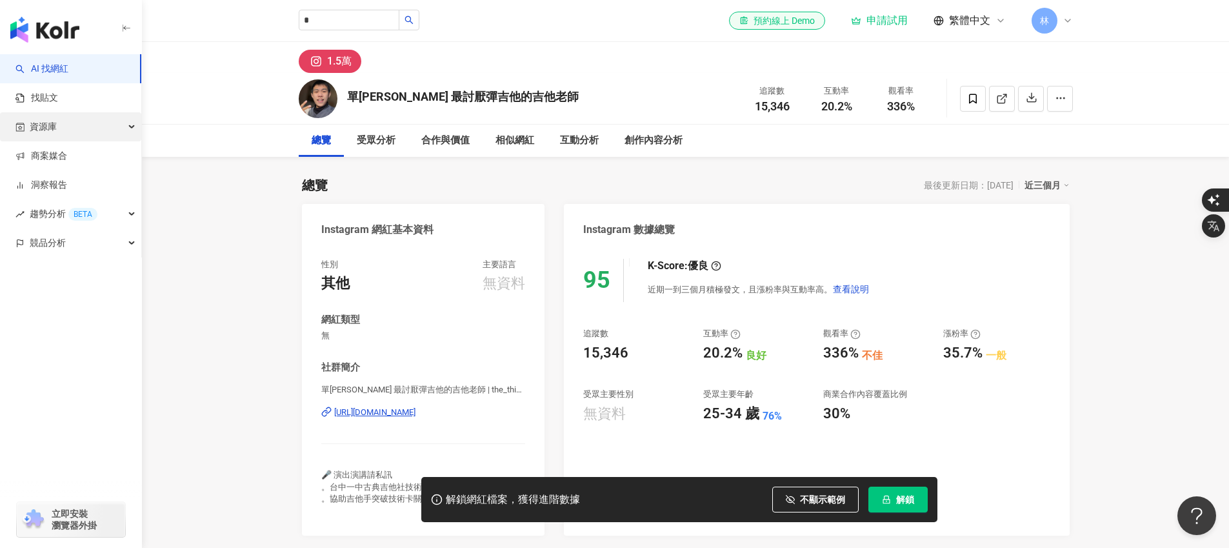
click at [66, 122] on div "資源庫" at bounding box center [70, 126] width 141 height 29
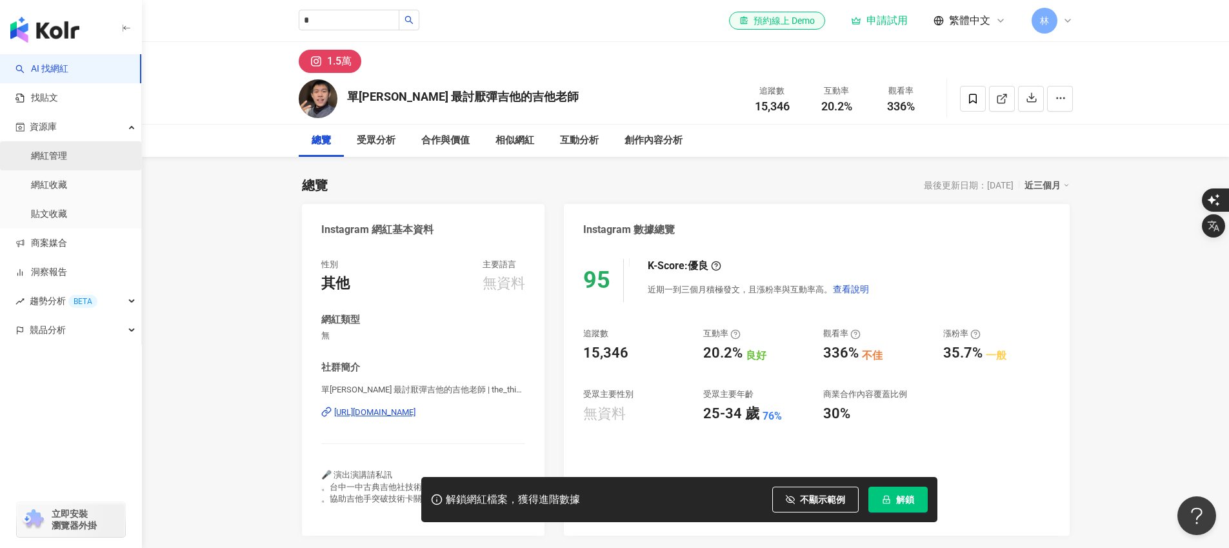
click at [67, 152] on link "網紅管理" at bounding box center [49, 156] width 36 height 13
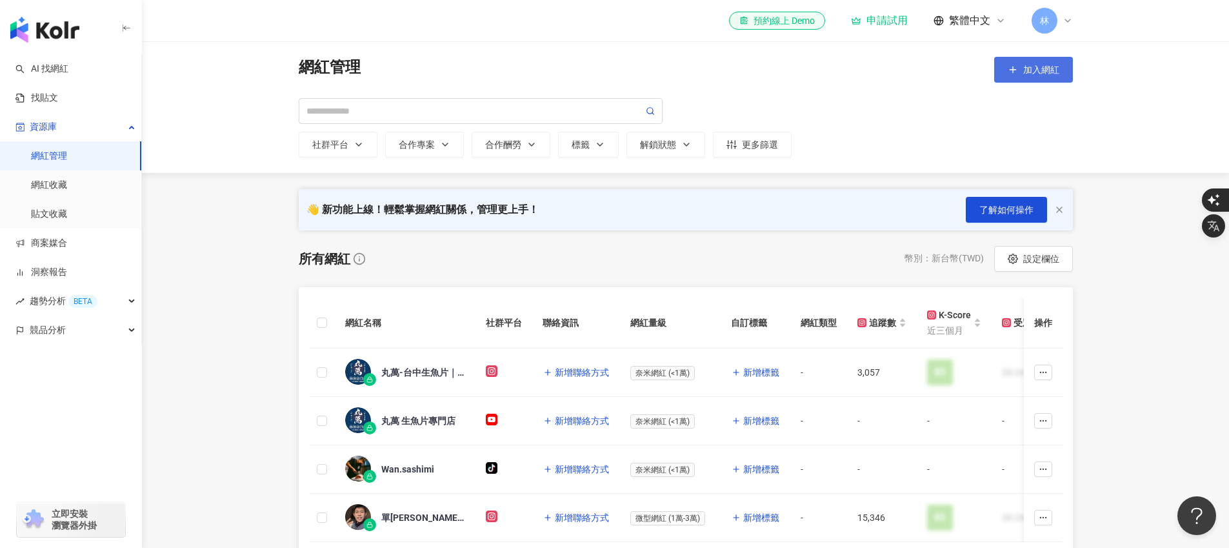
click at [1058, 77] on button "加入網紅" at bounding box center [1034, 70] width 79 height 26
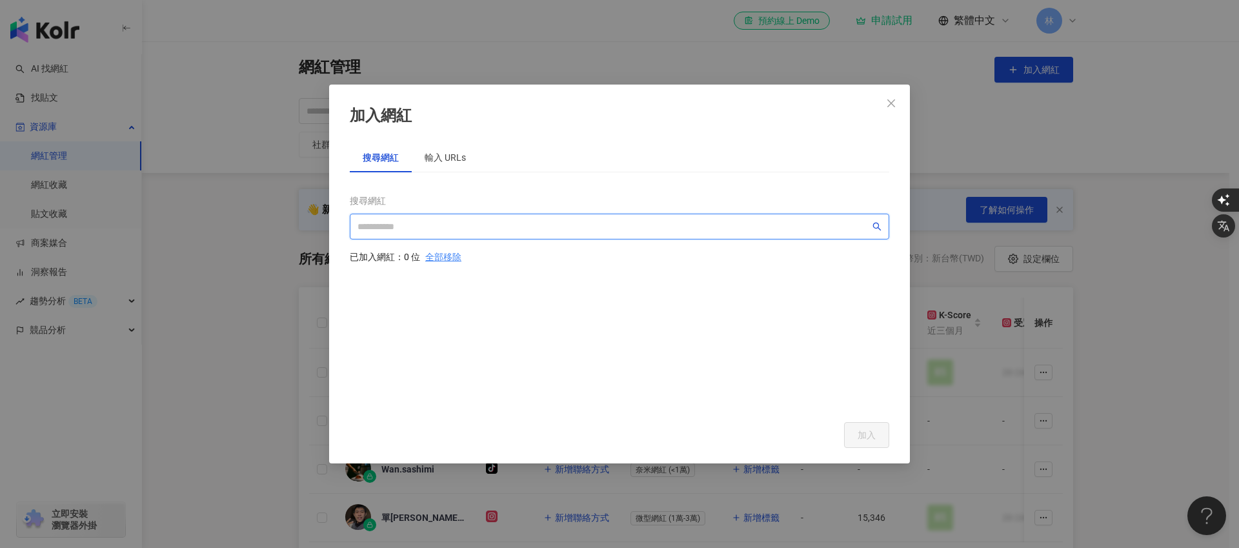
click at [401, 225] on input "search" at bounding box center [614, 226] width 512 height 14
paste input "***"
type input "***"
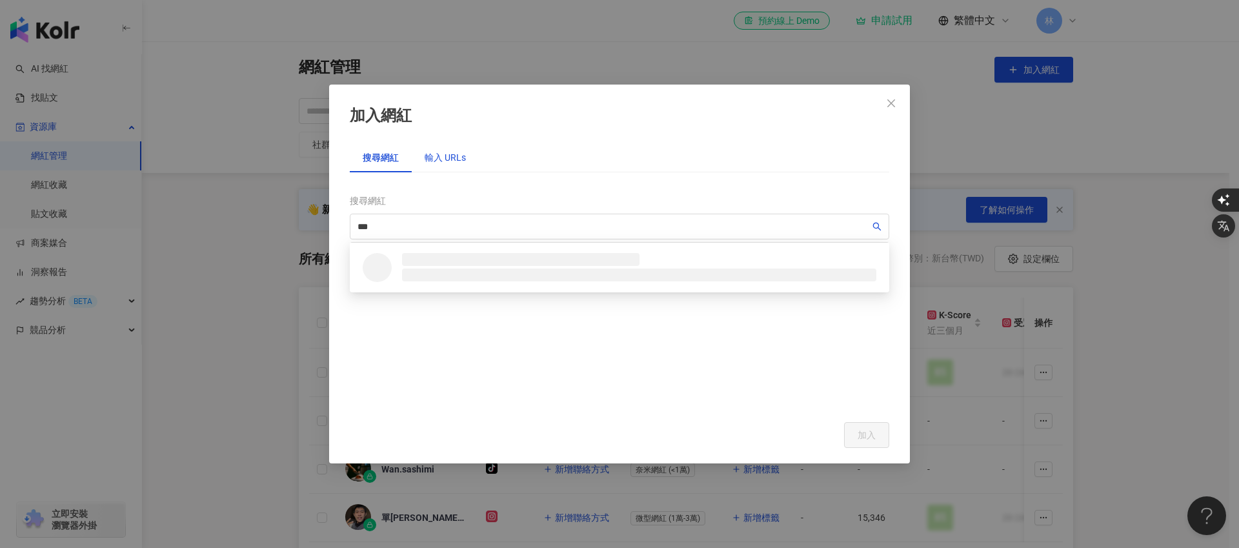
click at [440, 150] on div "輸入 URLs" at bounding box center [445, 157] width 41 height 14
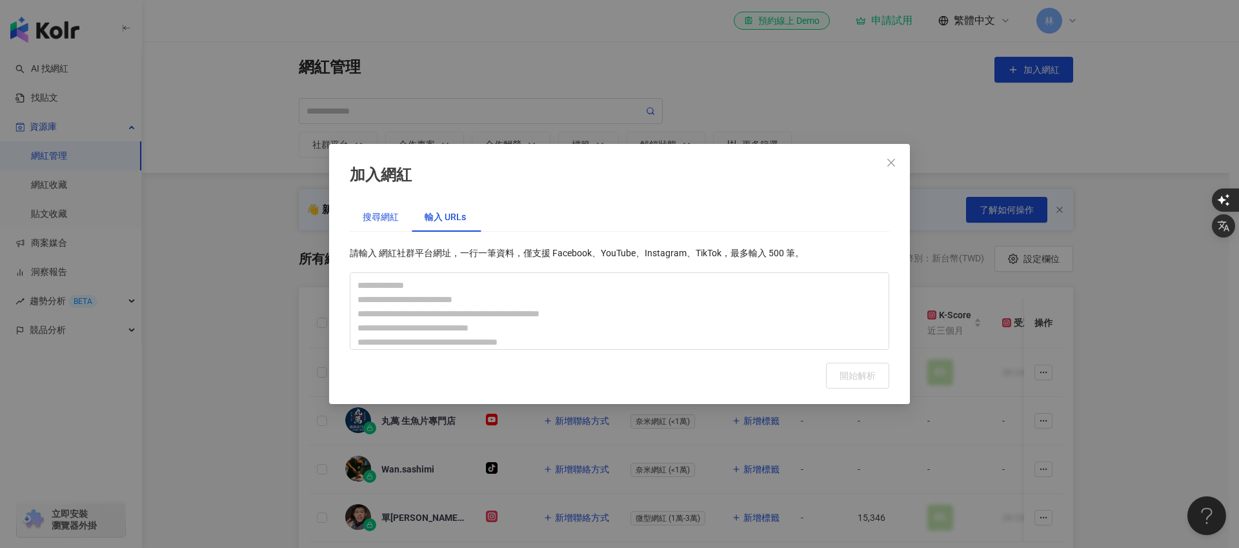
click at [369, 212] on div "搜尋網紅" at bounding box center [381, 217] width 36 height 14
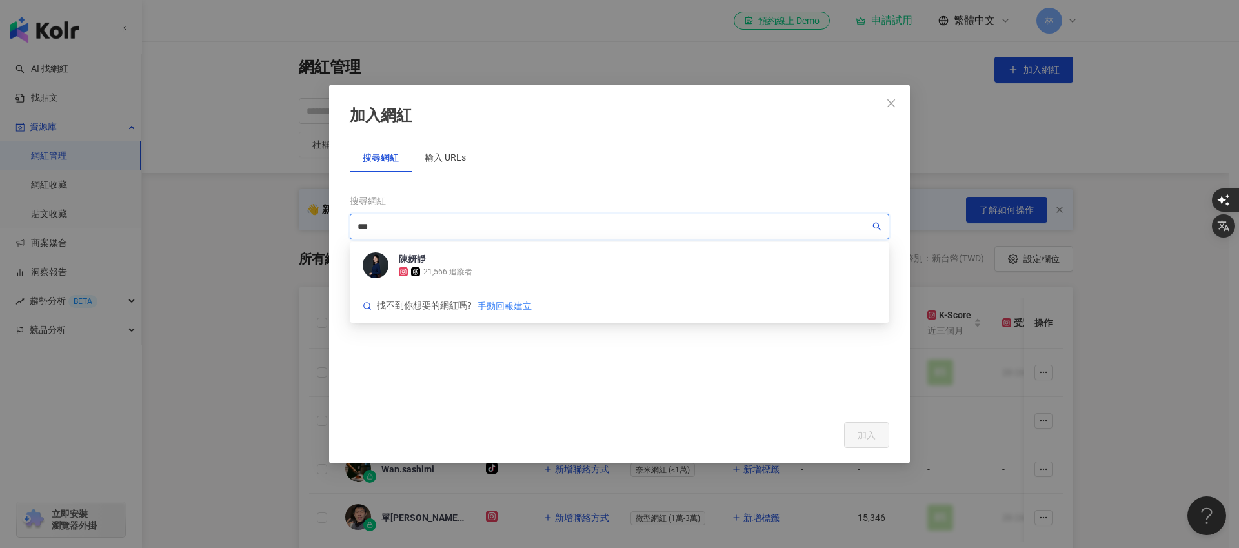
click at [407, 229] on input "***" at bounding box center [614, 226] width 512 height 14
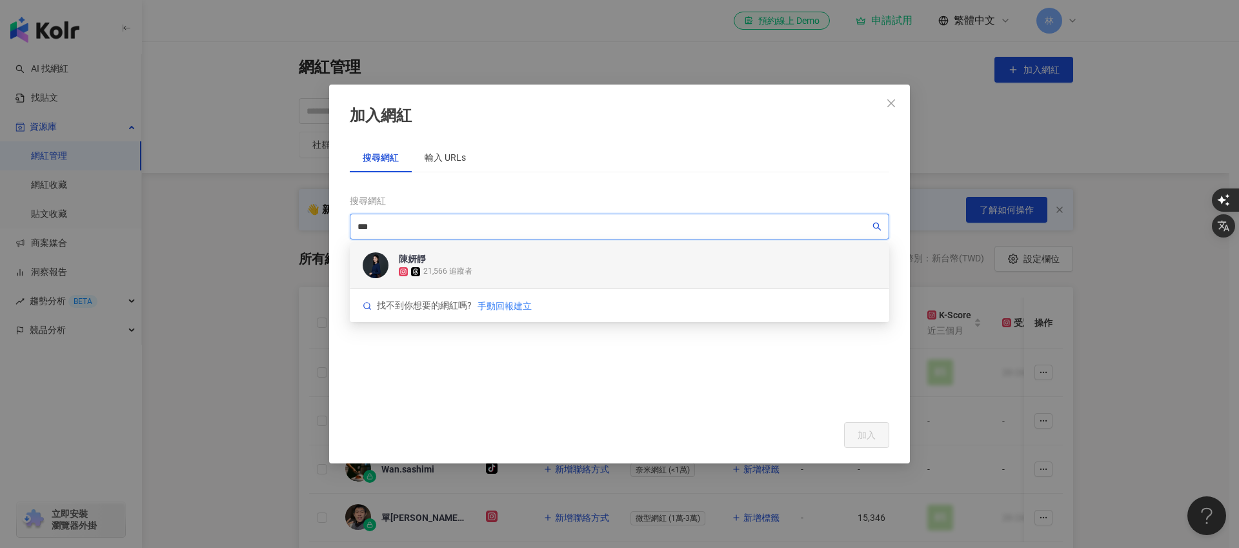
click at [441, 265] on div "21,566 追蹤者" at bounding box center [436, 271] width 74 height 13
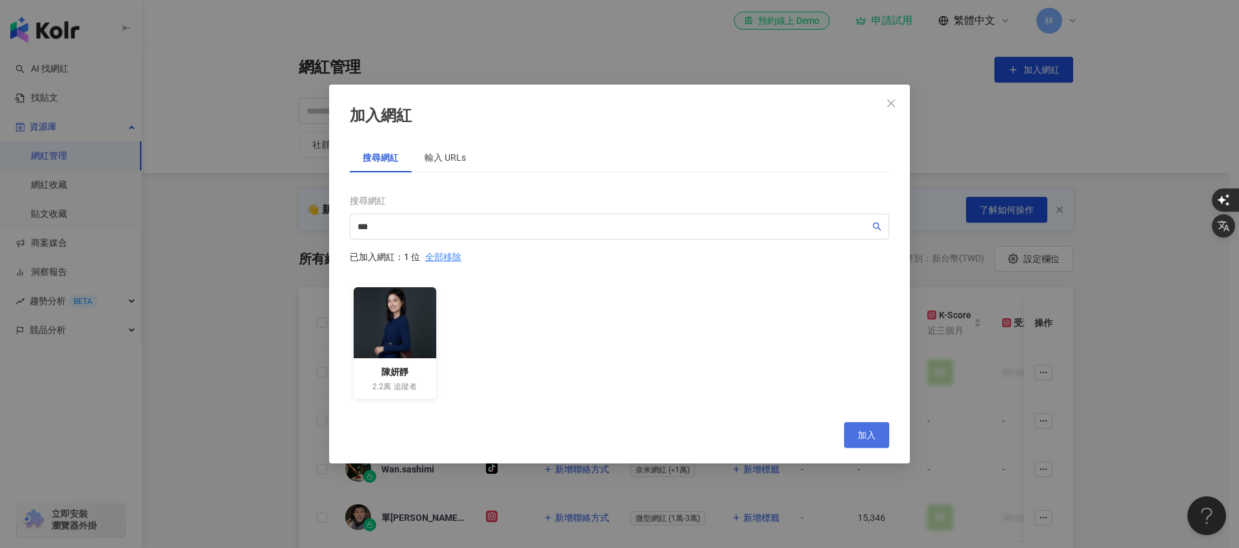
click at [856, 438] on button "加入" at bounding box center [866, 435] width 45 height 26
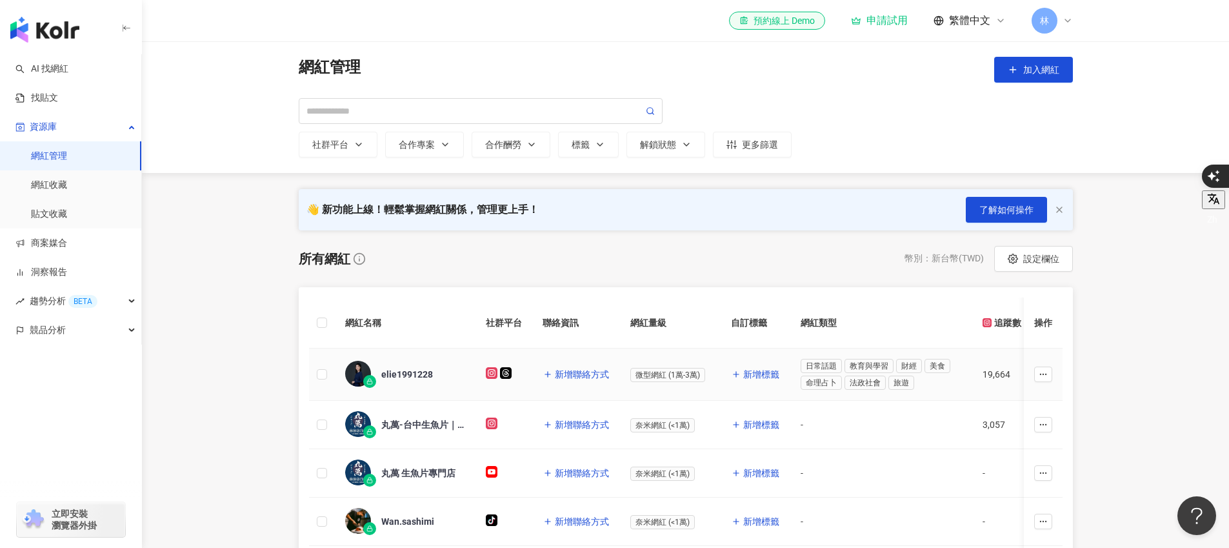
click at [436, 372] on span "elie1991228" at bounding box center [423, 374] width 84 height 13
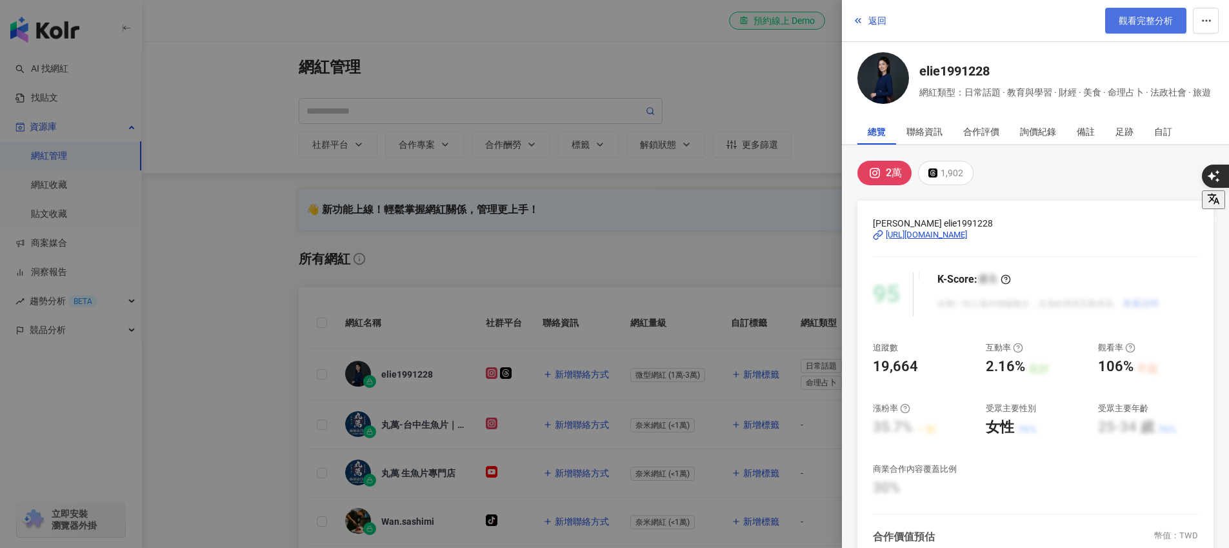
click at [1150, 21] on span "觀看完整分析" at bounding box center [1146, 20] width 54 height 10
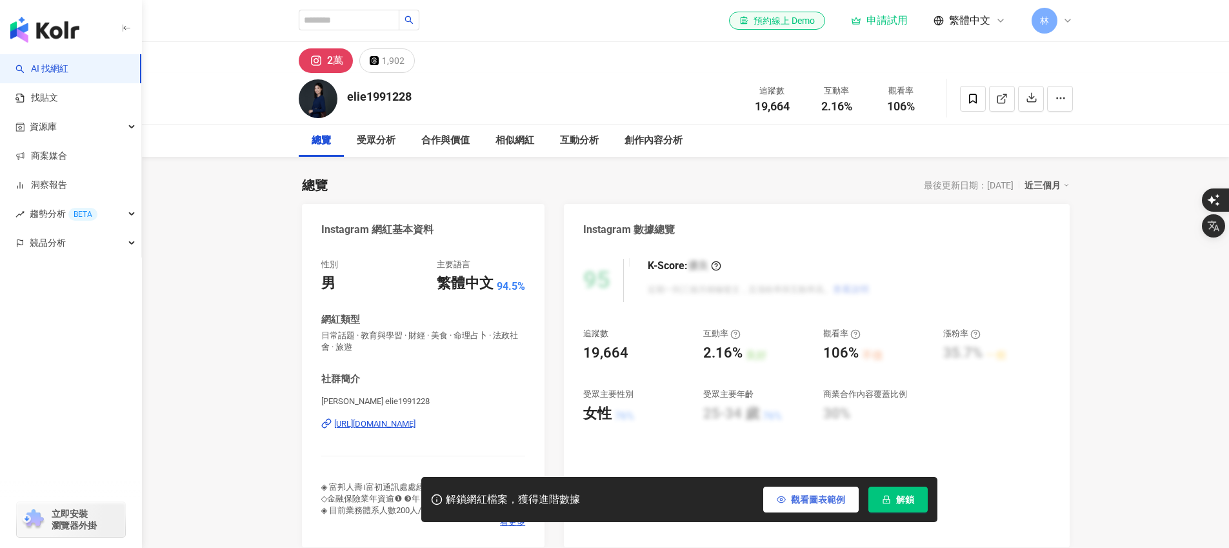
click at [799, 496] on span "觀看圖表範例" at bounding box center [818, 499] width 54 height 10
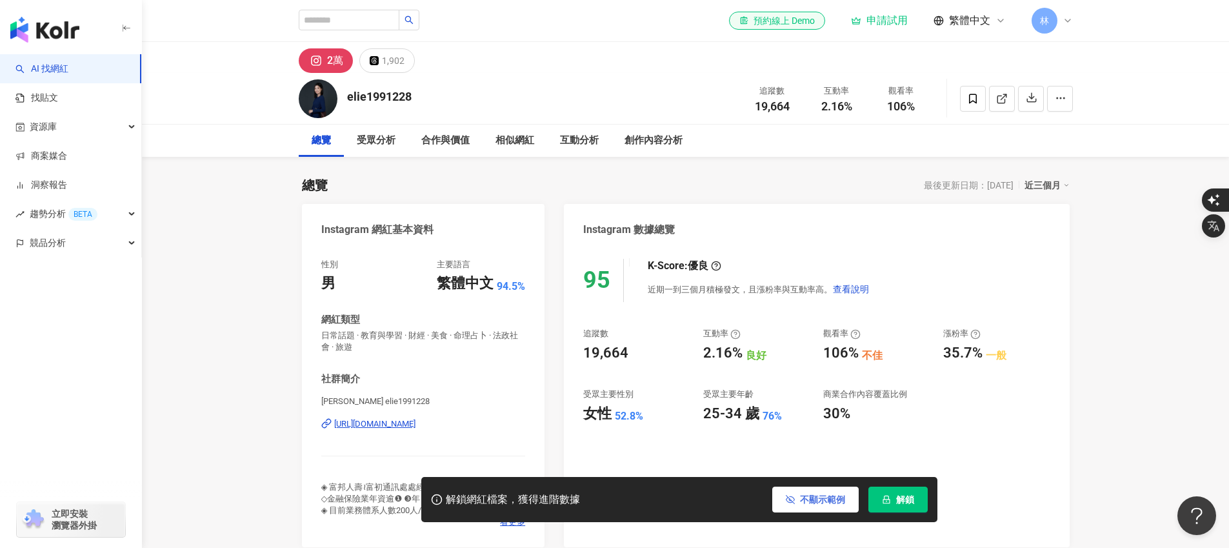
click at [799, 496] on button "不顯示範例" at bounding box center [816, 500] width 86 height 26
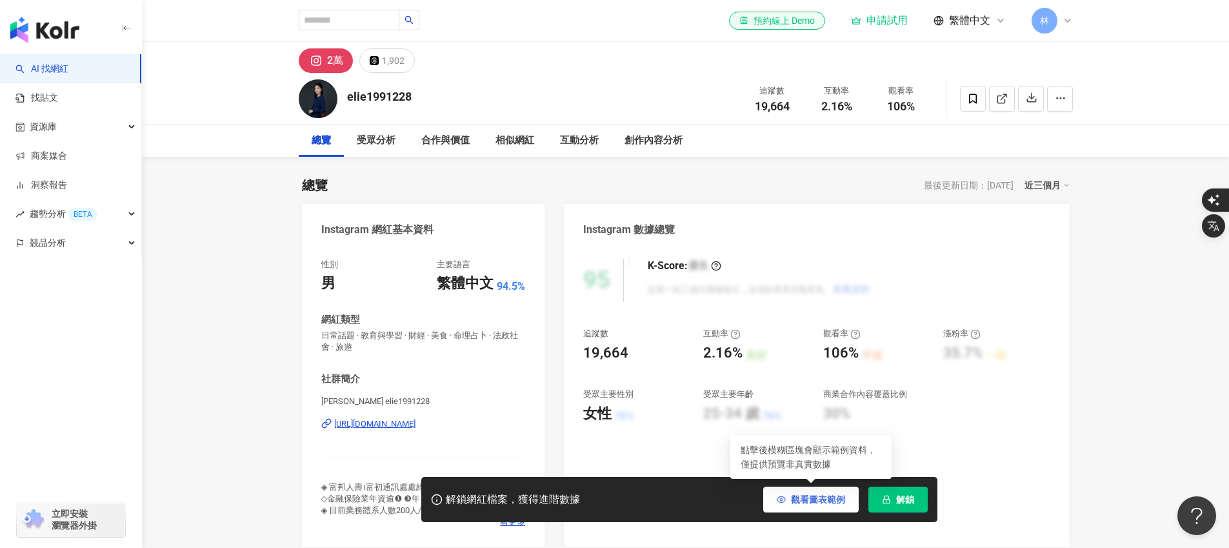
click at [813, 501] on span "觀看圖表範例" at bounding box center [818, 499] width 54 height 10
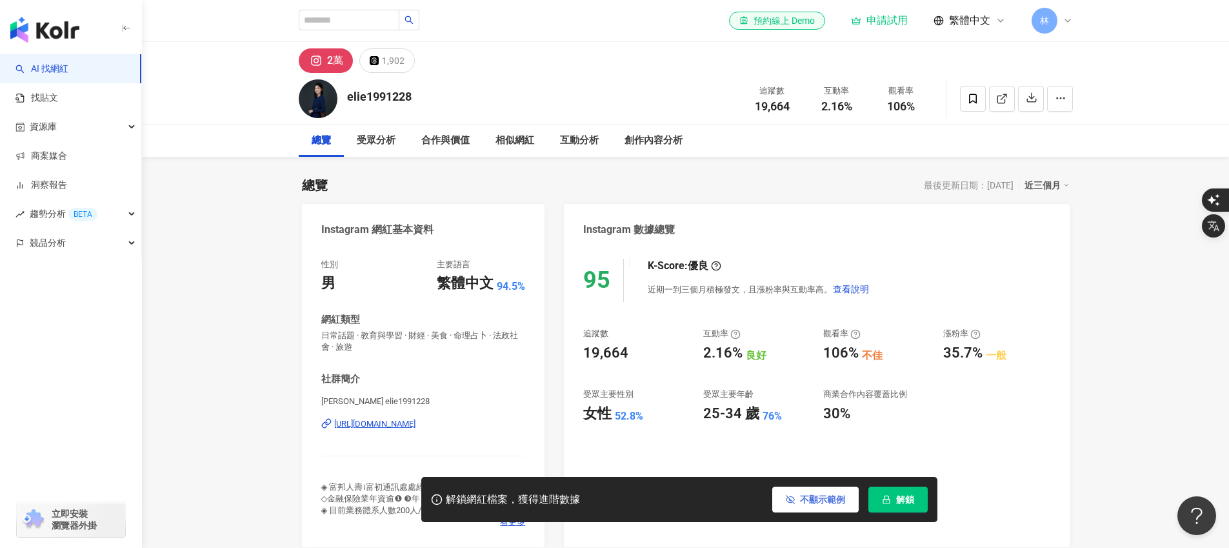
click at [824, 496] on span "不顯示範例" at bounding box center [822, 499] width 45 height 10
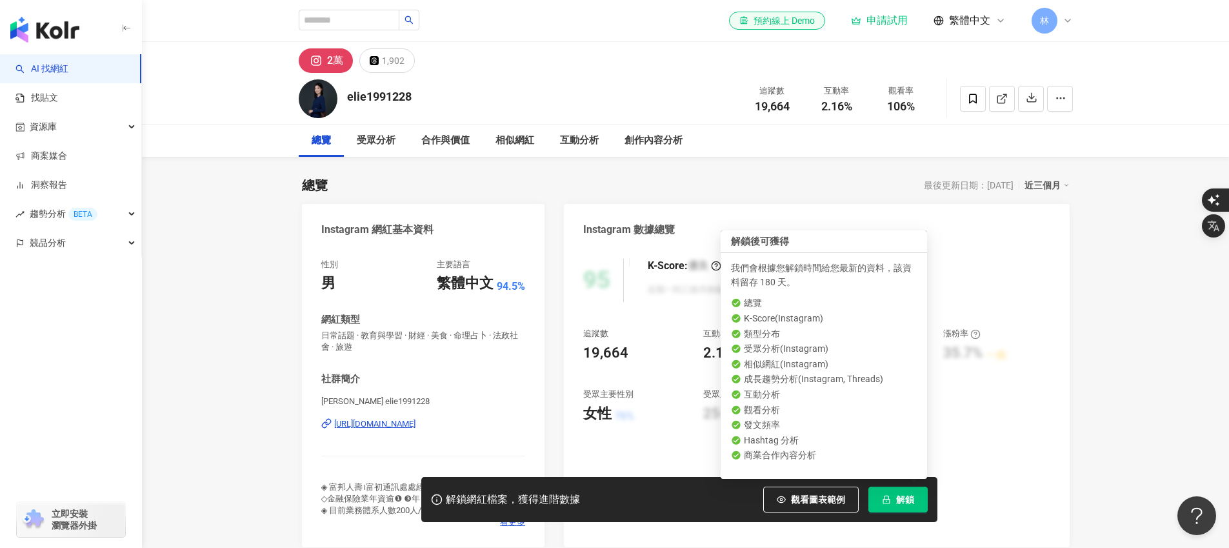
click at [915, 501] on button "解鎖" at bounding box center [898, 500] width 59 height 26
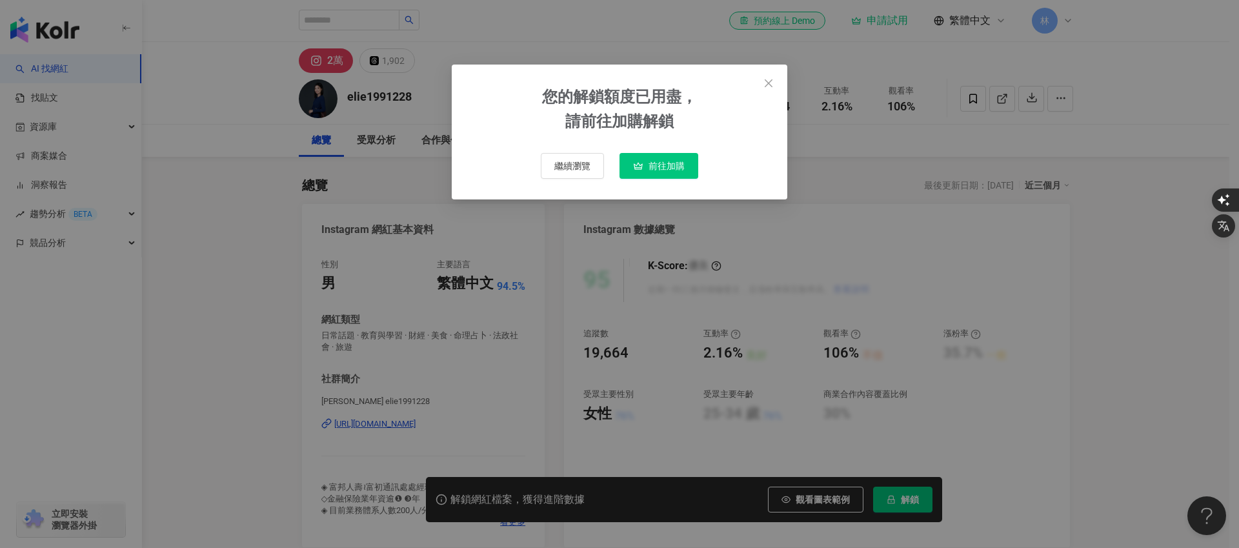
click at [656, 168] on span "前往加購" at bounding box center [667, 166] width 36 height 10
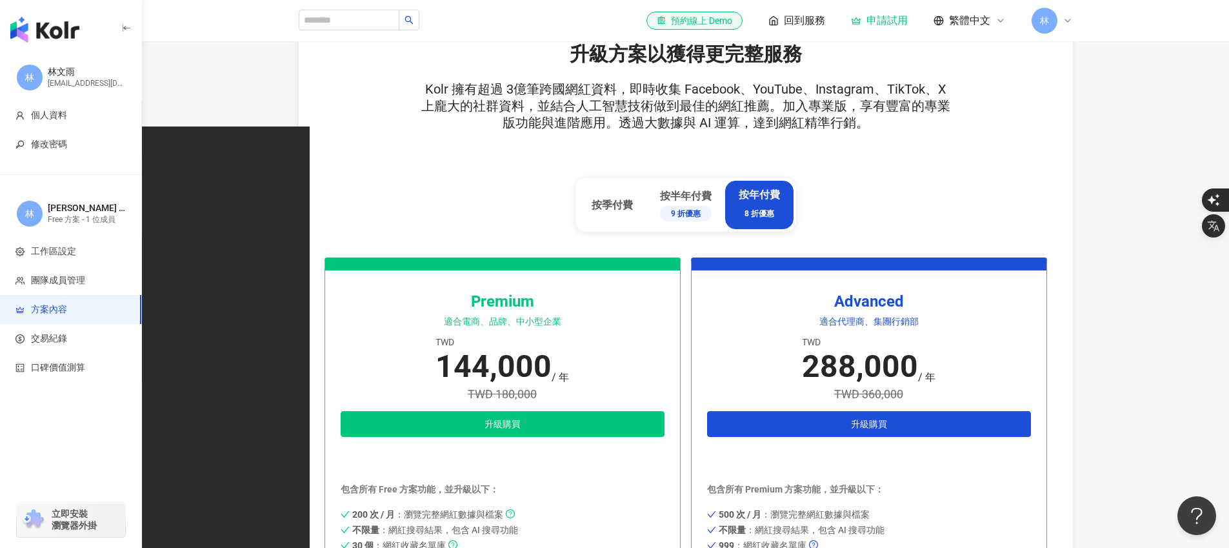
scroll to position [476, 0]
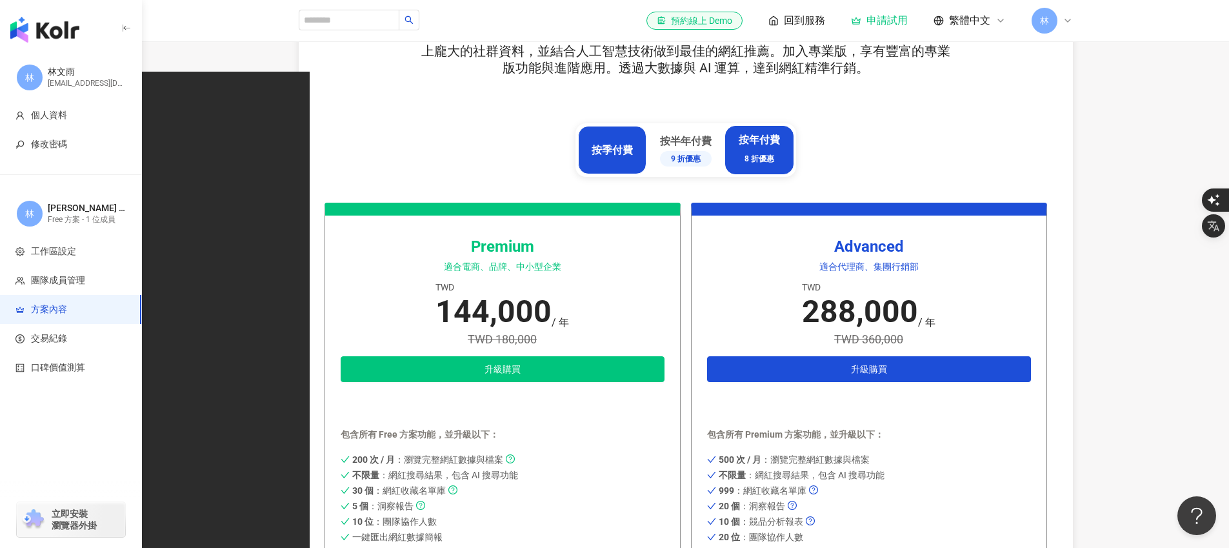
click at [602, 157] on div "按季付費" at bounding box center [612, 150] width 41 height 14
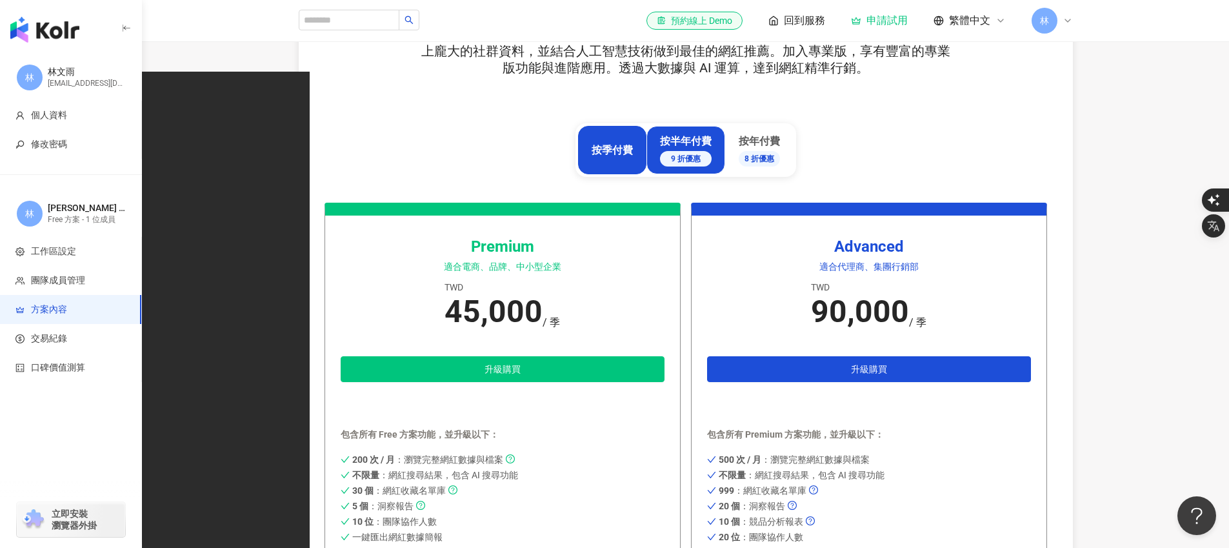
click at [702, 148] on div "按半年付費 9 折優惠" at bounding box center [686, 150] width 52 height 32
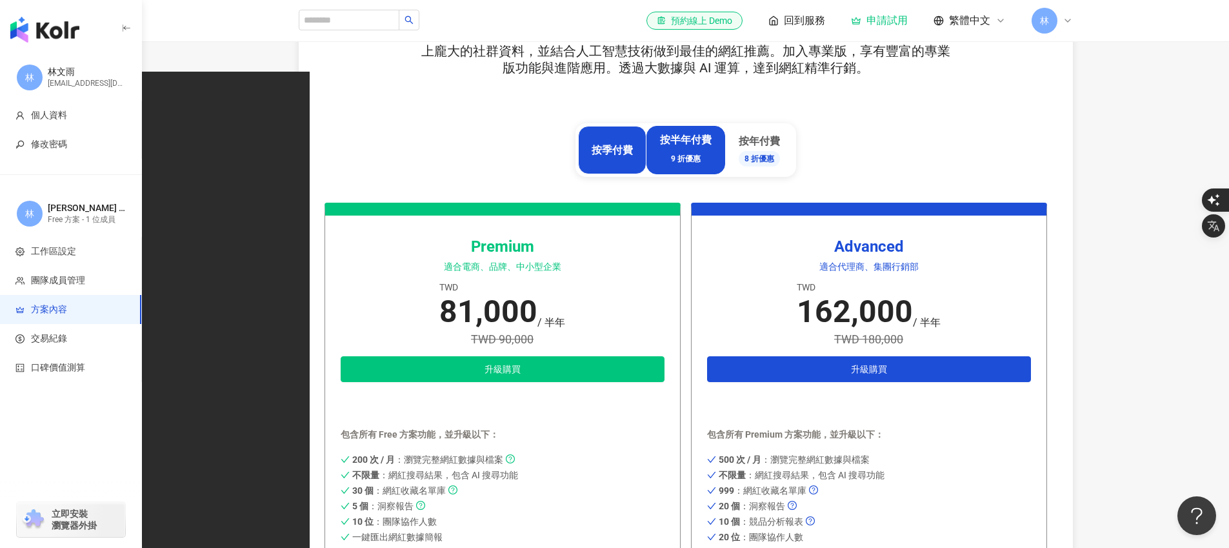
click at [605, 144] on div "按季付費" at bounding box center [612, 150] width 41 height 14
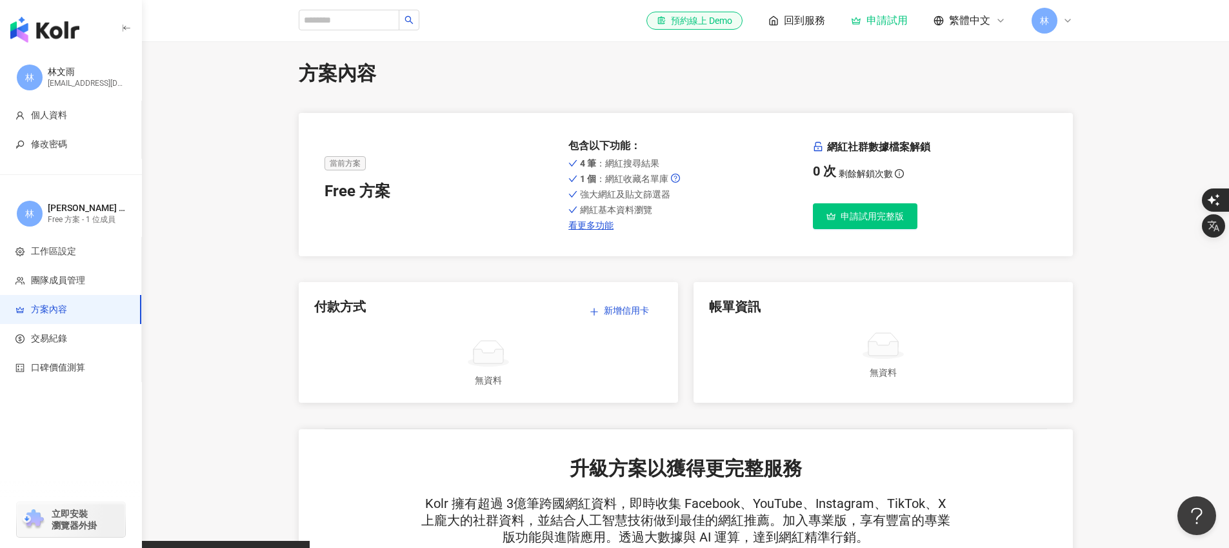
scroll to position [0, 0]
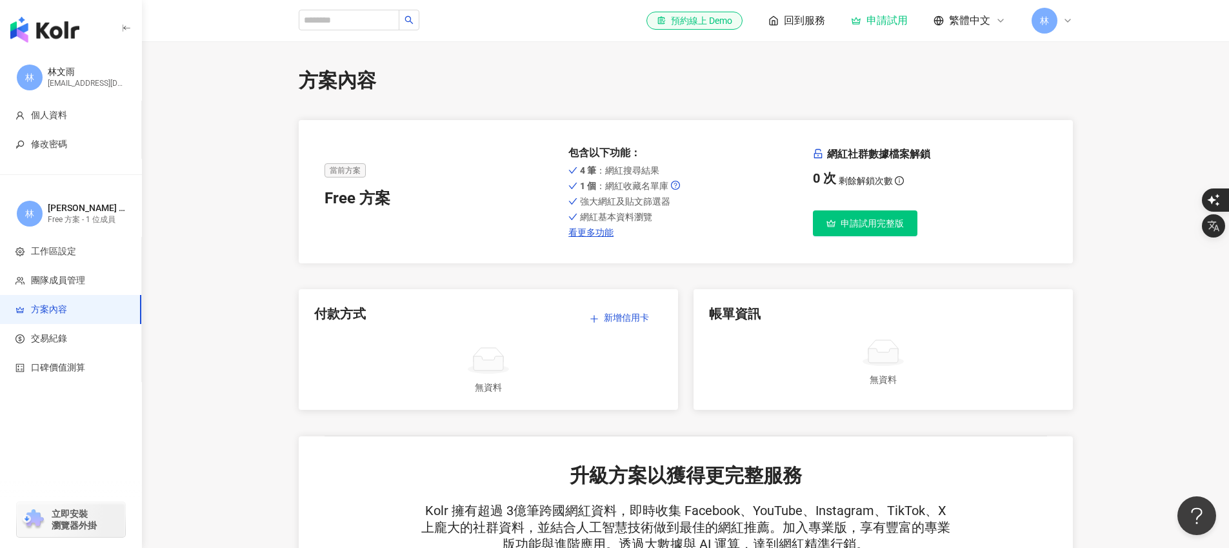
click at [865, 219] on span "申請試用完整版" at bounding box center [872, 223] width 63 height 10
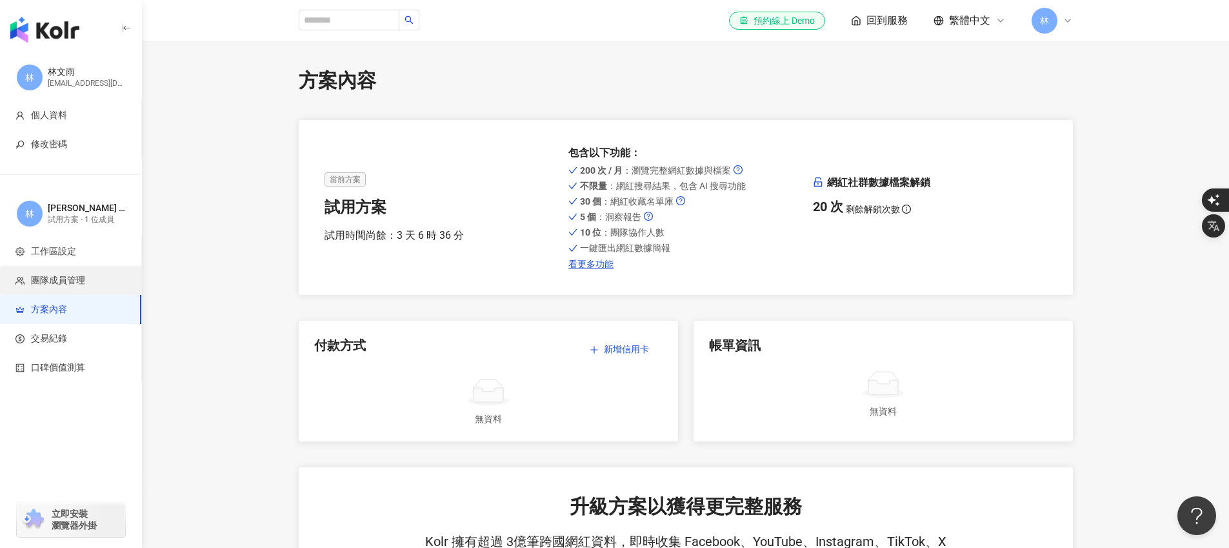
click at [77, 278] on span "團隊成員管理" at bounding box center [58, 280] width 54 height 13
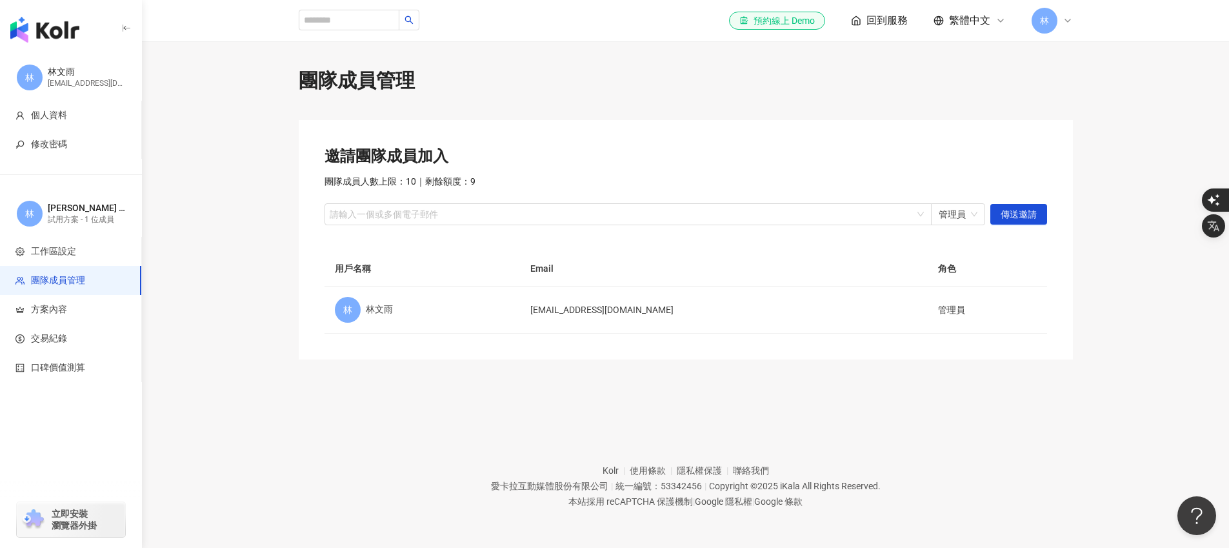
click at [64, 28] on img "button" at bounding box center [44, 30] width 69 height 26
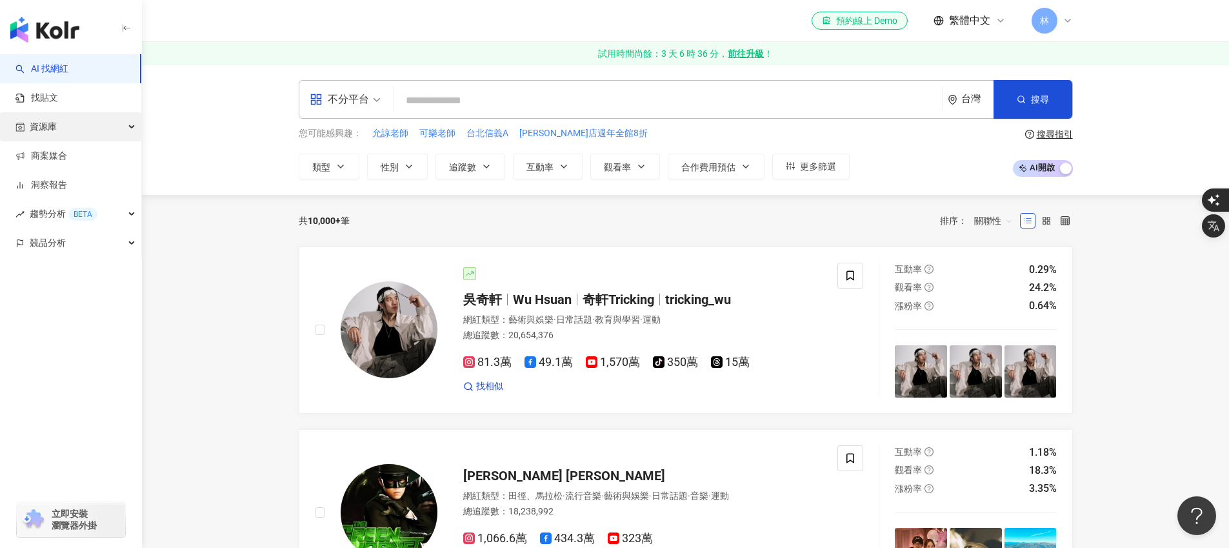
click at [87, 128] on div "資源庫" at bounding box center [70, 126] width 141 height 29
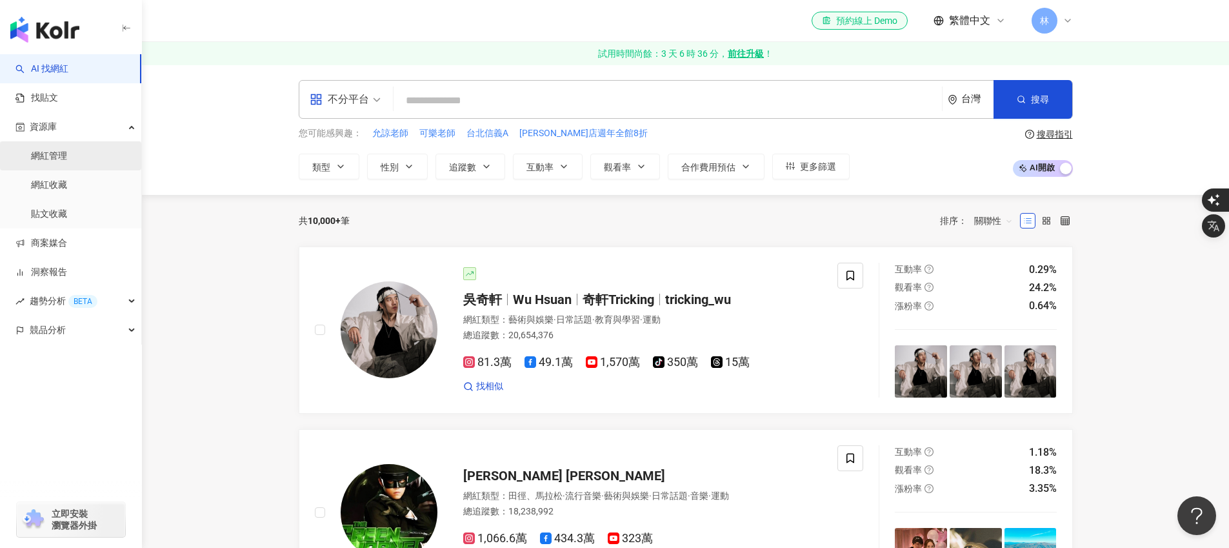
click at [67, 158] on link "網紅管理" at bounding box center [49, 156] width 36 height 13
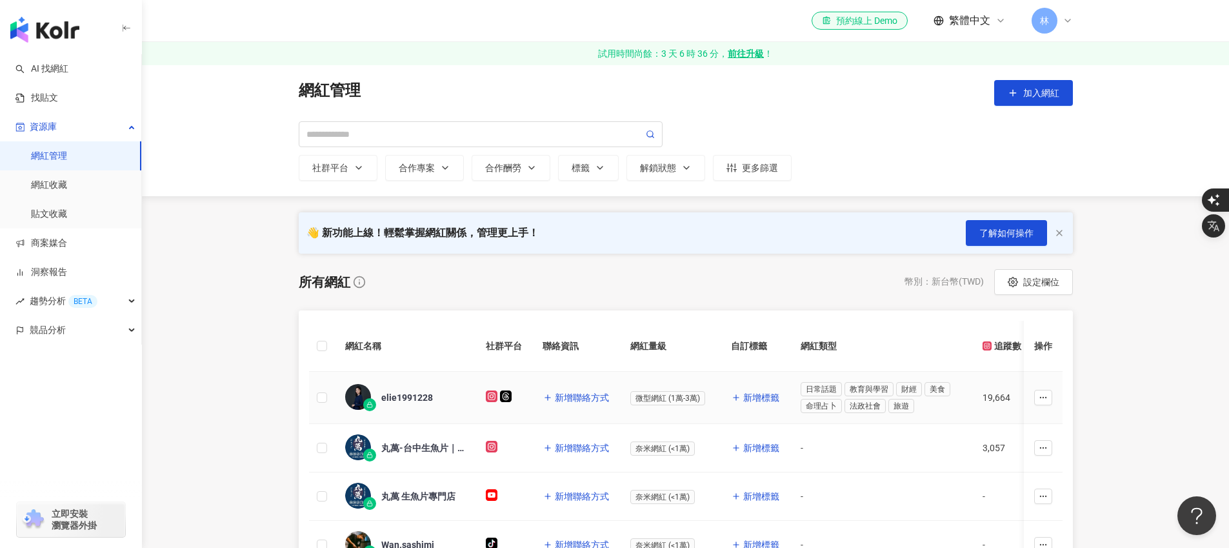
click at [407, 394] on div "elie1991228" at bounding box center [407, 397] width 52 height 13
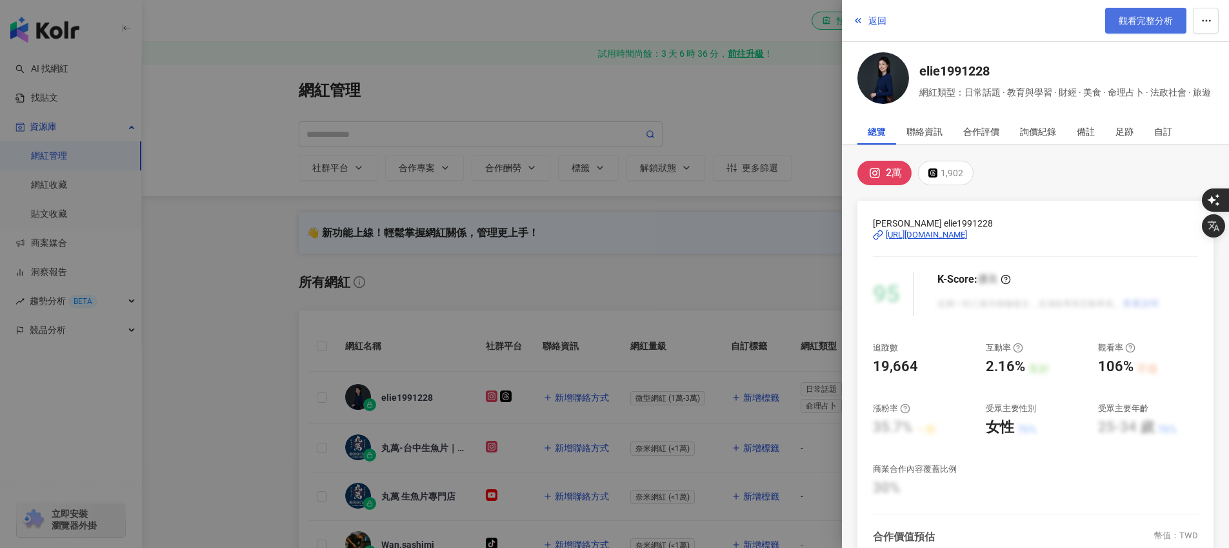
click at [1162, 21] on span "觀看完整分析" at bounding box center [1146, 20] width 54 height 10
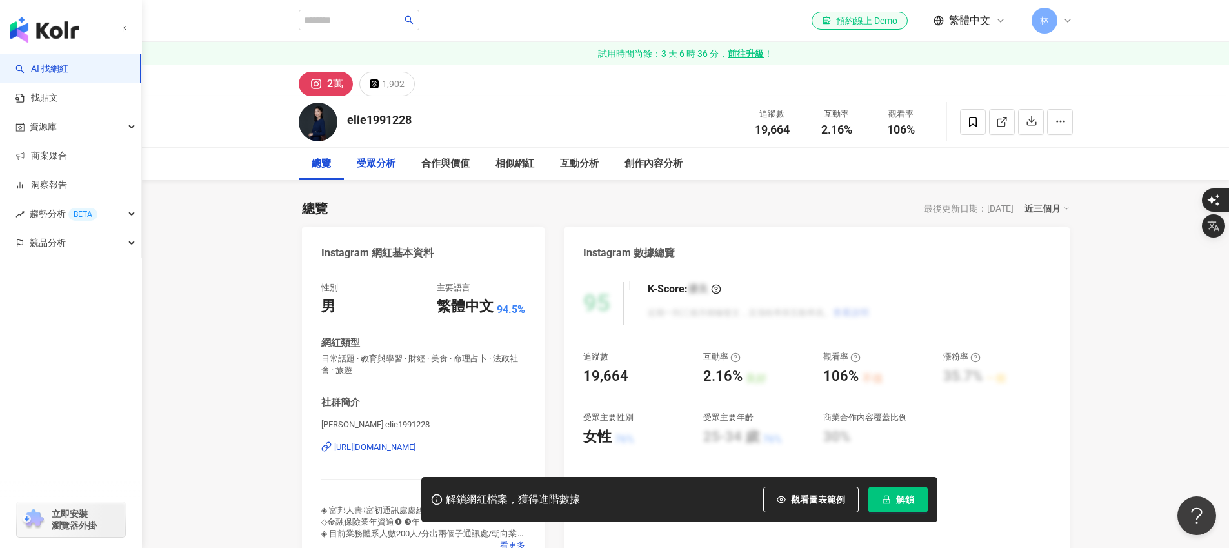
click at [361, 163] on div "受眾分析" at bounding box center [376, 163] width 39 height 15
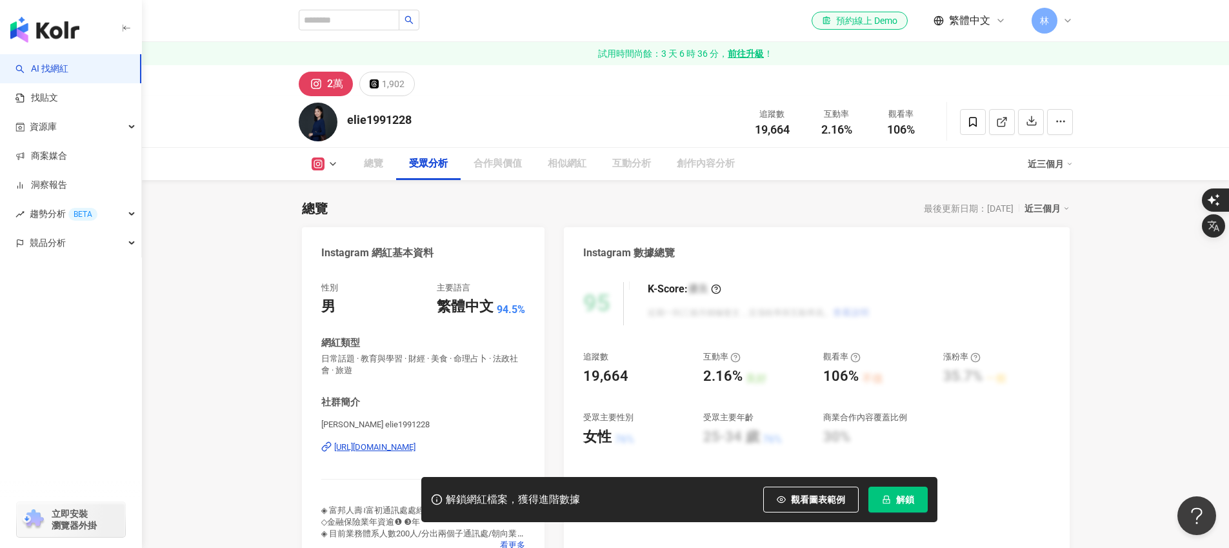
scroll to position [1137, 0]
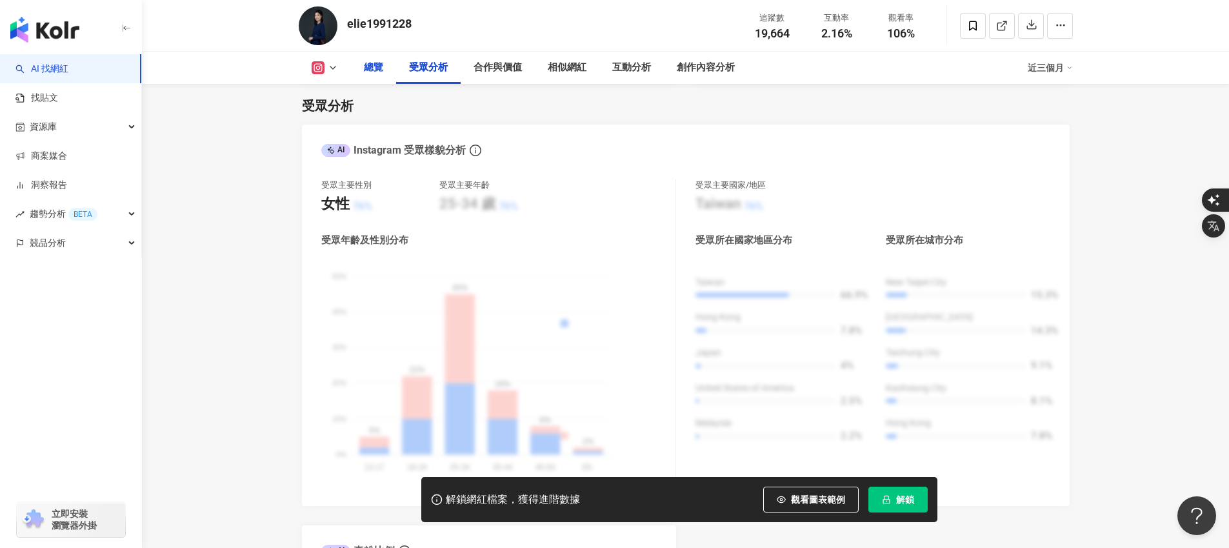
click at [361, 72] on div "總覽" at bounding box center [373, 68] width 45 height 32
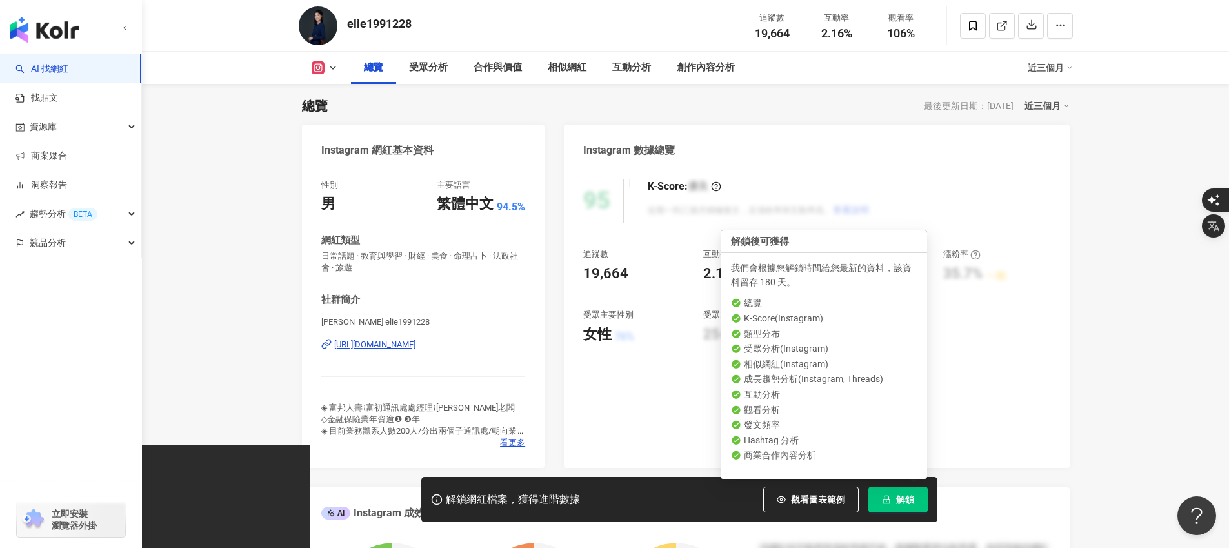
click at [904, 504] on span "解鎖" at bounding box center [905, 499] width 18 height 10
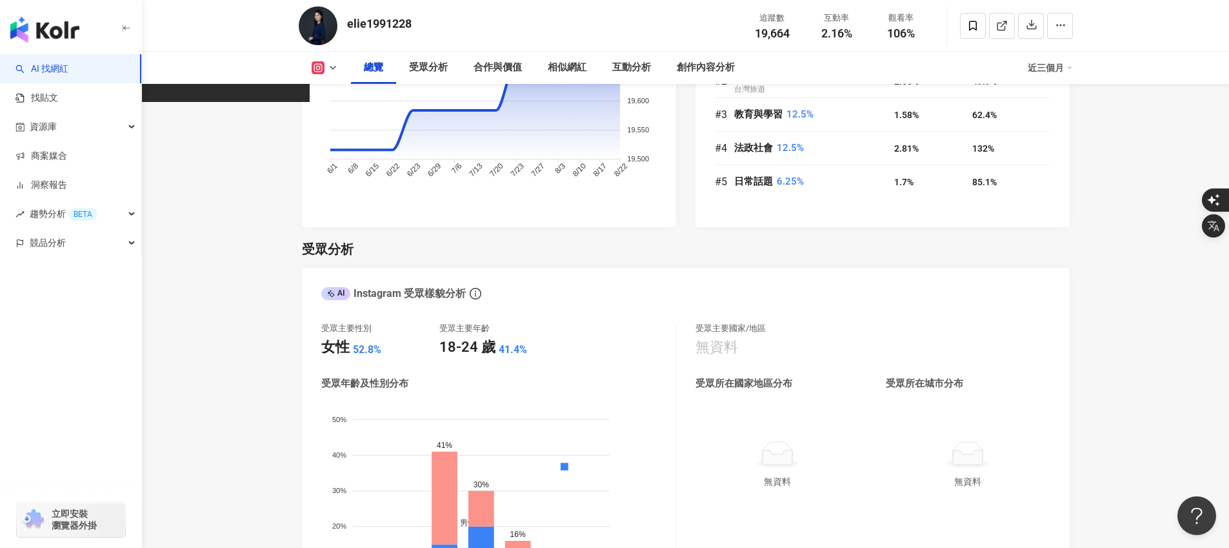
scroll to position [1013, 0]
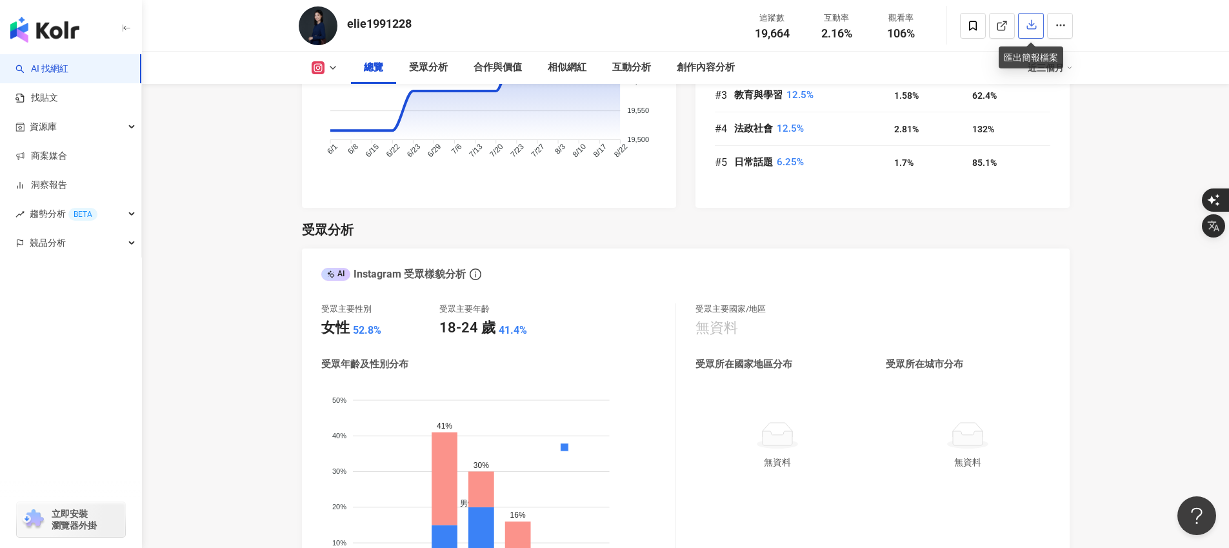
click at [1028, 15] on button "button" at bounding box center [1031, 26] width 26 height 26
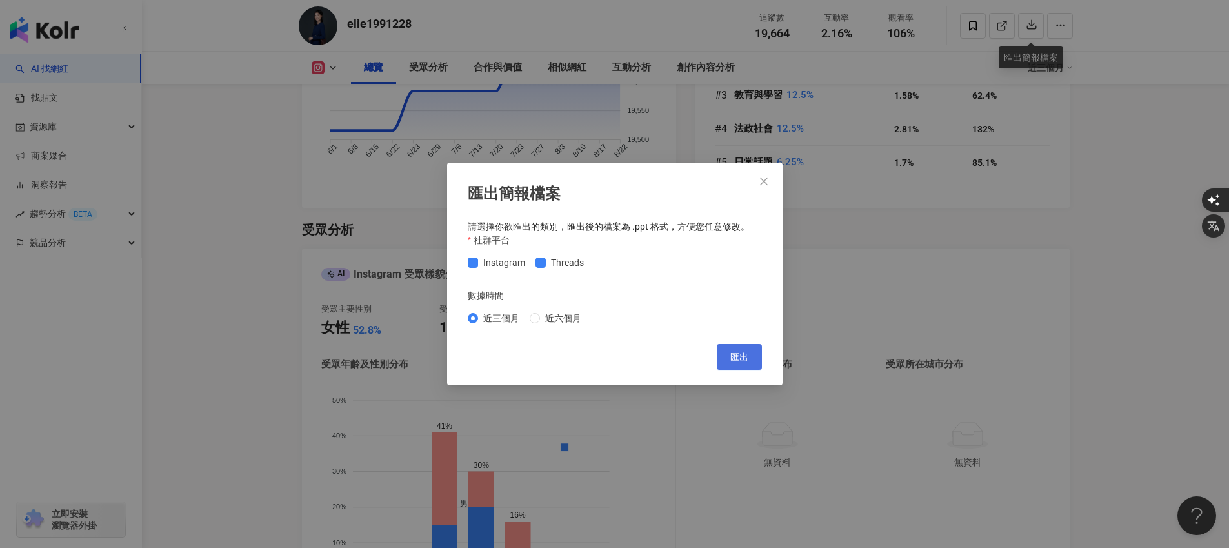
click at [740, 358] on span "匯出" at bounding box center [740, 357] width 18 height 10
click at [894, 238] on div "匯出簡報檔案 請選擇你欲匯出的類別，匯出後的檔案為 .ppt 格式，方便您任意修改。 社群平台 Instagram Threads 數據時間 近三個月 近六個…" at bounding box center [614, 274] width 1229 height 548
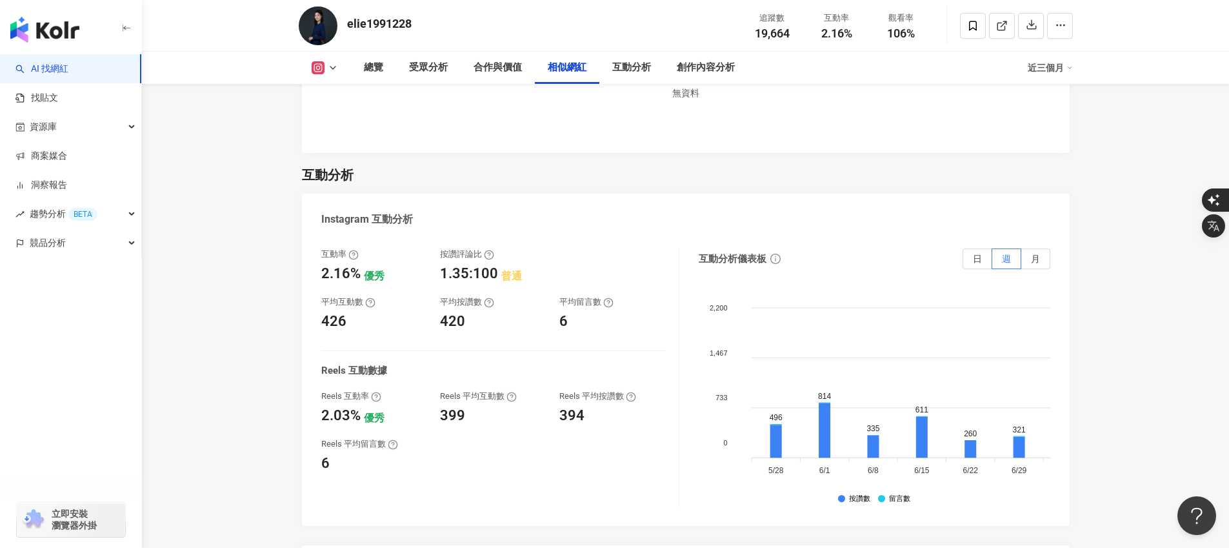
scroll to position [2800, 0]
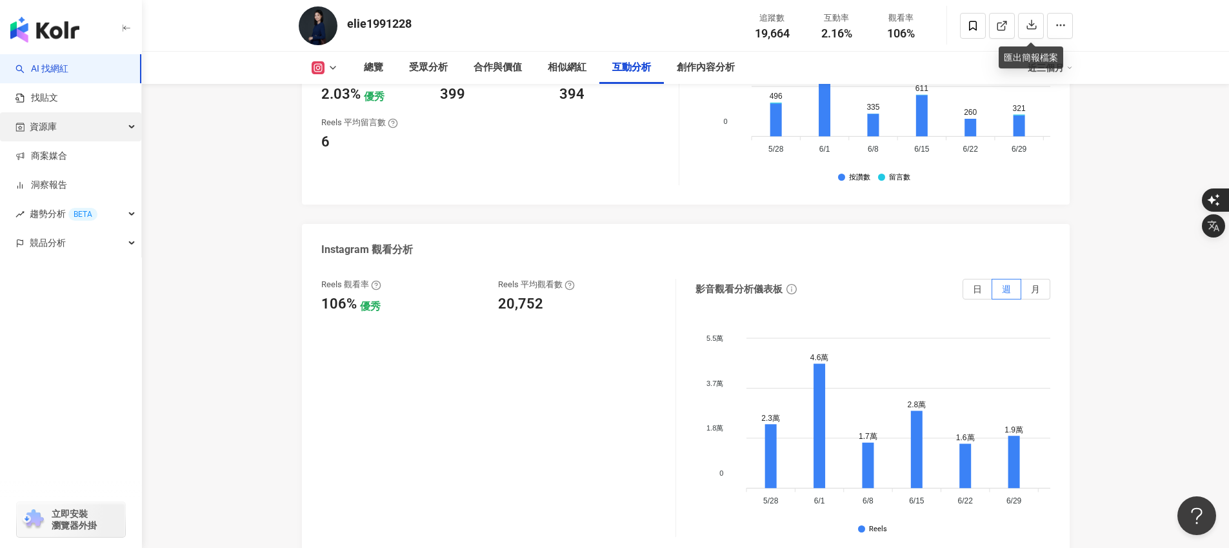
click at [88, 134] on div "資源庫" at bounding box center [70, 126] width 141 height 29
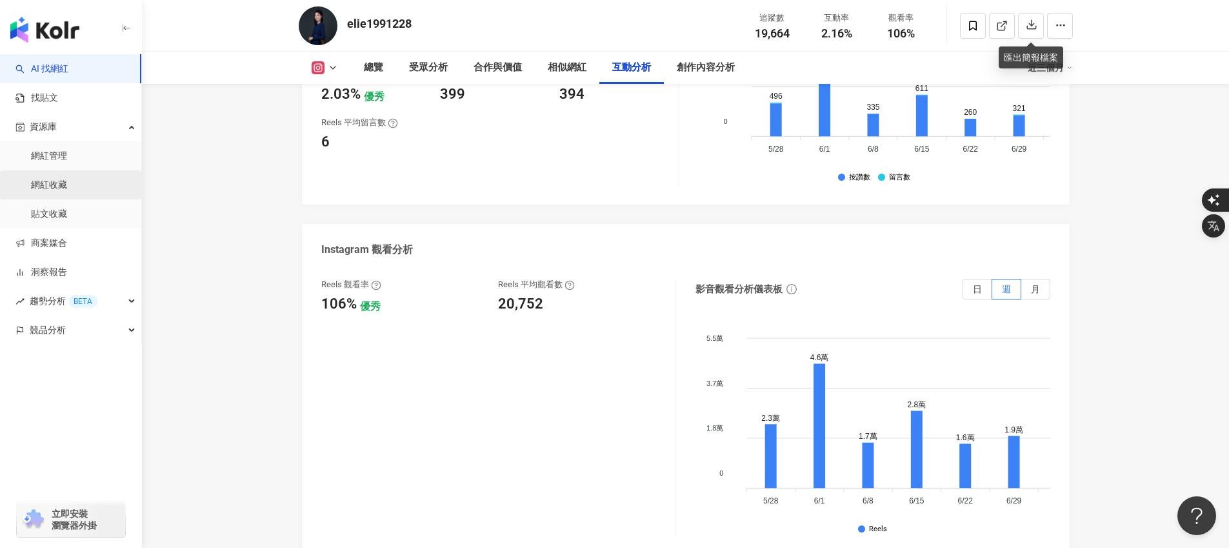
click at [67, 179] on link "網紅收藏" at bounding box center [49, 185] width 36 height 13
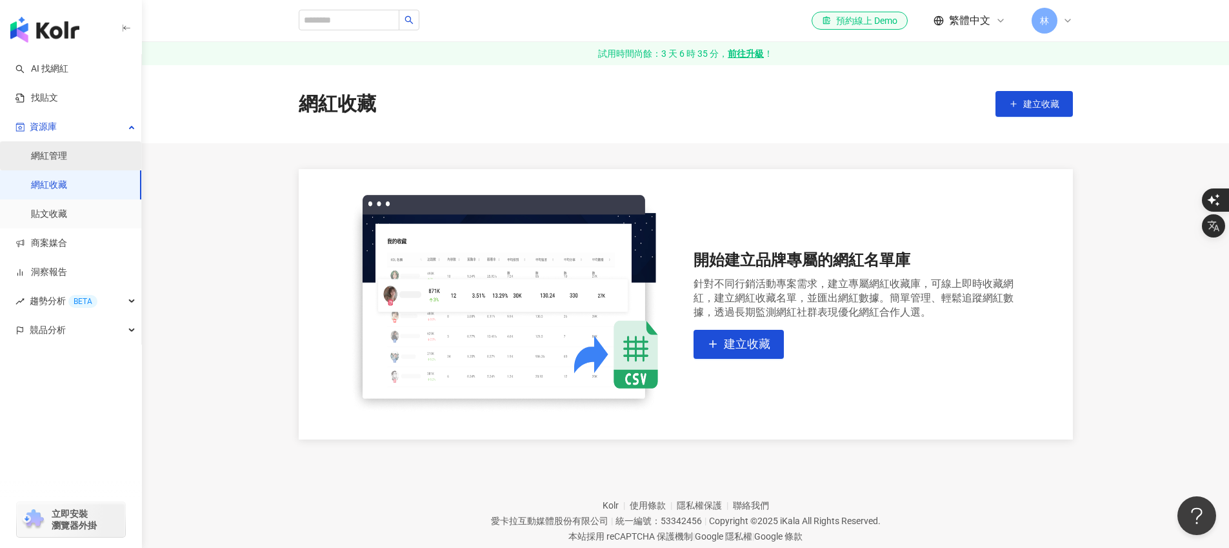
click at [67, 150] on link "網紅管理" at bounding box center [49, 156] width 36 height 13
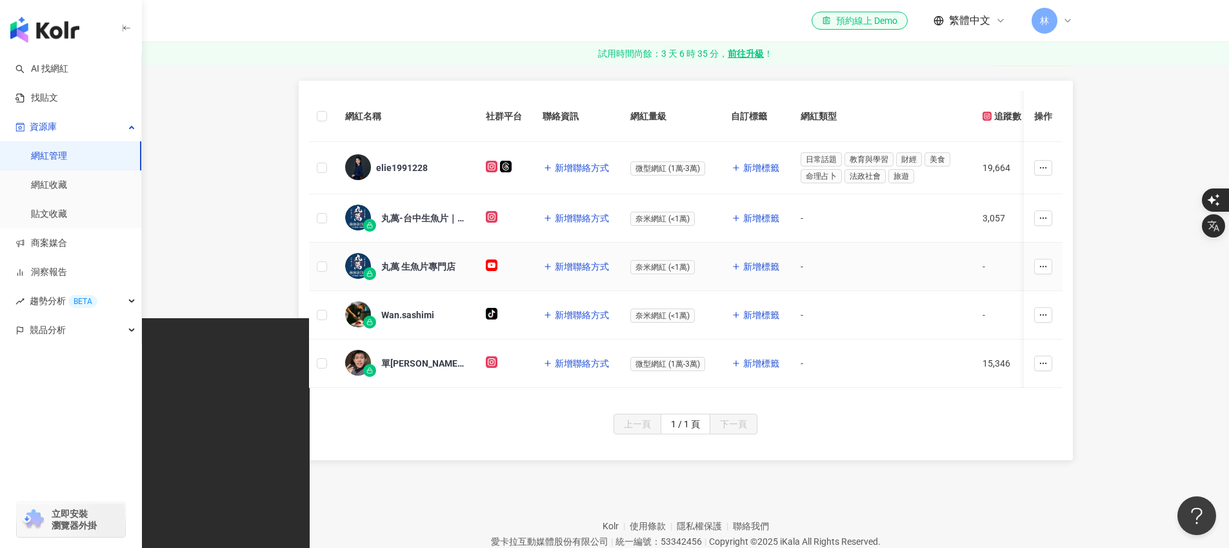
scroll to position [232, 0]
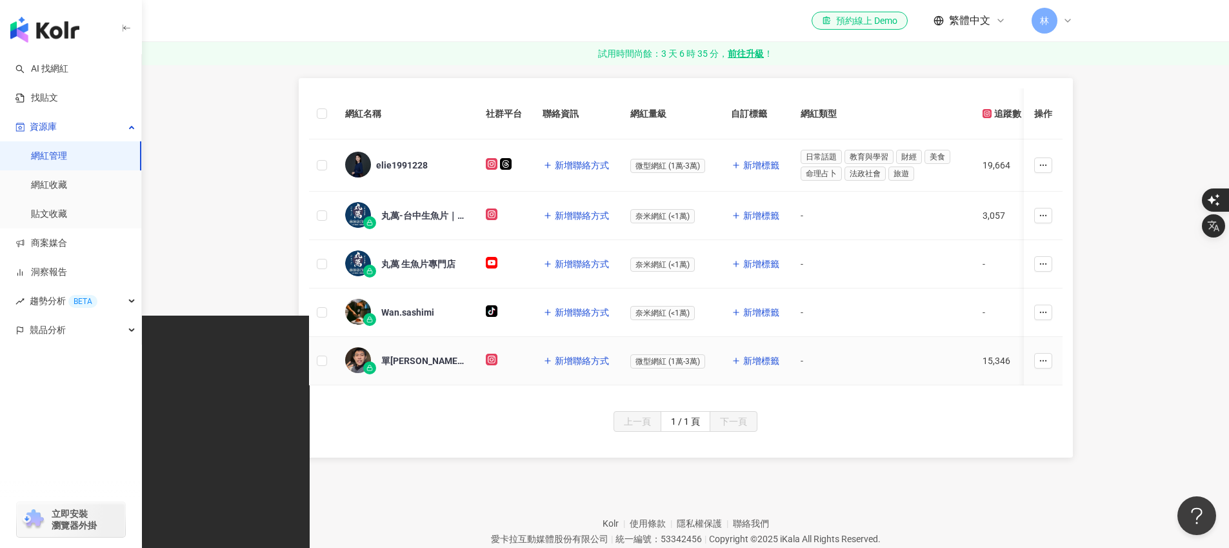
click at [411, 361] on div "單[PERSON_NAME] 最討厭彈吉他的吉他老師" at bounding box center [423, 360] width 84 height 13
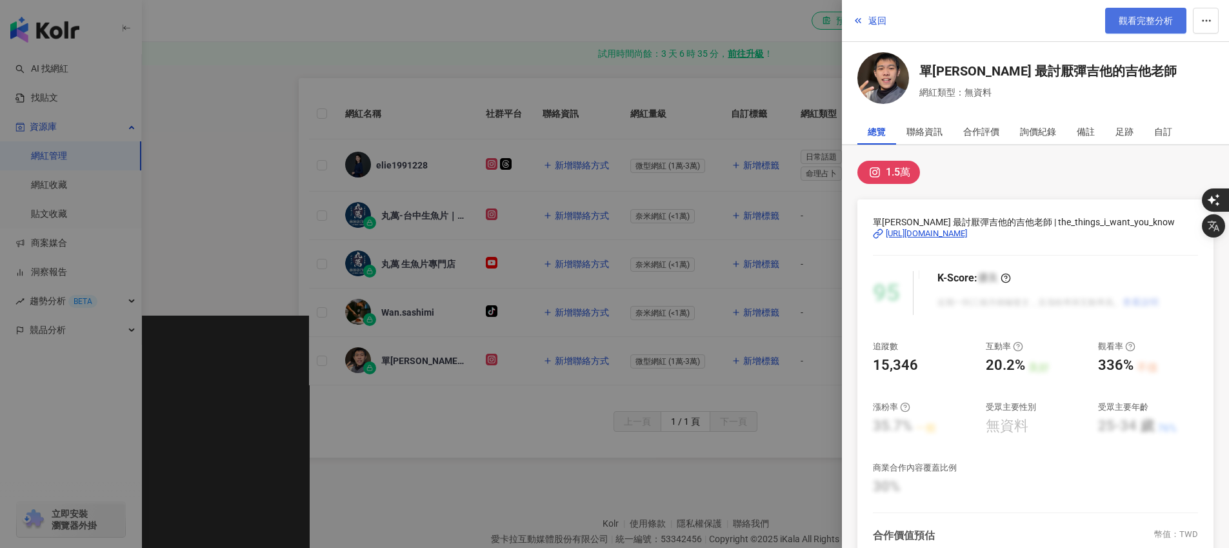
click at [1146, 20] on span "觀看完整分析" at bounding box center [1146, 20] width 54 height 10
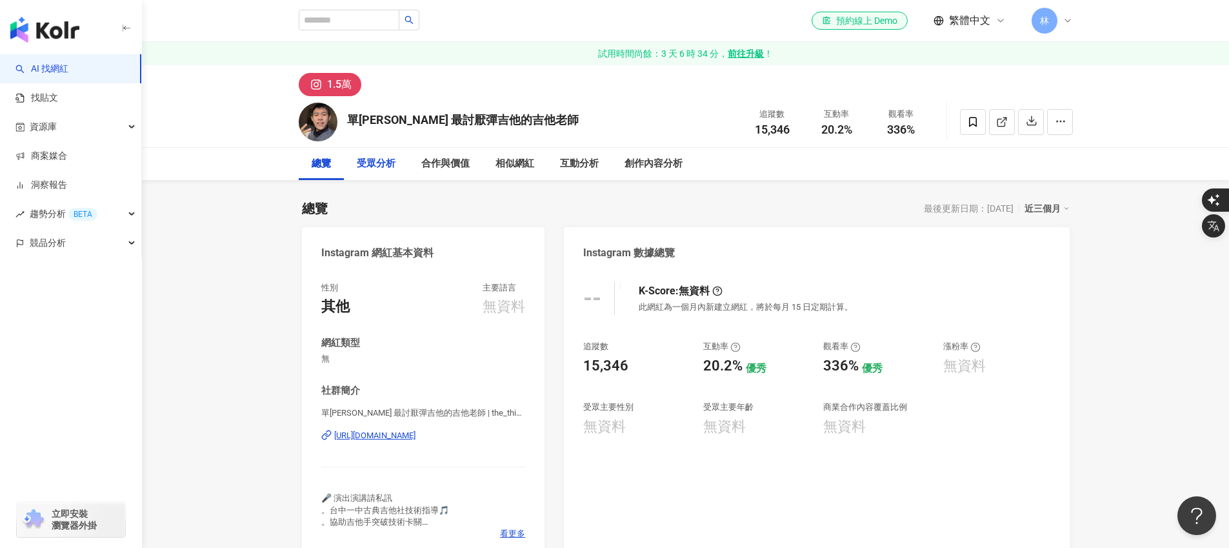
click at [384, 158] on div "受眾分析" at bounding box center [376, 163] width 39 height 15
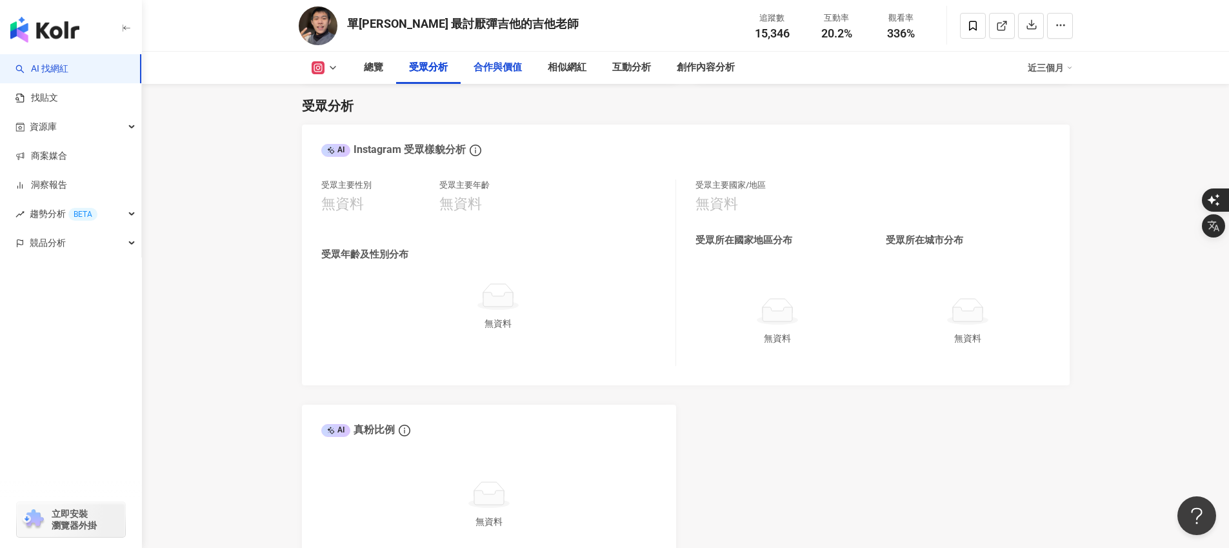
click at [505, 65] on div "合作與價值" at bounding box center [498, 67] width 48 height 15
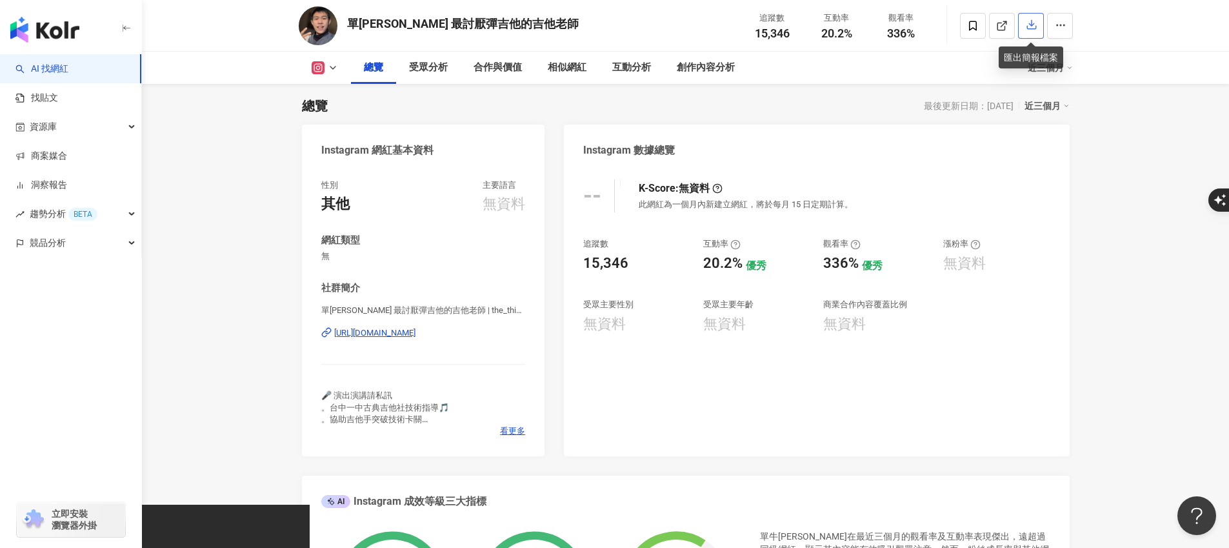
click at [1021, 32] on button "button" at bounding box center [1031, 26] width 26 height 26
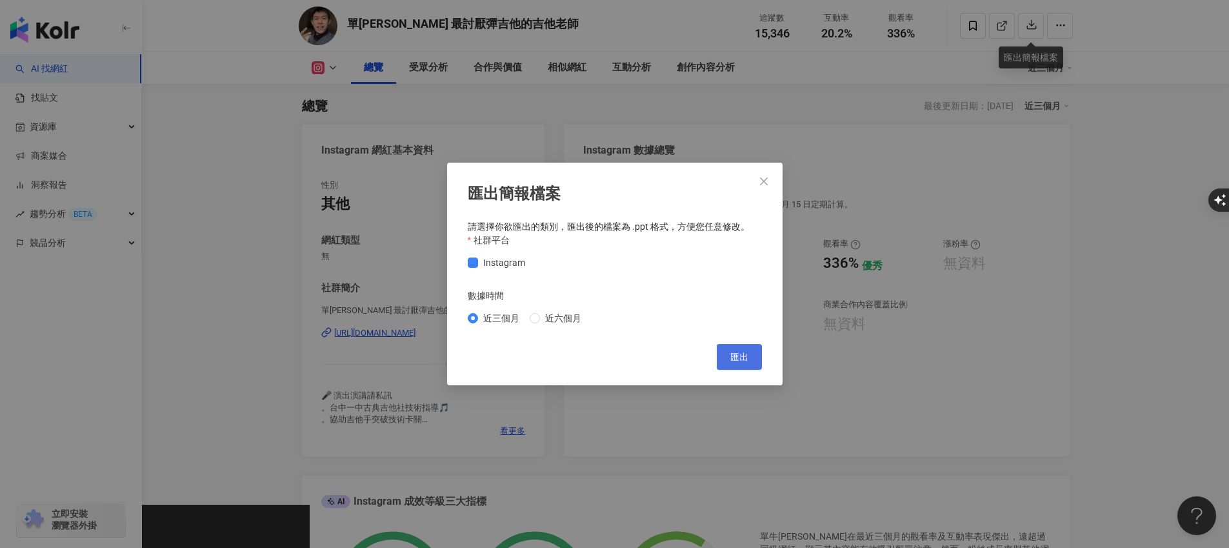
click at [738, 357] on span "匯出" at bounding box center [740, 357] width 18 height 10
click at [1026, 237] on div "匯出簡報檔案 請選擇你欲匯出的類別，匯出後的檔案為 .ppt 格式，方便您任意修改。 社群平台 Instagram 數據時間 近三個月 近六個月 Cancel…" at bounding box center [614, 274] width 1229 height 548
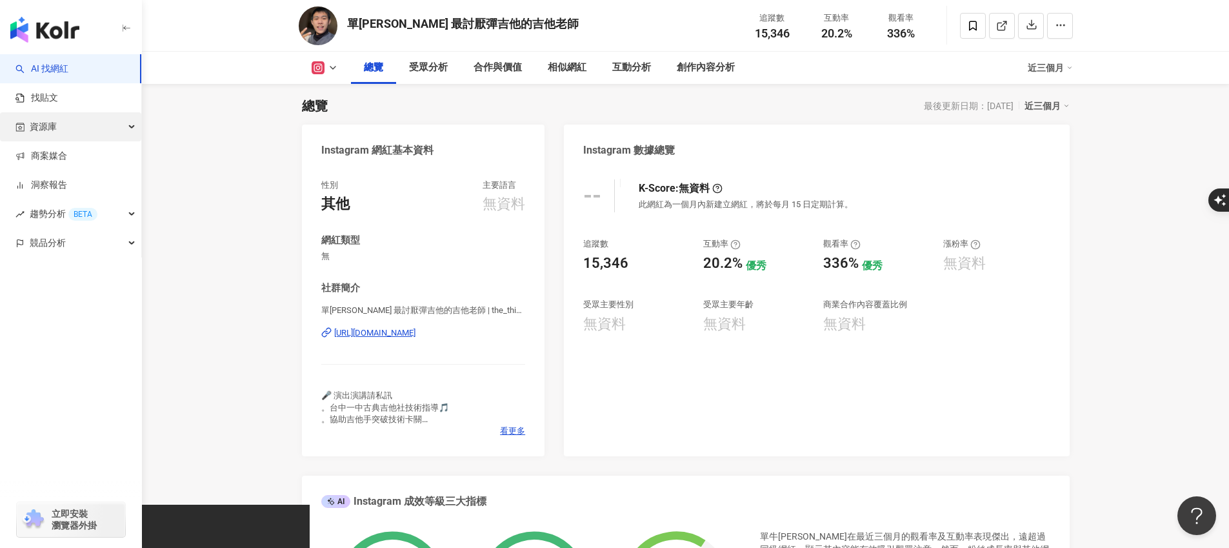
click at [76, 128] on div "資源庫" at bounding box center [70, 126] width 141 height 29
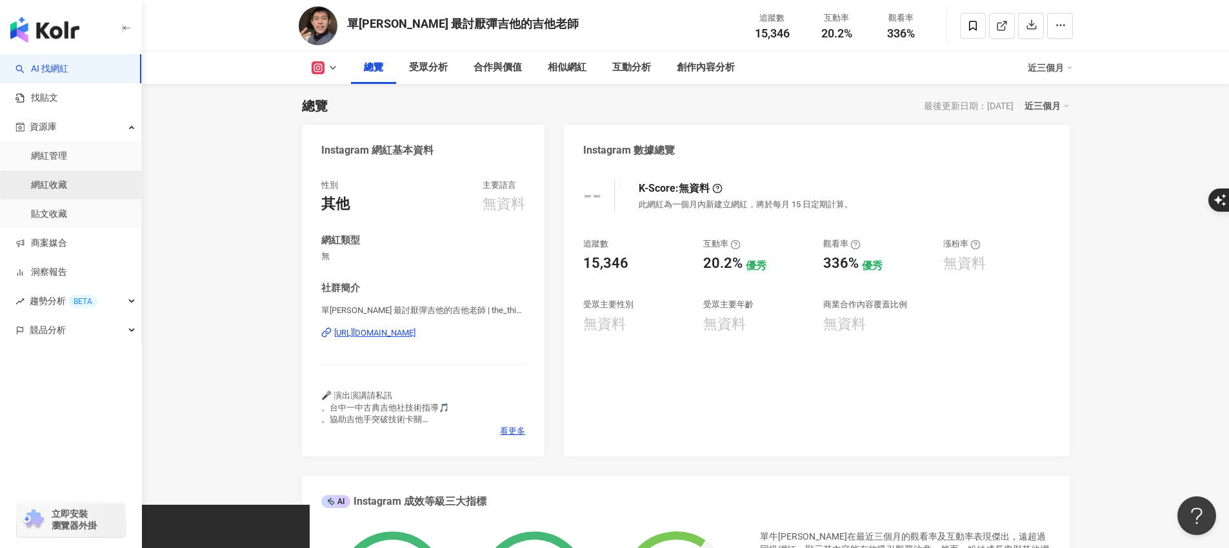
click at [67, 179] on link "網紅收藏" at bounding box center [49, 185] width 36 height 13
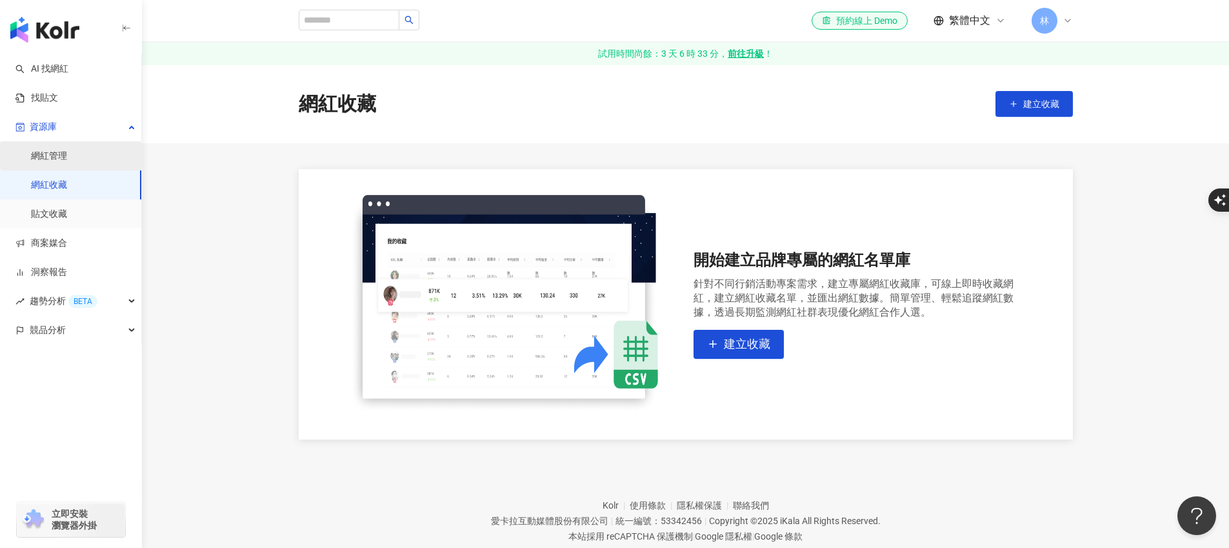
click at [67, 150] on link "網紅管理" at bounding box center [49, 156] width 36 height 13
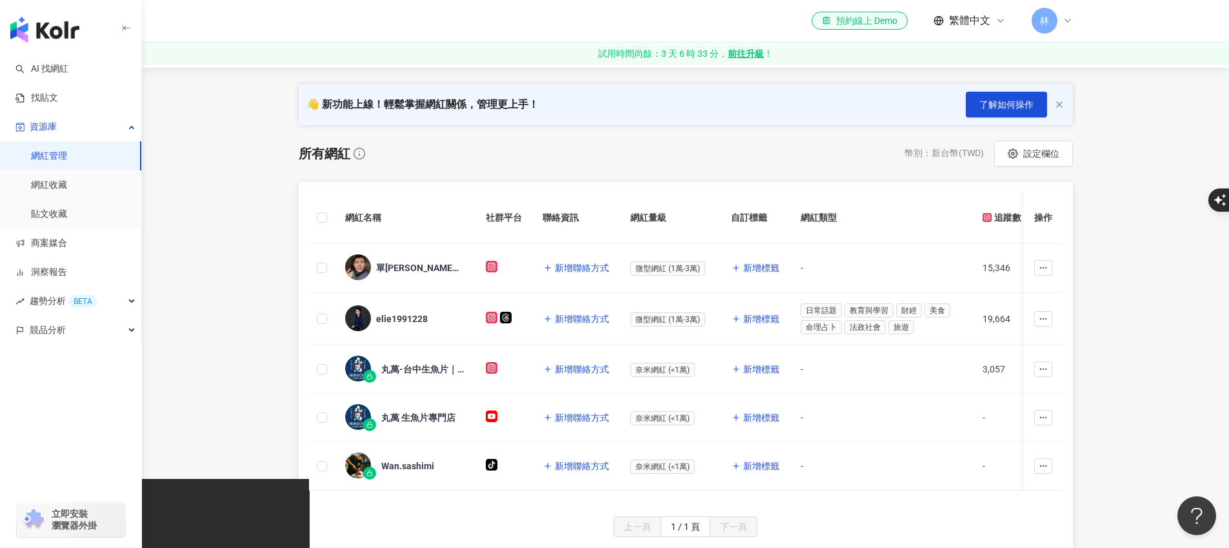
scroll to position [163, 0]
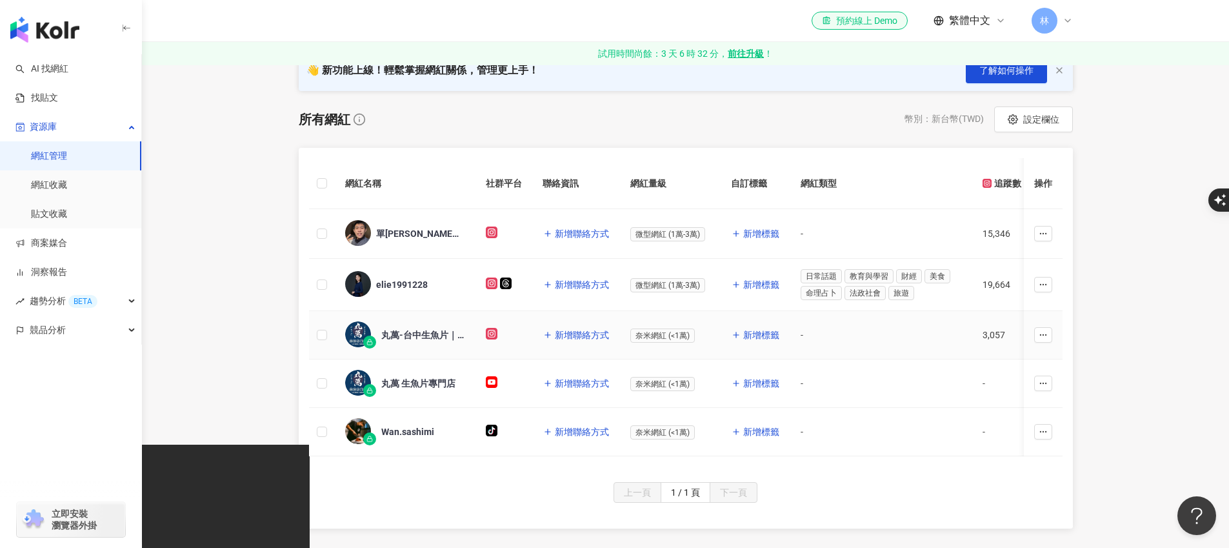
click at [420, 335] on div "丸萬-台中生魚片｜日本料理食材專門店" at bounding box center [423, 335] width 84 height 13
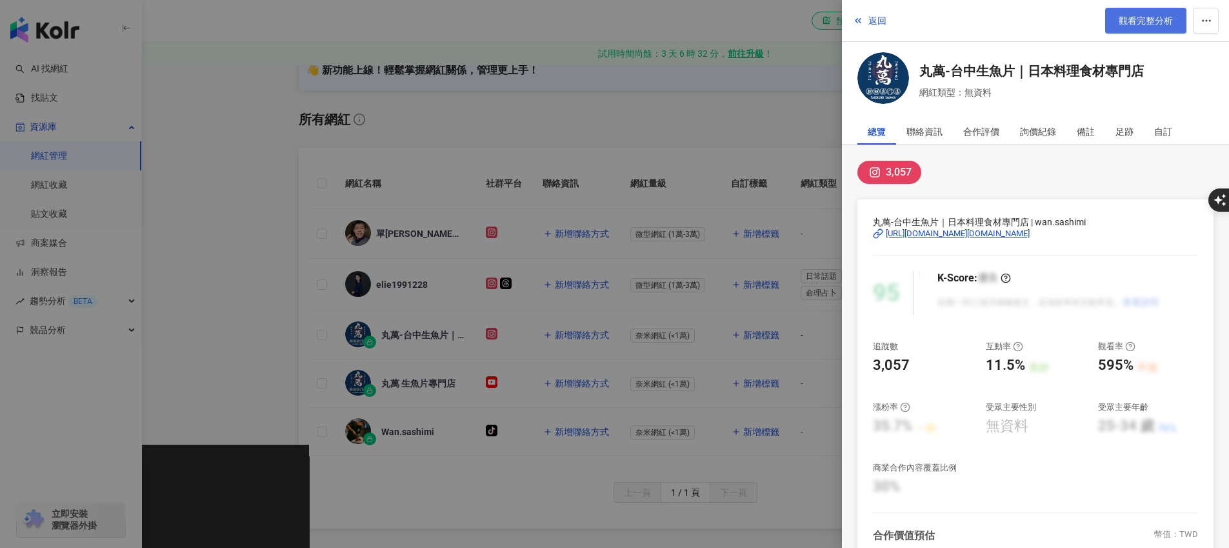
click at [1119, 19] on span "觀看完整分析" at bounding box center [1146, 20] width 54 height 10
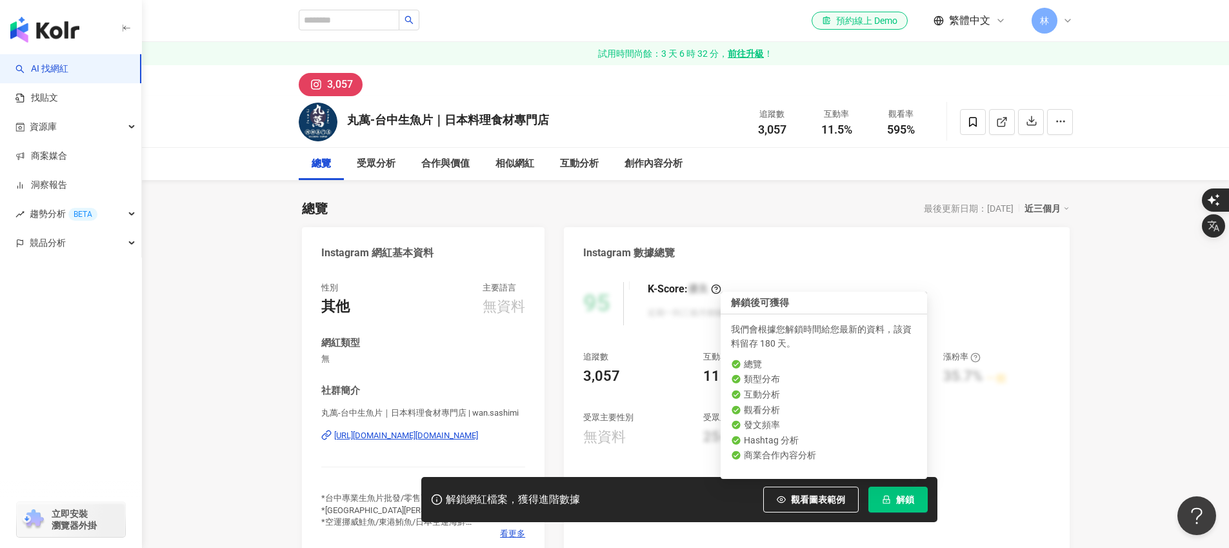
click at [907, 494] on button "解鎖" at bounding box center [898, 500] width 59 height 26
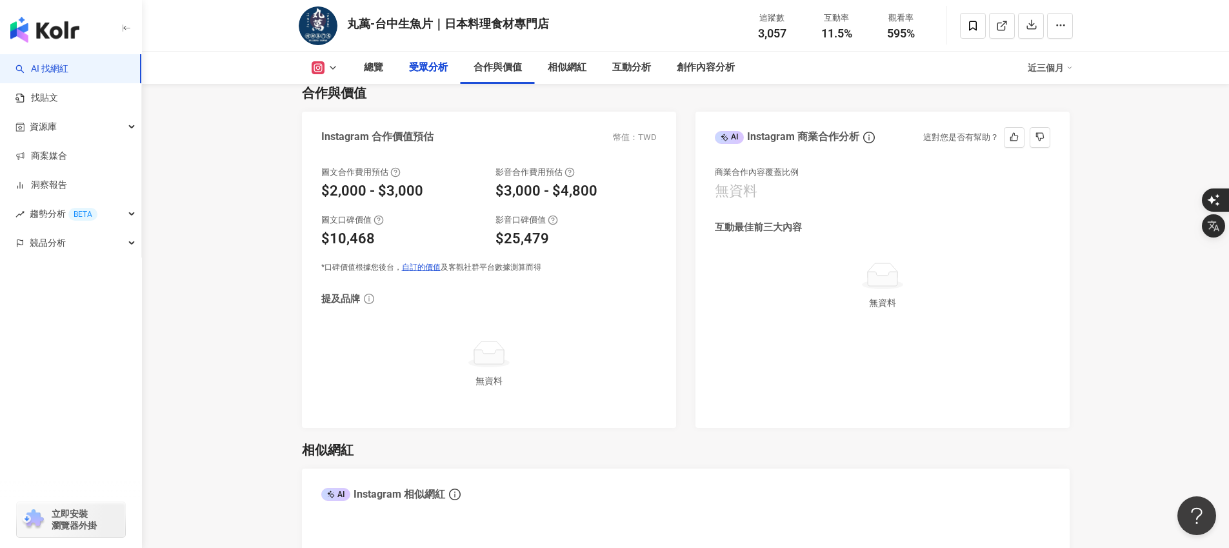
scroll to position [1409, 0]
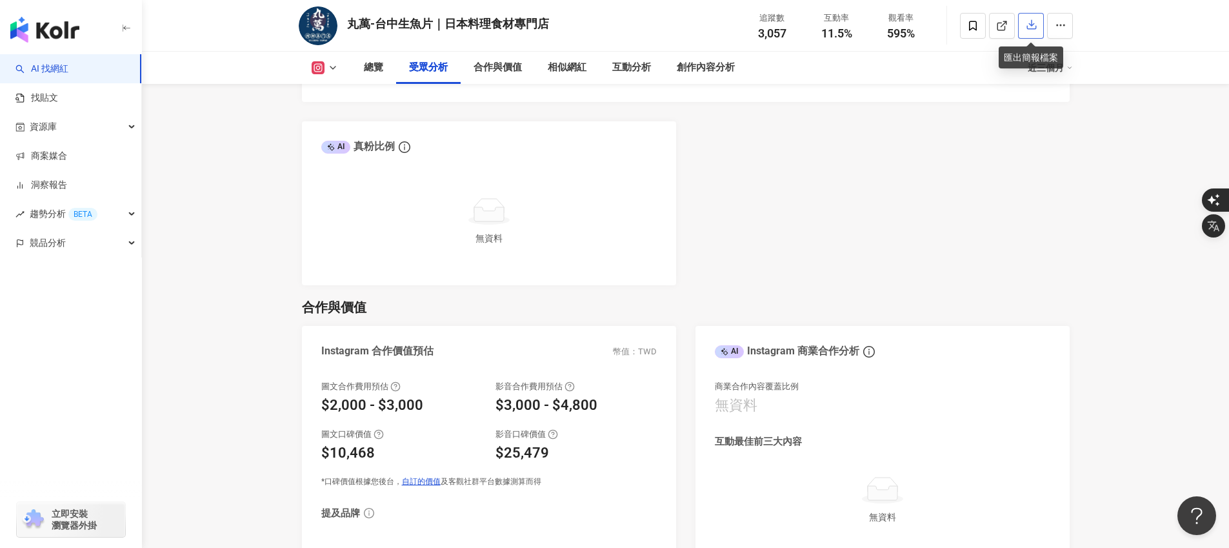
click at [1030, 25] on icon "button" at bounding box center [1031, 25] width 9 height 9
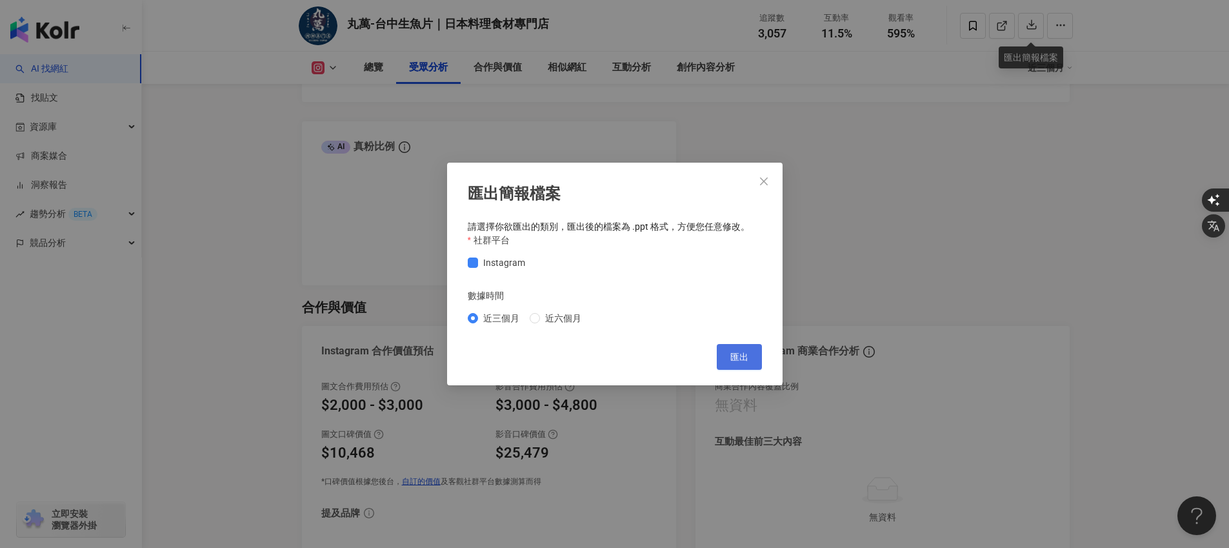
click at [743, 362] on span "匯出" at bounding box center [740, 357] width 18 height 10
click at [765, 189] on button "Close" at bounding box center [764, 181] width 26 height 26
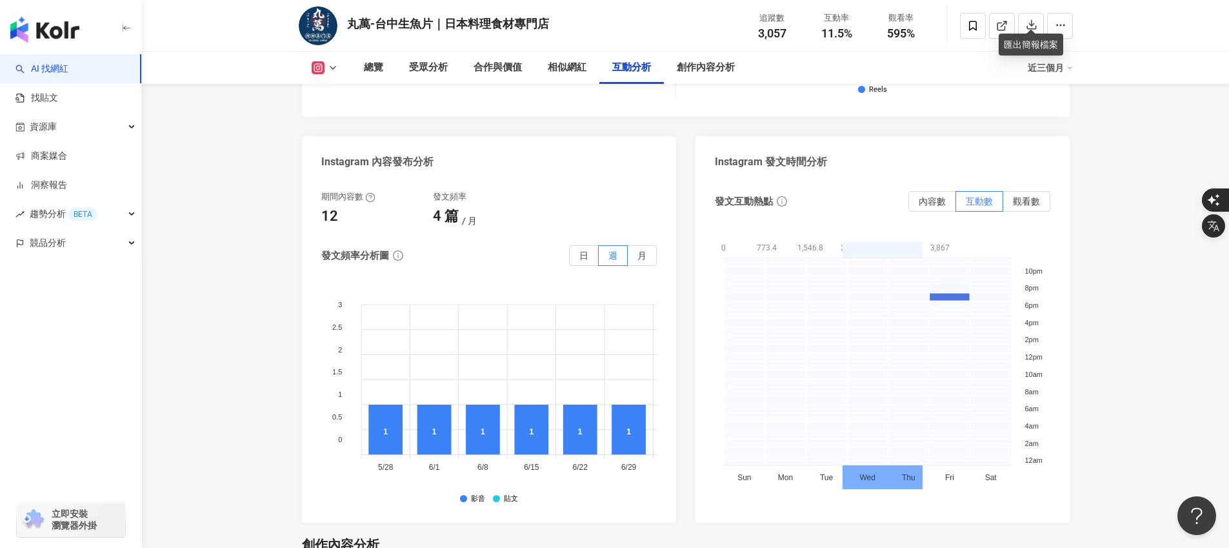
scroll to position [3084, 0]
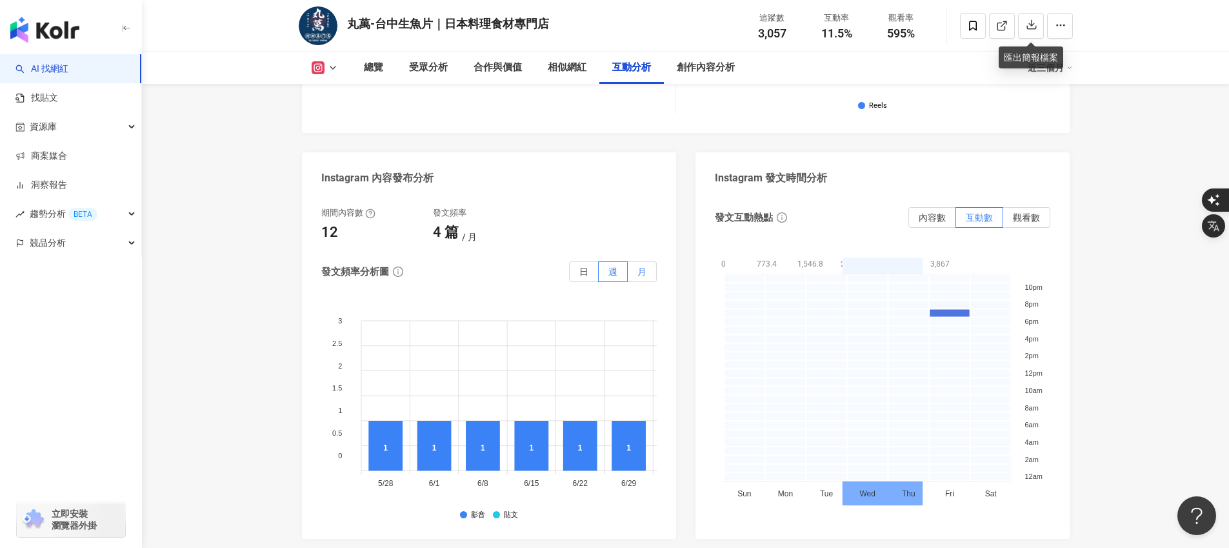
click at [631, 274] on label "月" at bounding box center [642, 271] width 29 height 21
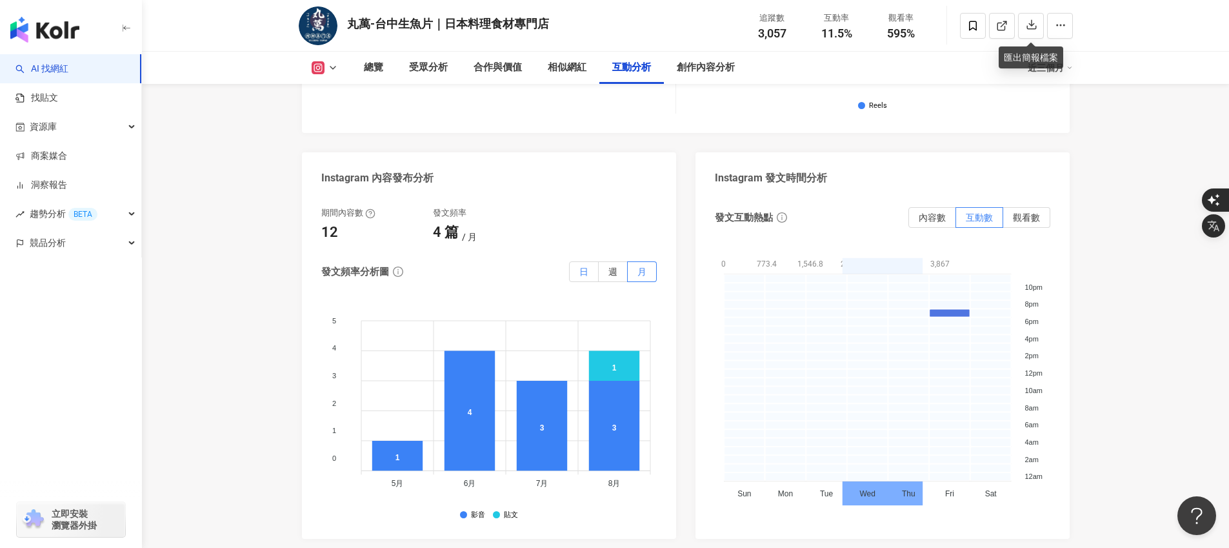
click at [585, 274] on span "日" at bounding box center [584, 272] width 9 height 10
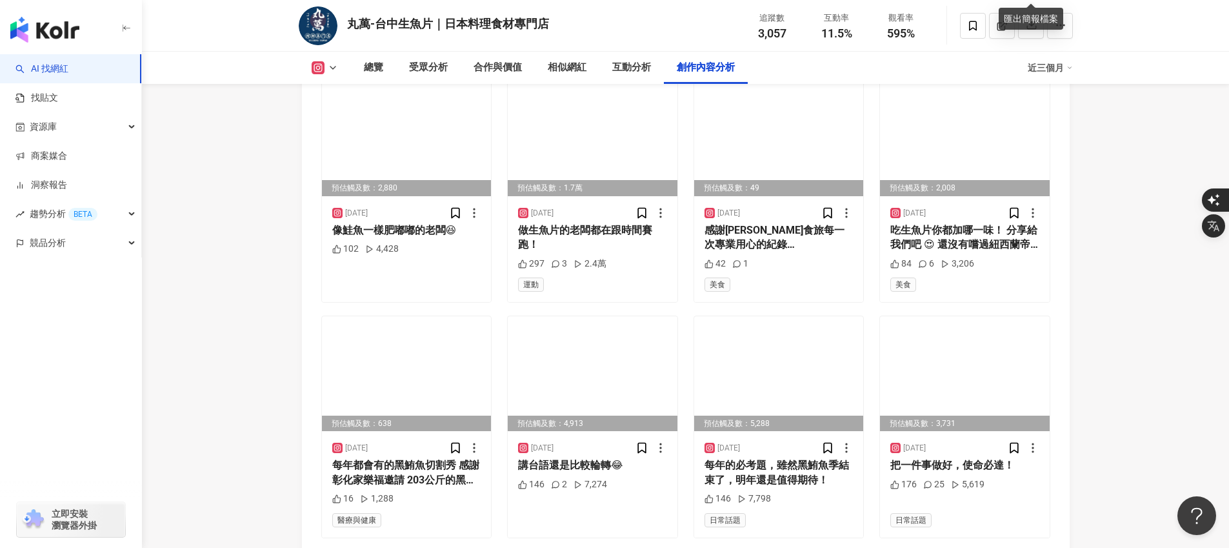
scroll to position [3895, 0]
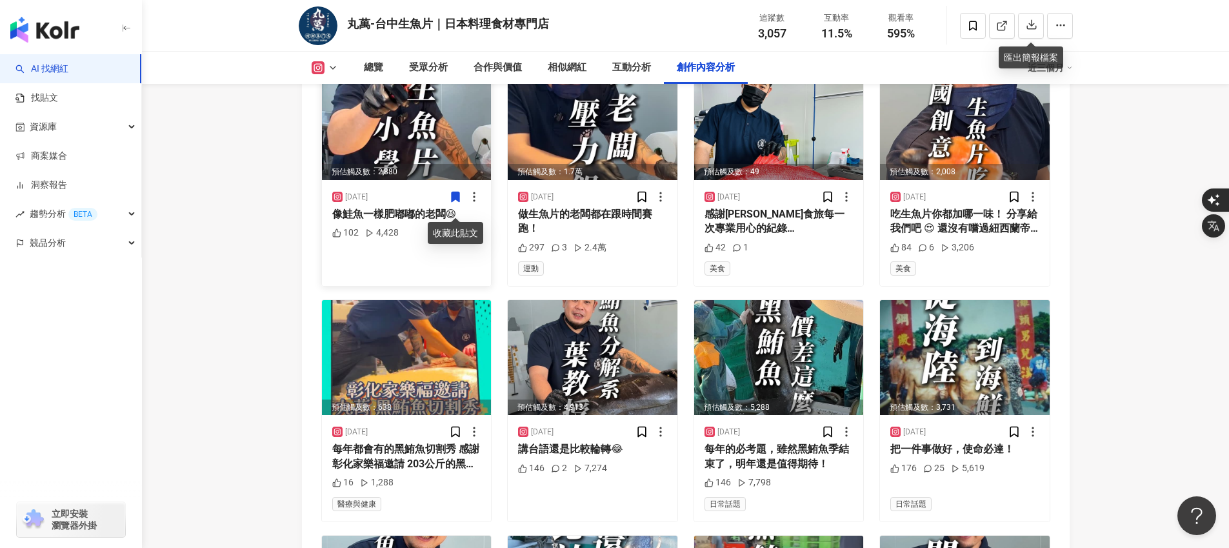
click at [454, 202] on icon at bounding box center [456, 197] width 8 height 10
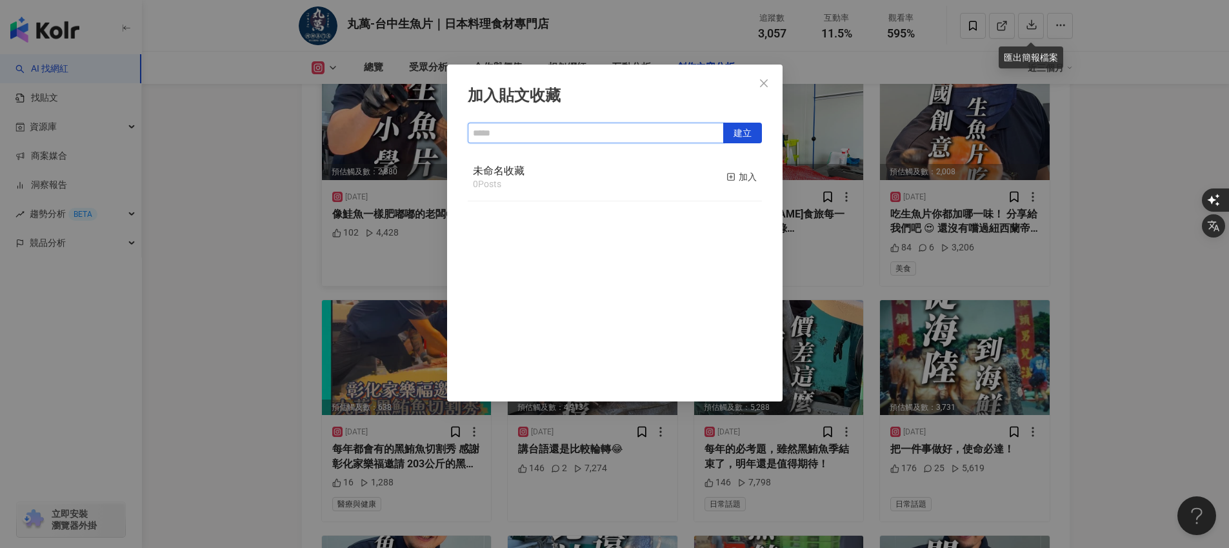
click at [573, 131] on input "text" at bounding box center [596, 133] width 256 height 21
type input "**"
click at [738, 174] on div "加入" at bounding box center [742, 177] width 30 height 14
click at [750, 134] on span "建立" at bounding box center [743, 133] width 18 height 21
click at [210, 197] on div "加入貼文收藏 建立 丸萬 1 Posts 已加入 未命名收藏 1 Posts 已加入" at bounding box center [614, 274] width 1229 height 548
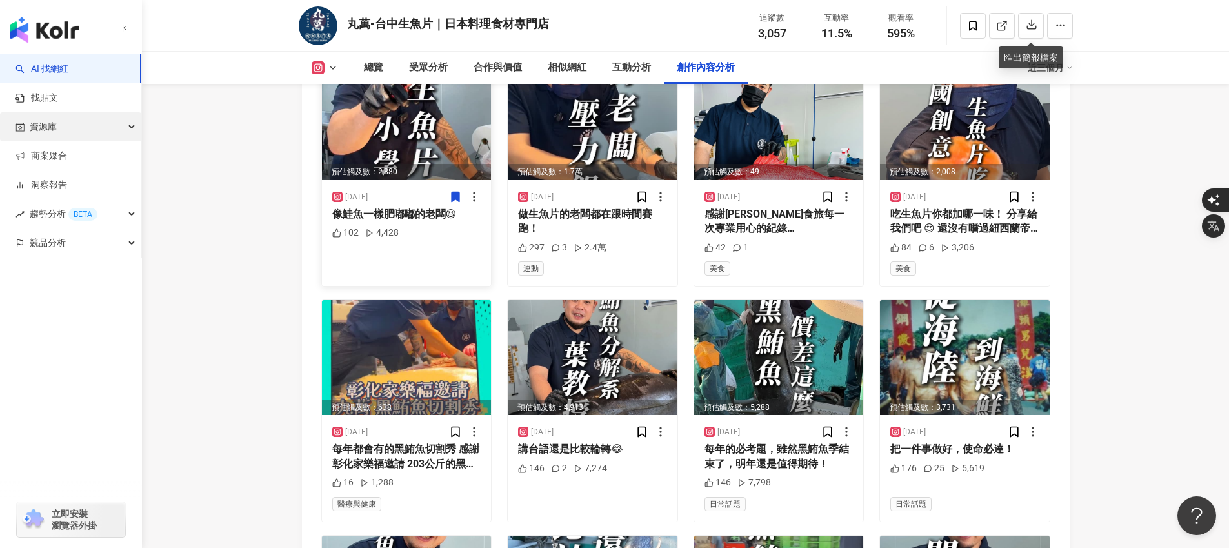
click at [74, 128] on div "資源庫" at bounding box center [70, 126] width 141 height 29
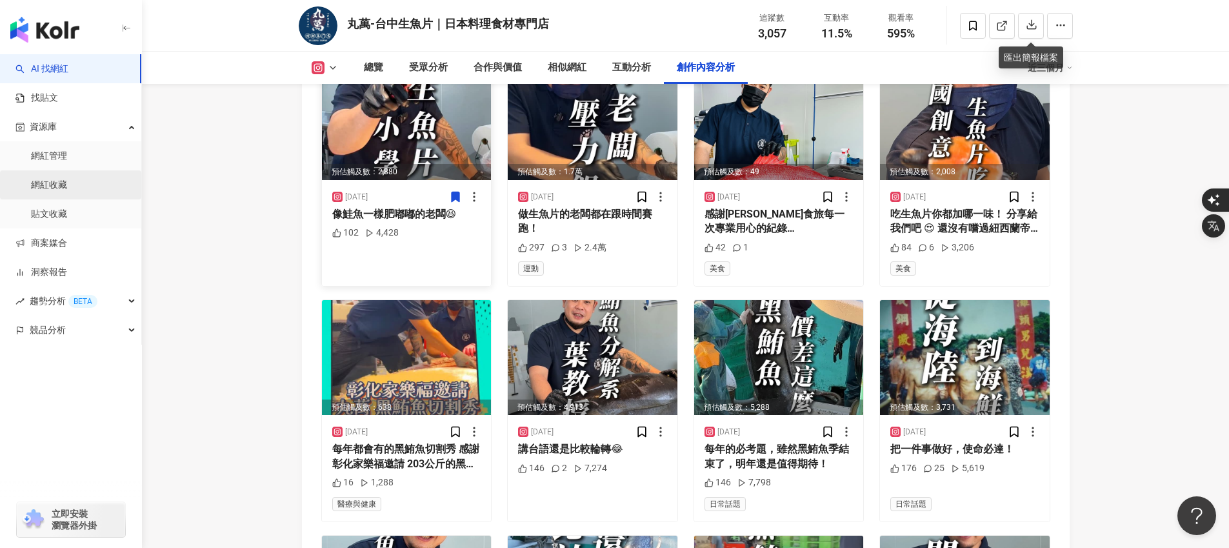
click at [67, 185] on link "網紅收藏" at bounding box center [49, 185] width 36 height 13
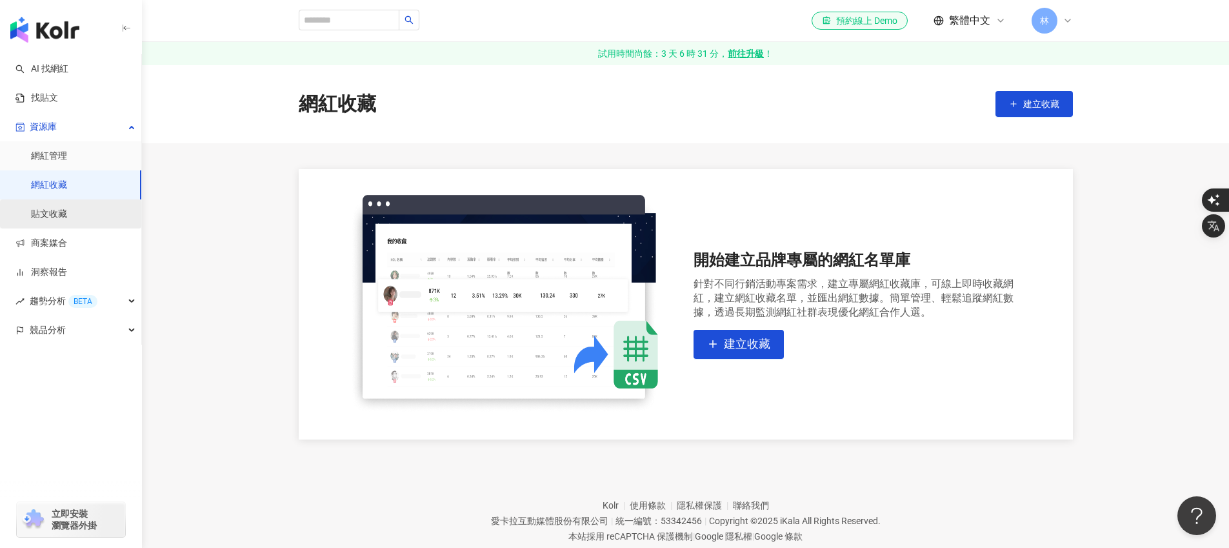
click at [67, 214] on link "貼文收藏" at bounding box center [49, 214] width 36 height 13
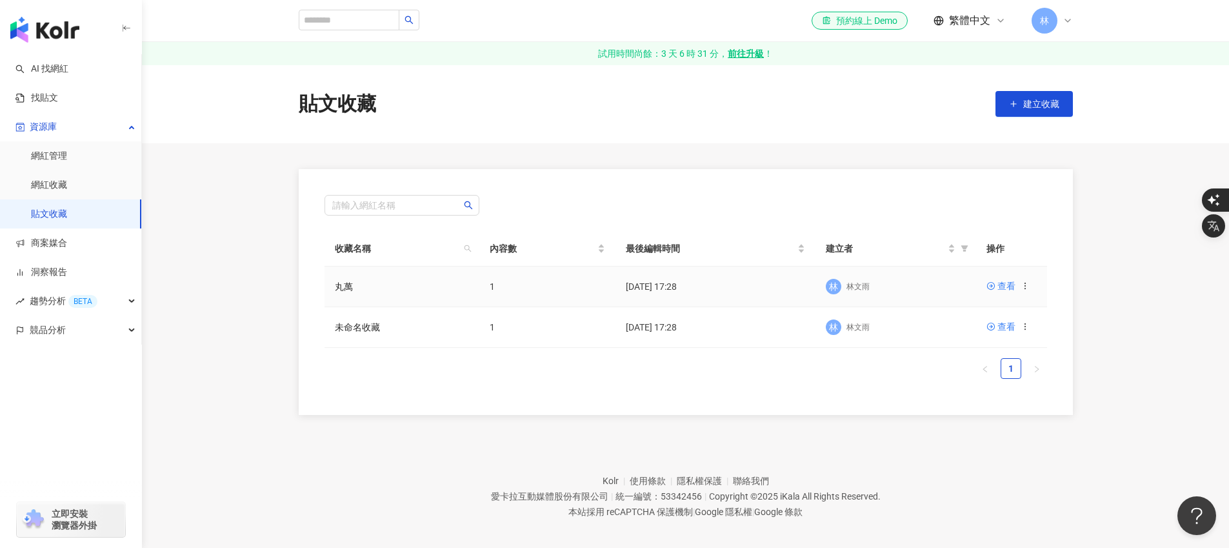
click at [985, 285] on td "查看" at bounding box center [1011, 287] width 71 height 41
click at [999, 285] on div "查看" at bounding box center [1007, 286] width 18 height 14
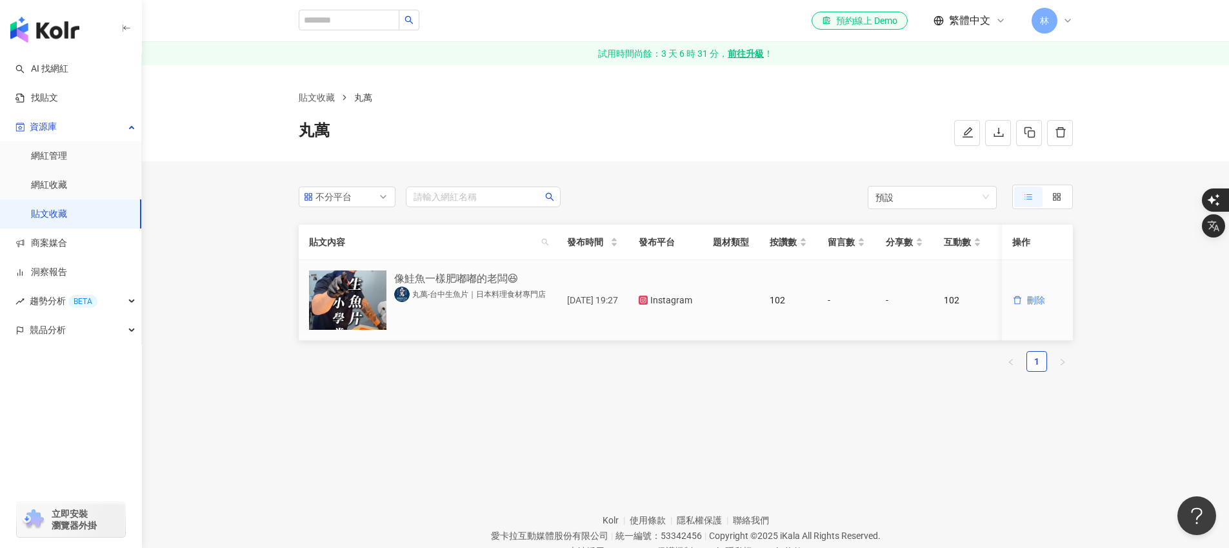
click at [485, 281] on div "像鮭魚一樣肥嘟嘟的老闆😆" at bounding box center [456, 278] width 125 height 16
click at [509, 298] on link "丸萬-台中生魚片｜日本料理食材專門店" at bounding box center [470, 294] width 152 height 15
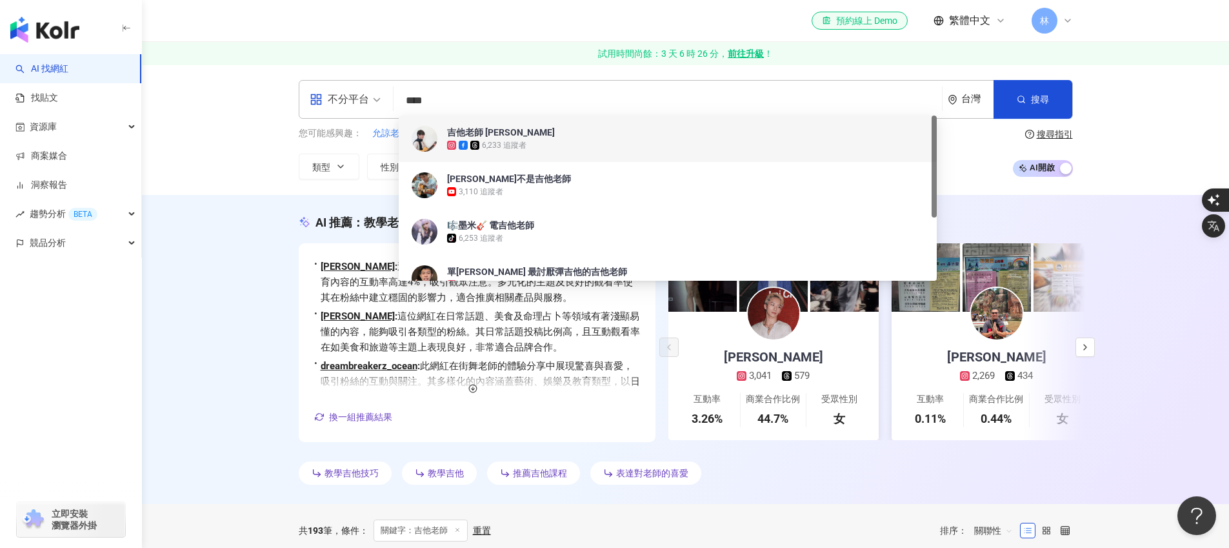
click at [529, 106] on input "****" at bounding box center [668, 100] width 538 height 25
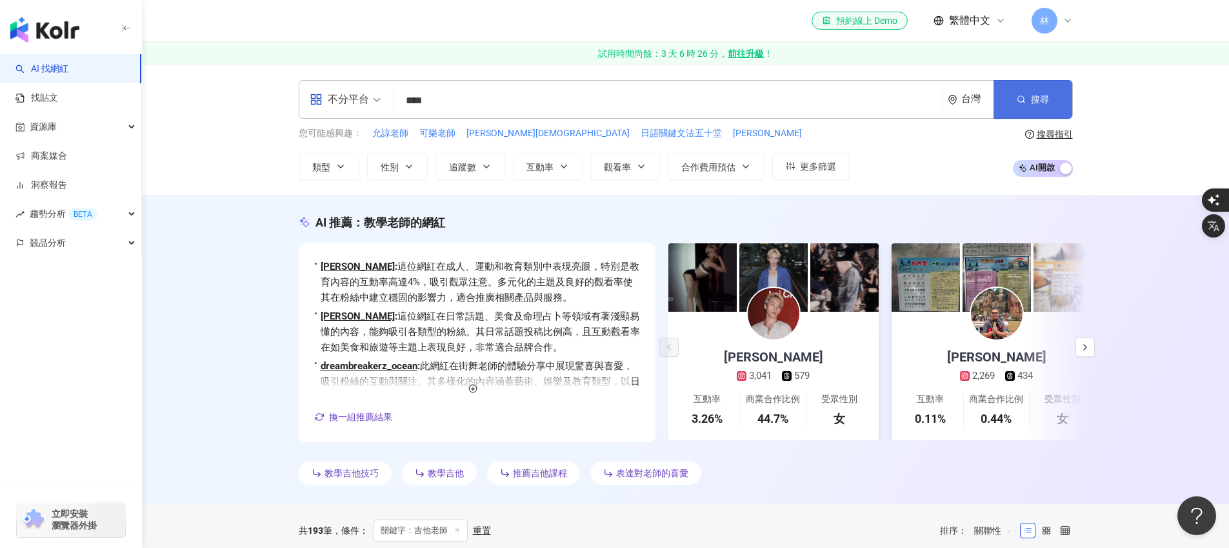
click at [1062, 101] on button "搜尋" at bounding box center [1033, 99] width 79 height 39
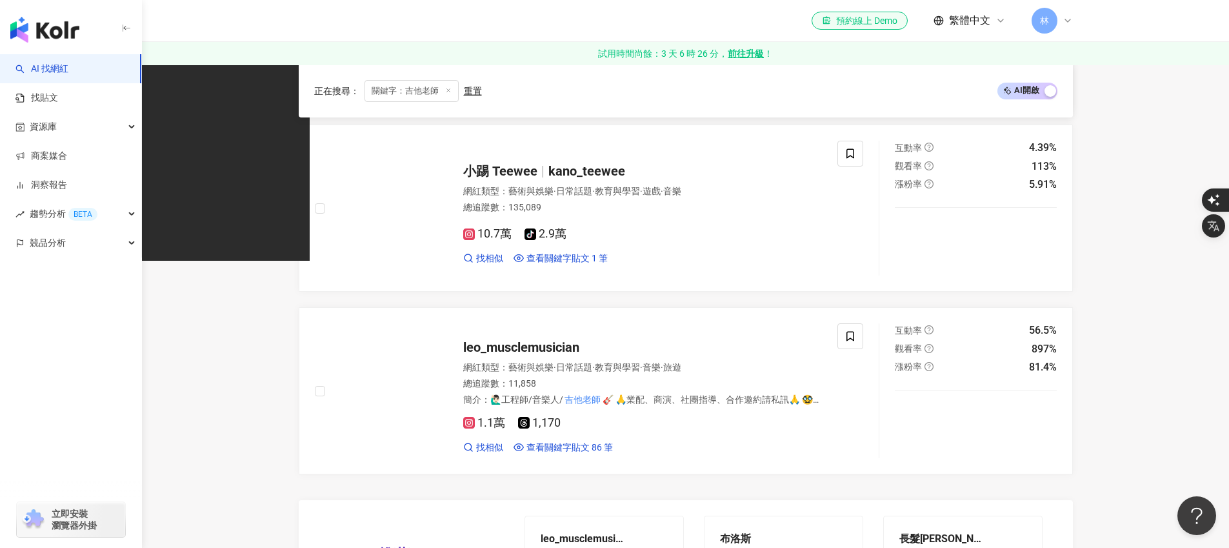
scroll to position [813, 0]
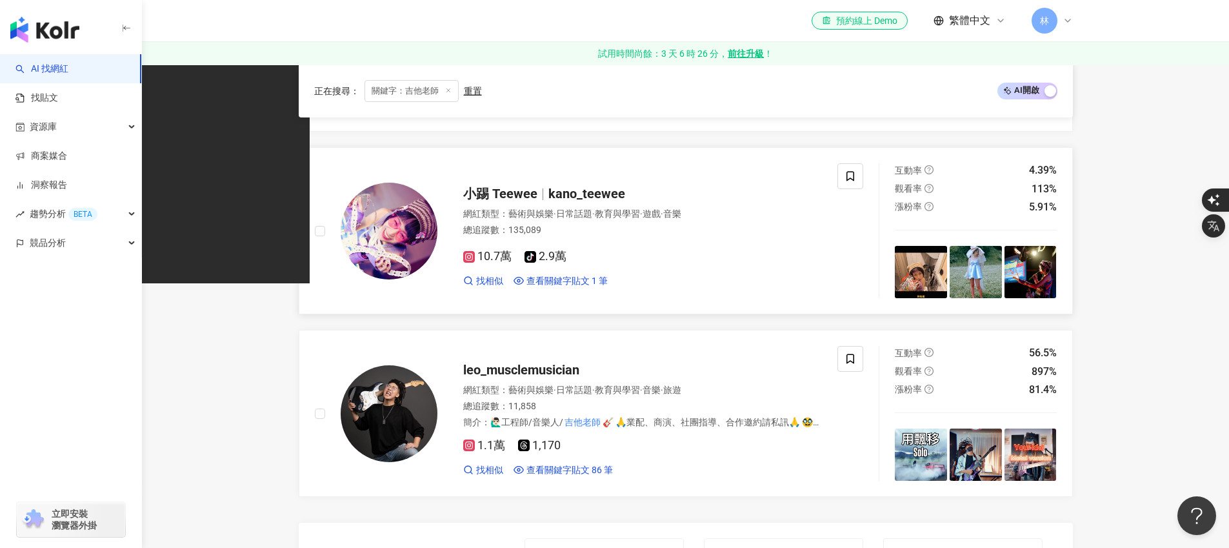
click at [564, 203] on div "小踢 Teewee kano_teewee 網紅類型 ： 藝術與娛樂 · 日常話題 · 教育與學習 · 遊戲 · 音樂 總追蹤數 ： 135,089 10.7…" at bounding box center [630, 230] width 385 height 113
click at [534, 374] on span "leo_musclemusician" at bounding box center [521, 369] width 116 height 15
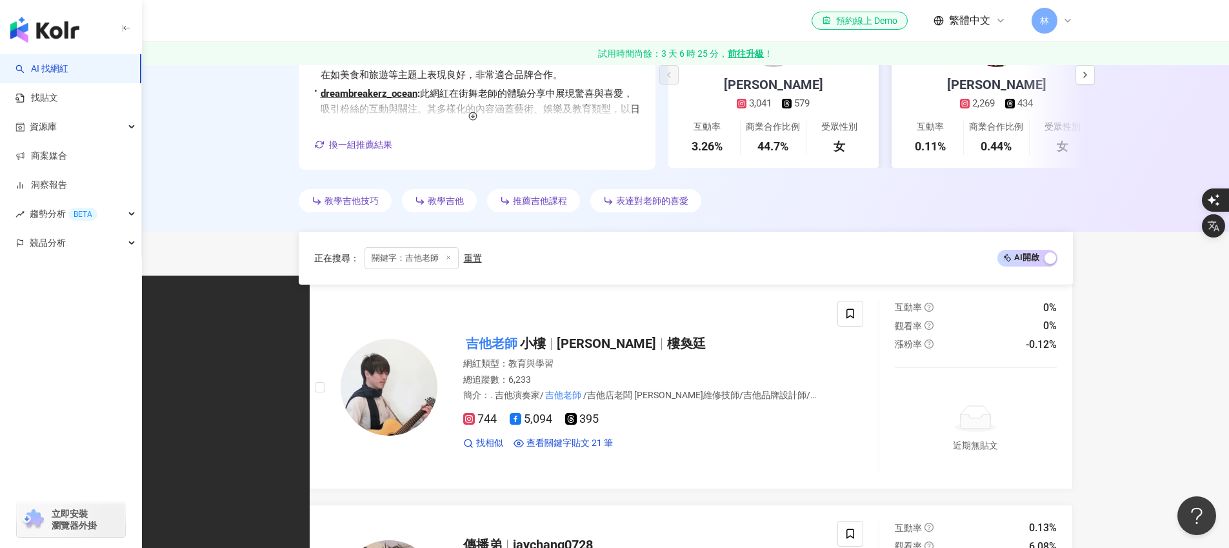
scroll to position [0, 0]
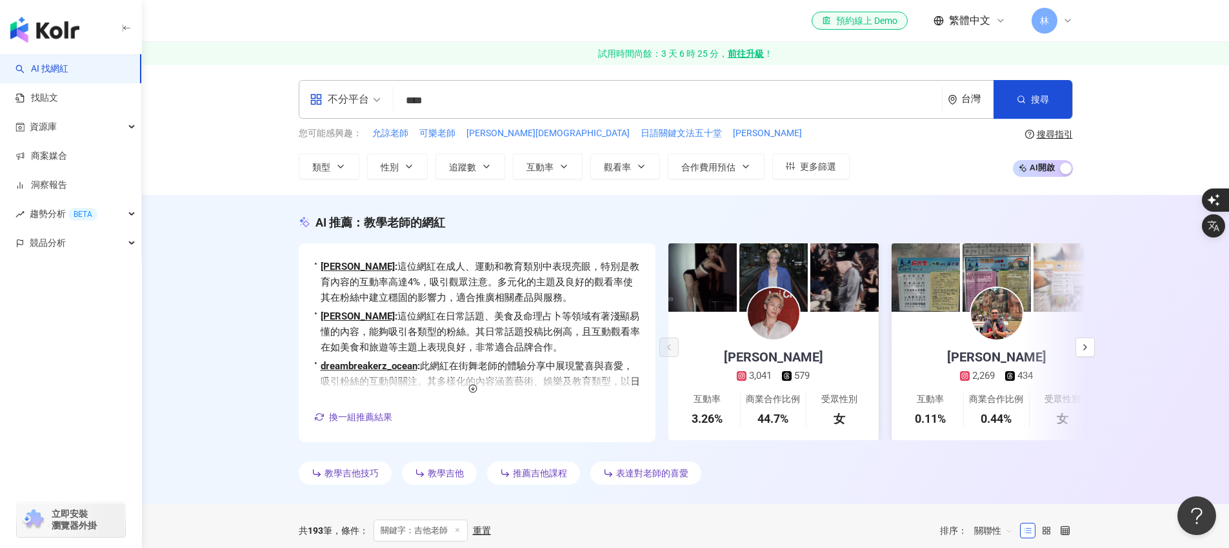
click at [485, 97] on input "****" at bounding box center [668, 100] width 538 height 25
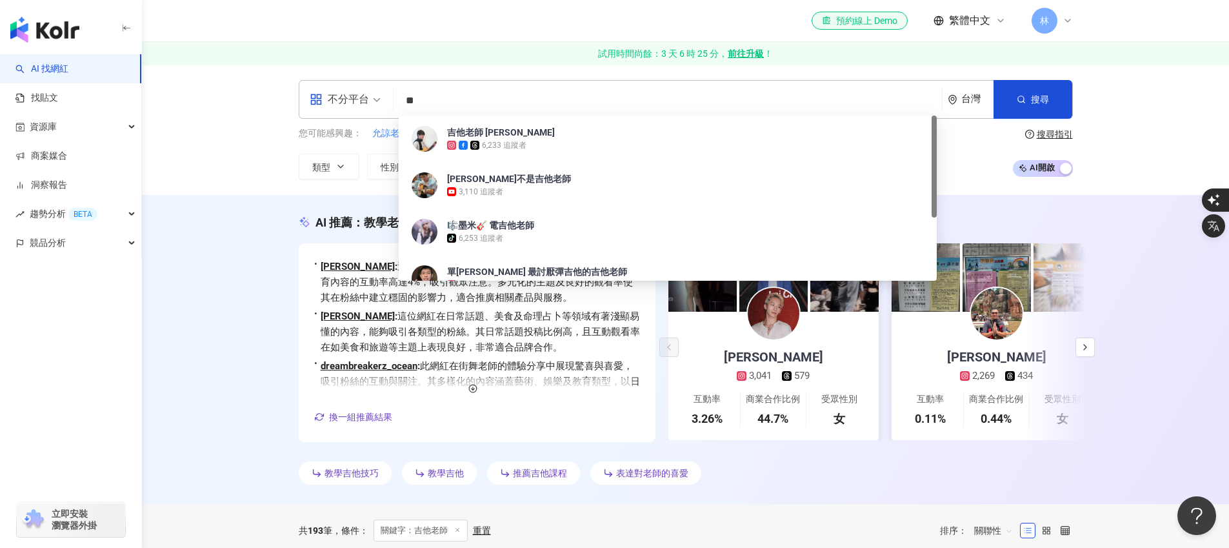
type input "*"
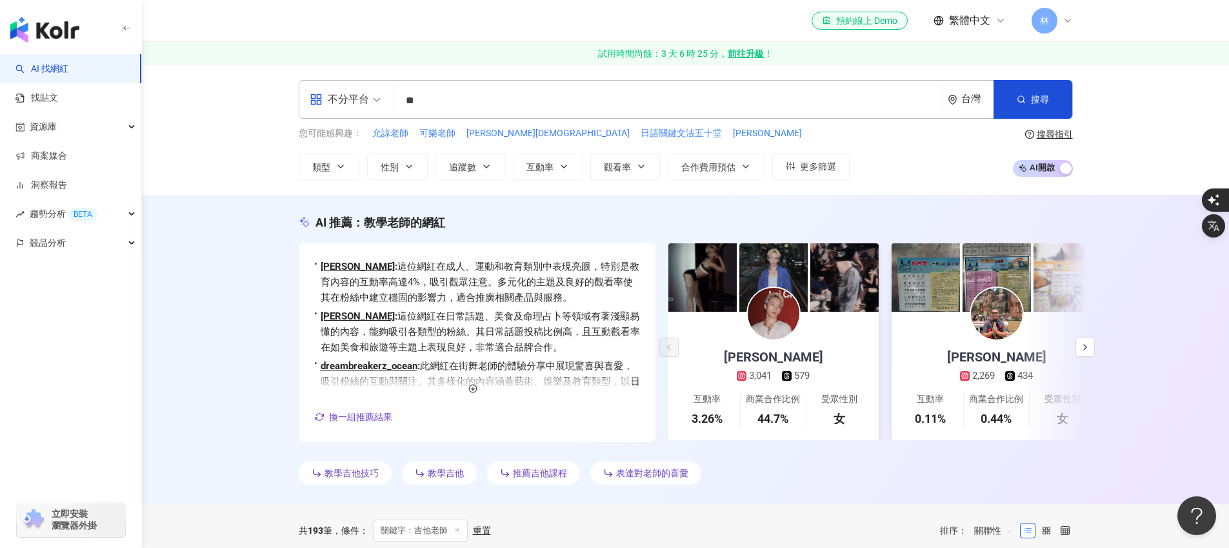
type input "**"
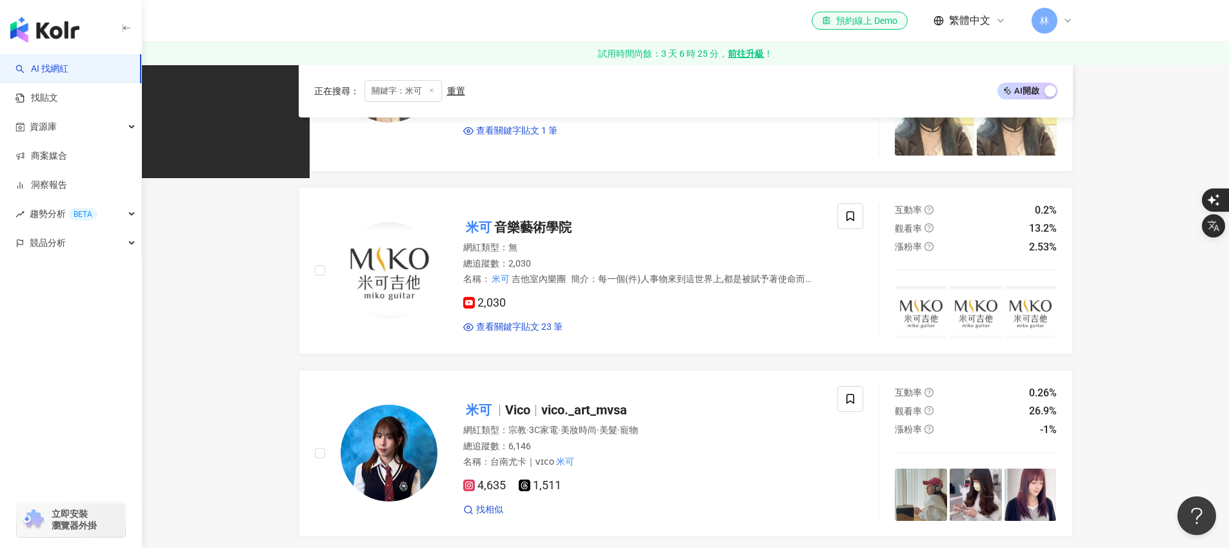
scroll to position [922, 0]
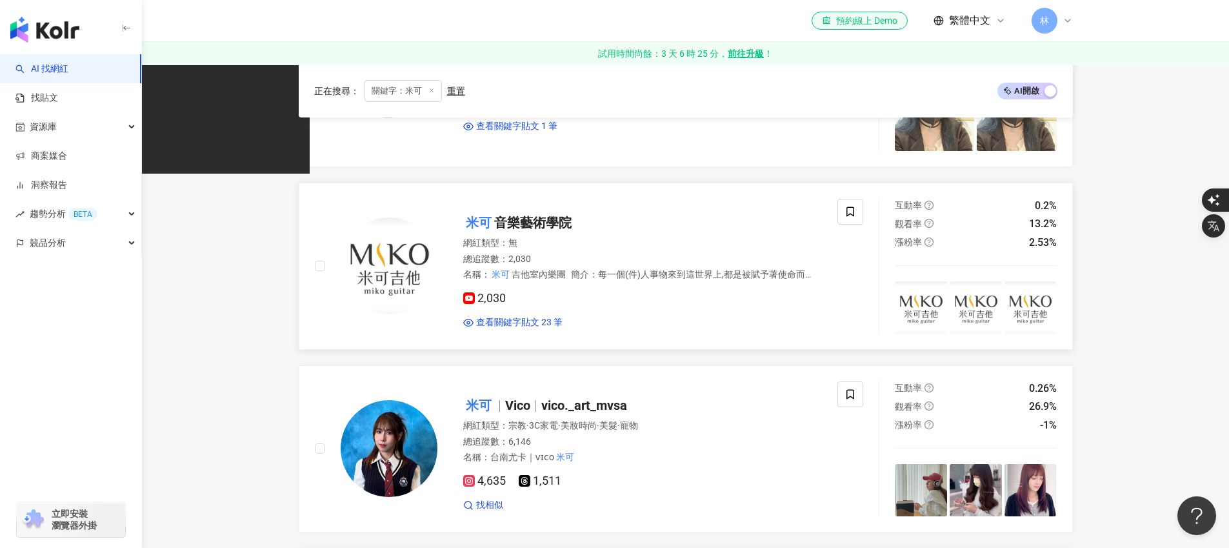
click at [511, 219] on span "音樂藝術學院" at bounding box center [532, 222] width 77 height 15
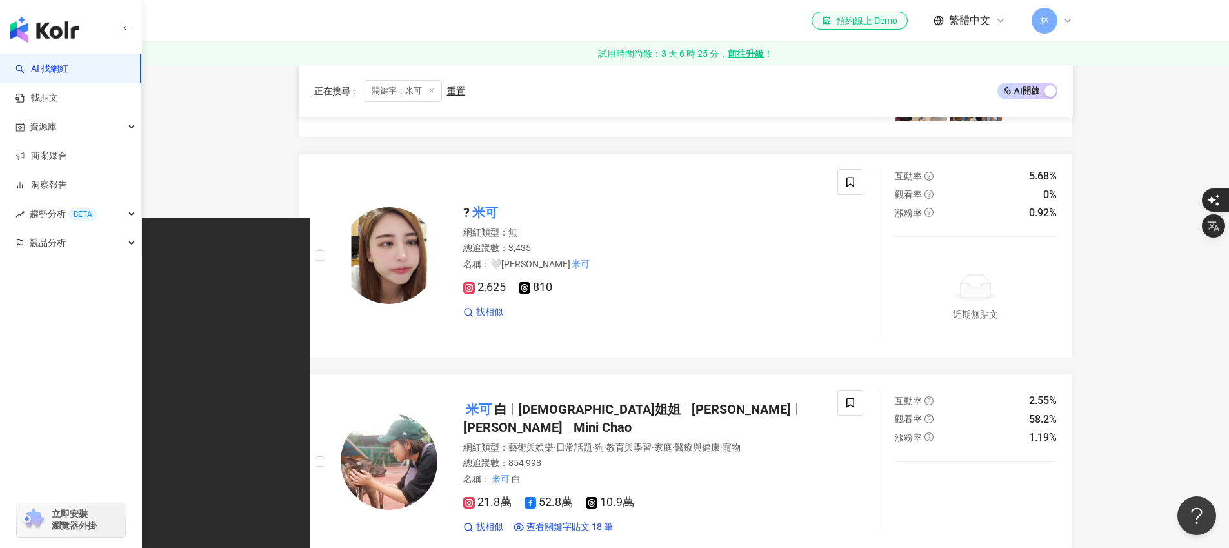
scroll to position [0, 0]
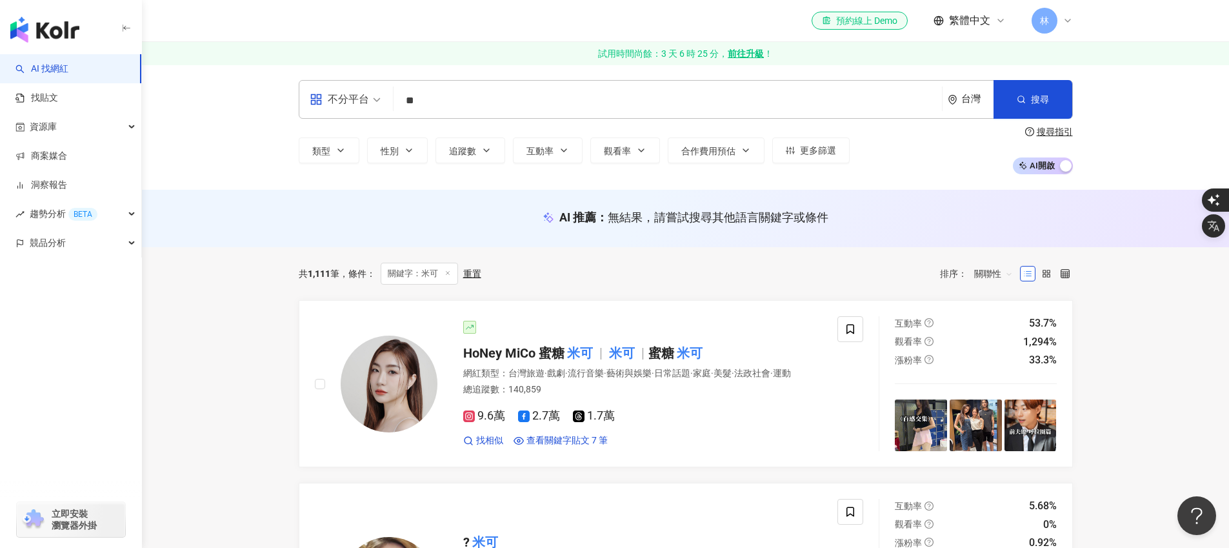
click at [68, 74] on link "AI 找網紅" at bounding box center [41, 69] width 53 height 13
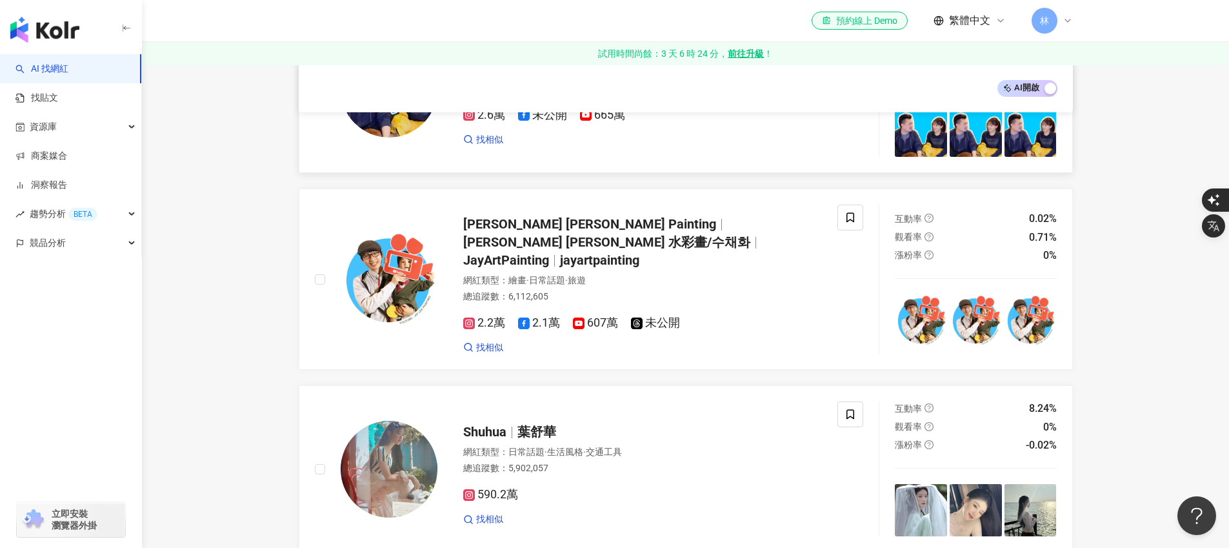
scroll to position [1949, 0]
